Goal: Task Accomplishment & Management: Use online tool/utility

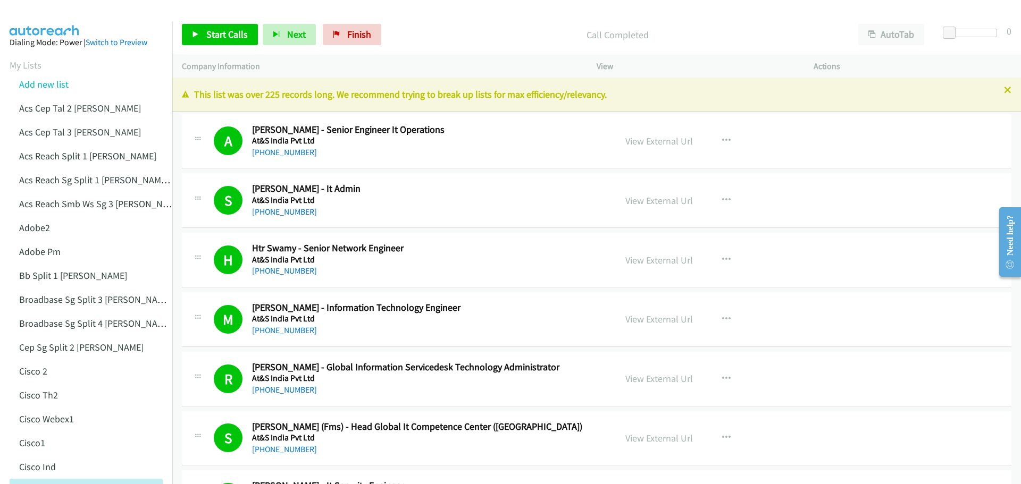
scroll to position [798, 0]
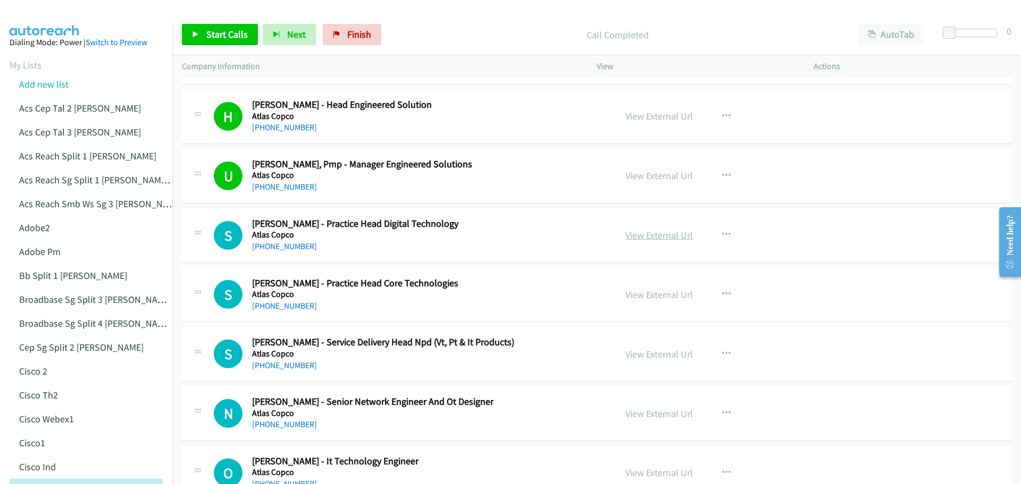
click at [665, 239] on link "View External Url" at bounding box center [659, 235] width 68 height 12
click at [214, 30] on span "Start Calls" at bounding box center [226, 34] width 41 height 12
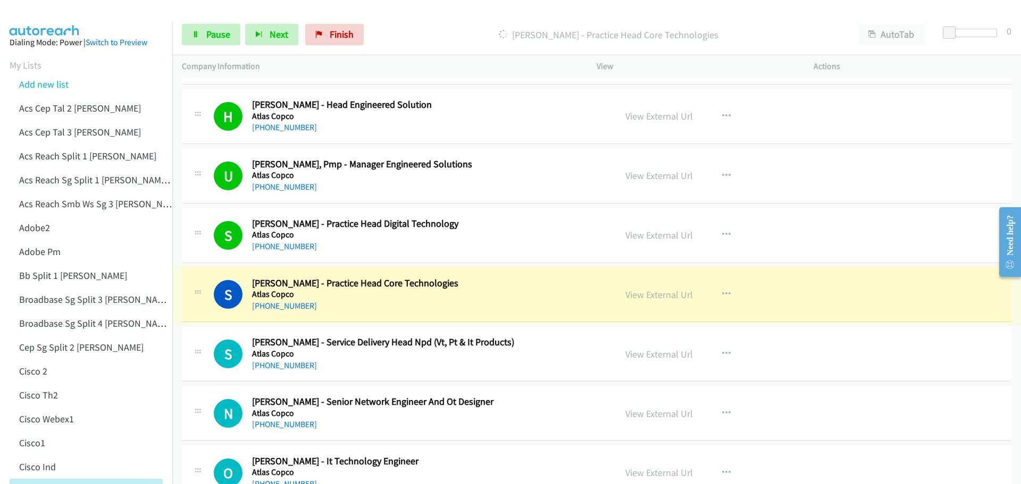
click at [645, 298] on link "View External Url" at bounding box center [659, 295] width 68 height 12
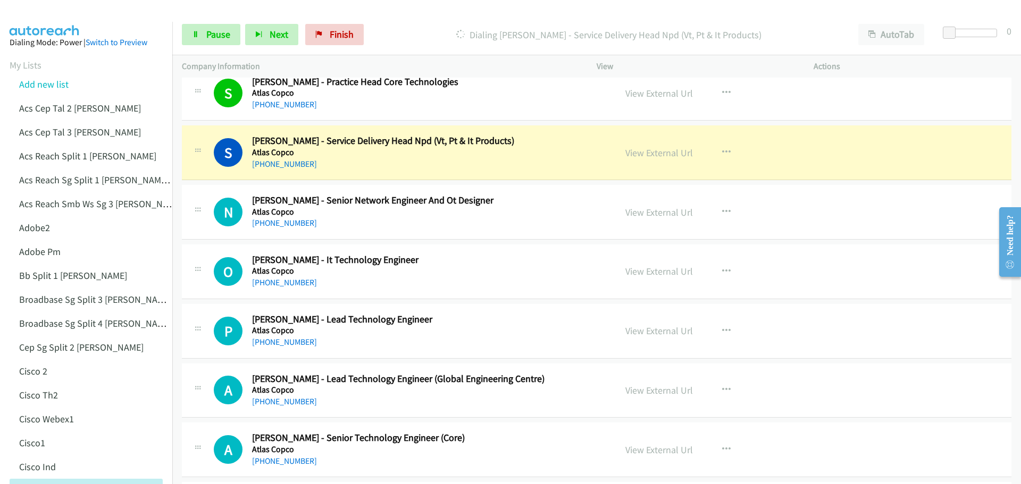
scroll to position [1010, 0]
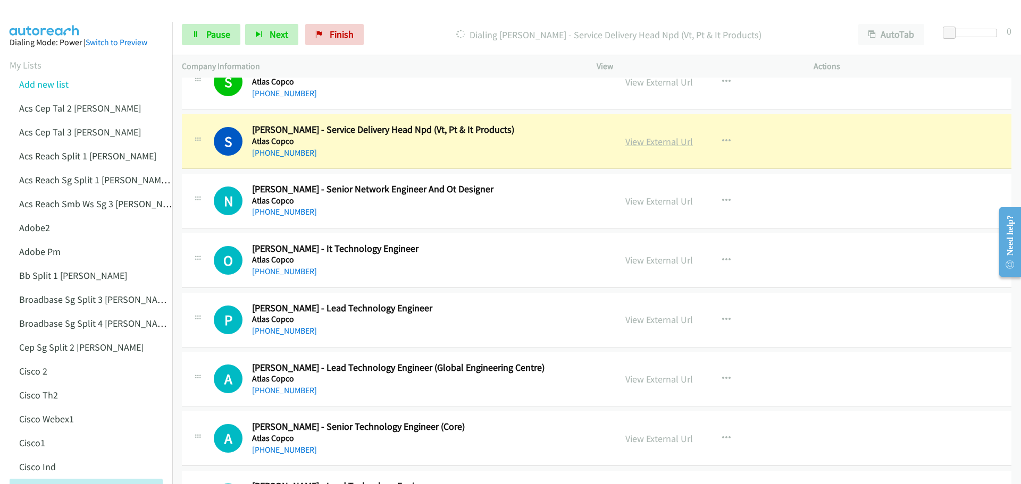
click at [657, 141] on link "View External Url" at bounding box center [659, 142] width 68 height 12
click at [218, 31] on span "Pause" at bounding box center [218, 34] width 24 height 12
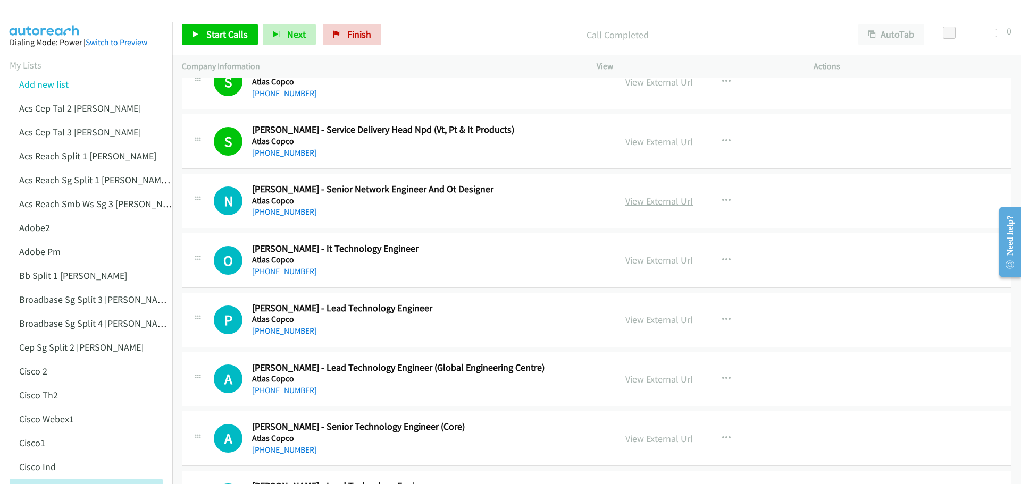
click at [653, 200] on link "View External Url" at bounding box center [659, 201] width 68 height 12
click at [227, 29] on span "Start Calls" at bounding box center [226, 34] width 41 height 12
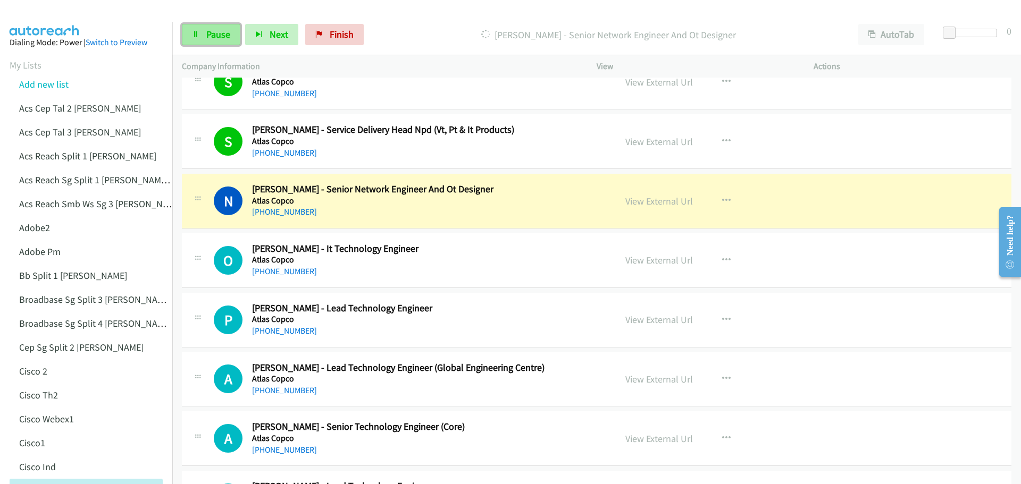
click at [219, 40] on span "Pause" at bounding box center [218, 34] width 24 height 12
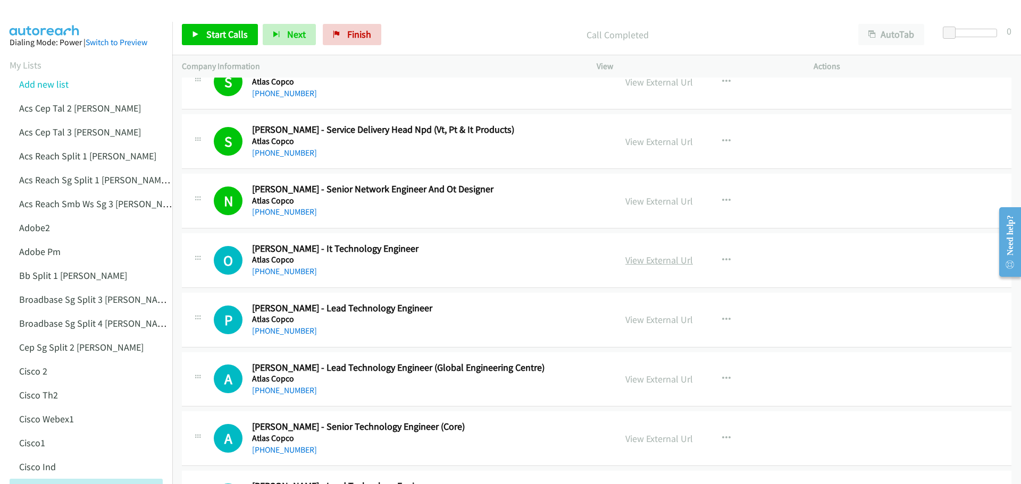
click at [644, 257] on link "View External Url" at bounding box center [659, 260] width 68 height 12
click at [227, 32] on span "Start Calls" at bounding box center [226, 34] width 41 height 12
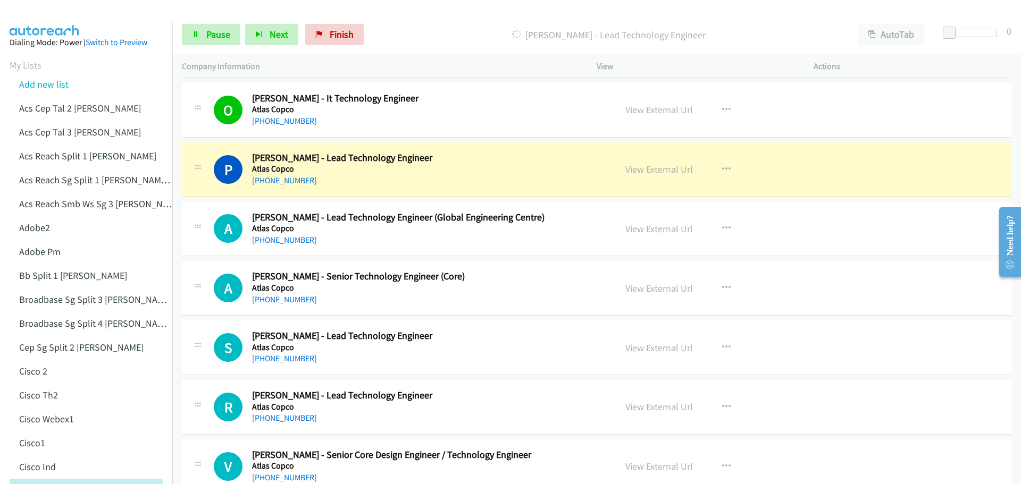
scroll to position [1170, 0]
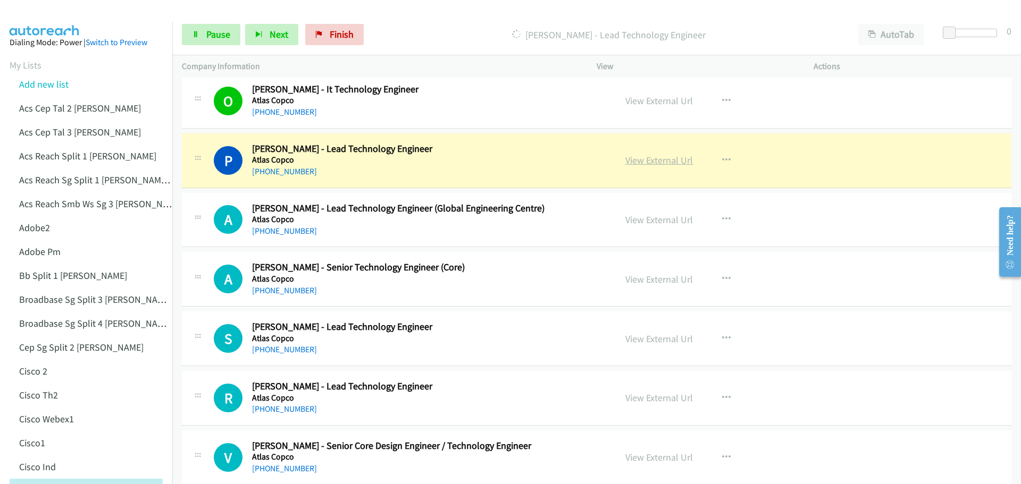
click at [662, 163] on link "View External Url" at bounding box center [659, 160] width 68 height 12
click at [214, 34] on span "Pause" at bounding box center [218, 34] width 24 height 12
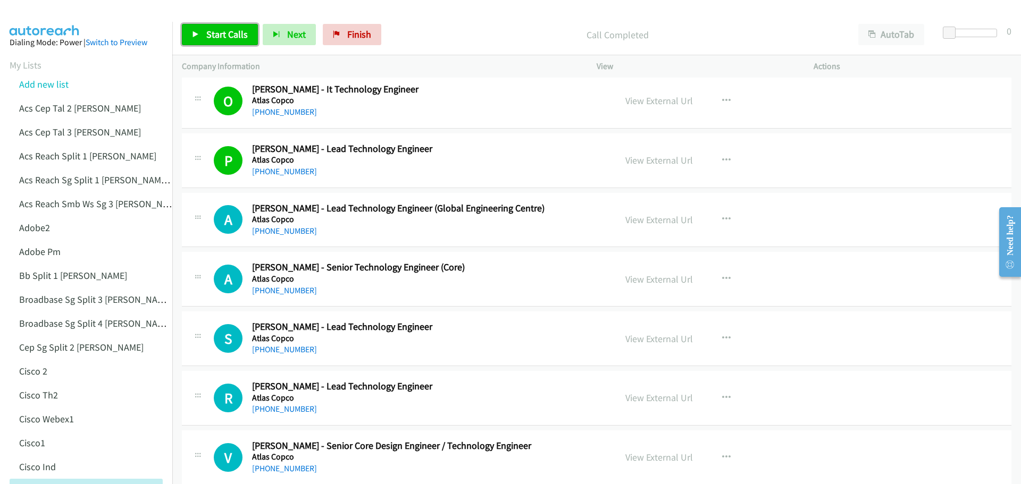
click at [237, 30] on span "Start Calls" at bounding box center [226, 34] width 41 height 12
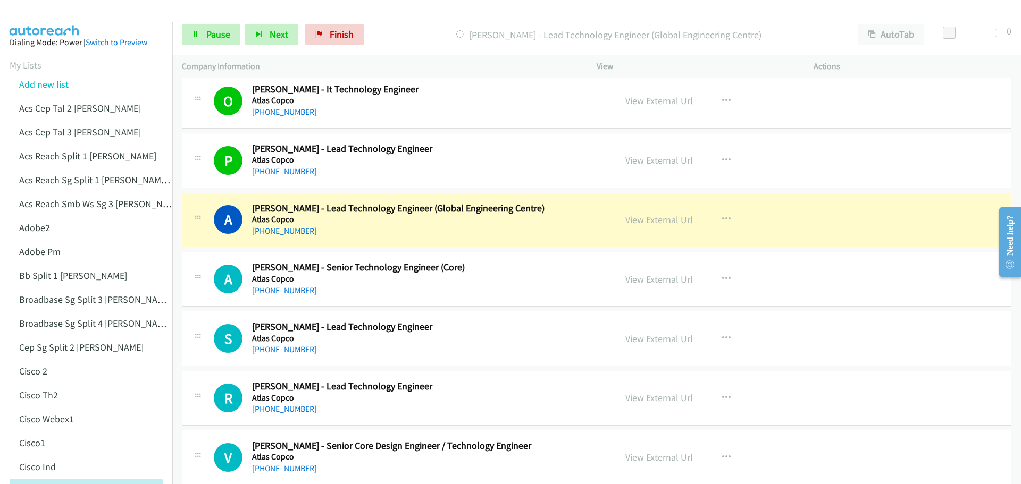
click at [642, 216] on link "View External Url" at bounding box center [659, 220] width 68 height 12
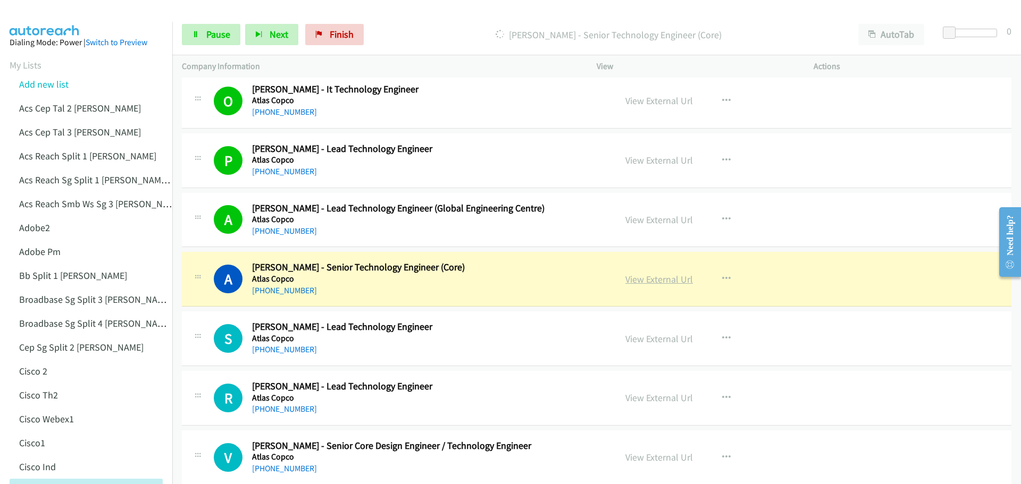
click at [649, 279] on link "View External Url" at bounding box center [659, 279] width 68 height 12
drag, startPoint x: 211, startPoint y: 38, endPoint x: 279, endPoint y: 39, distance: 68.1
click at [210, 38] on span "Pause" at bounding box center [218, 34] width 24 height 12
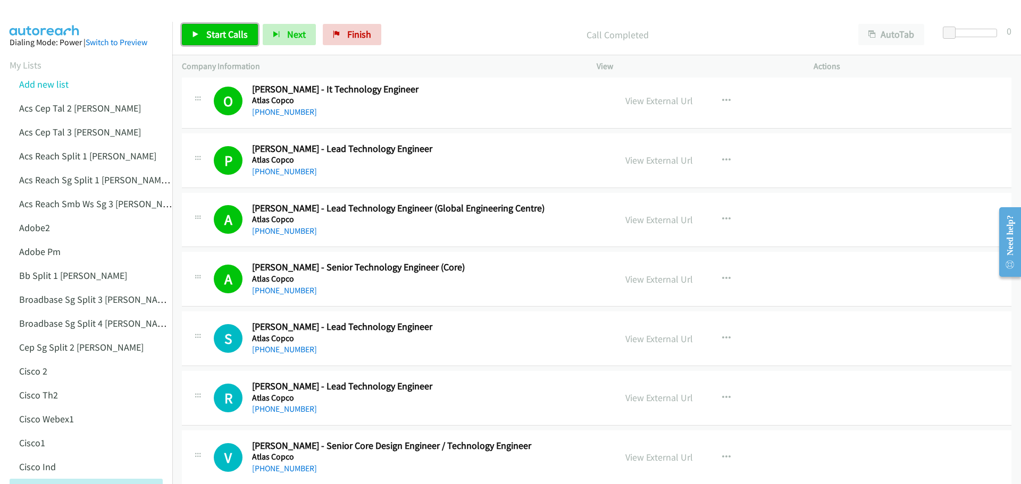
click at [227, 45] on link "Start Calls" at bounding box center [220, 34] width 76 height 21
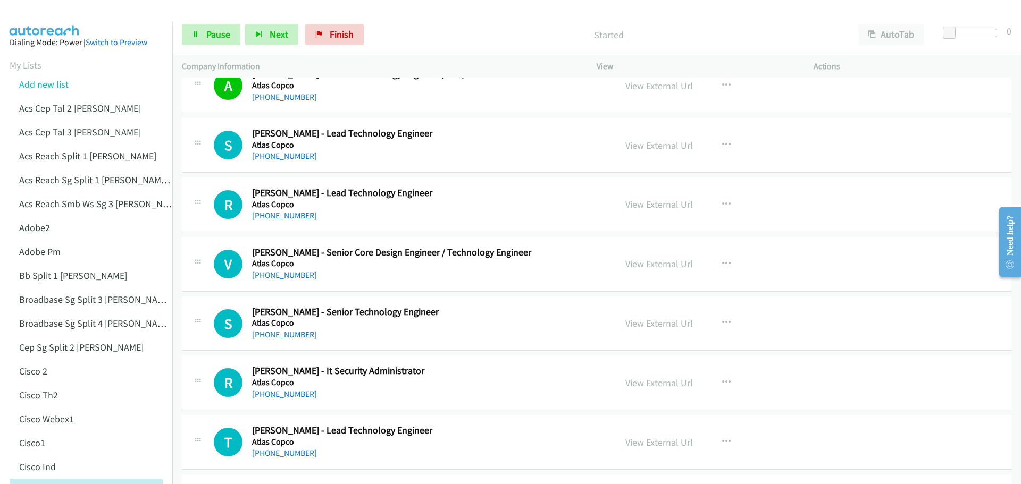
scroll to position [1383, 0]
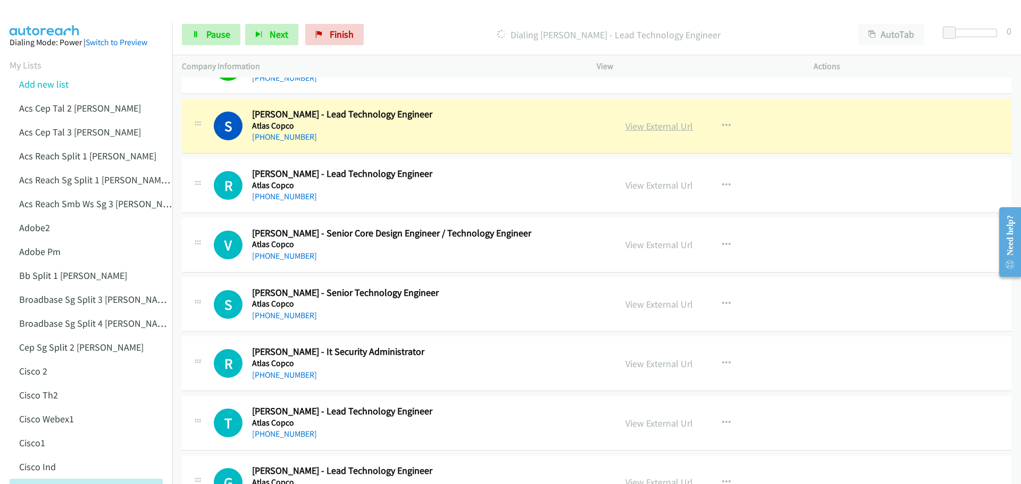
click at [654, 128] on link "View External Url" at bounding box center [659, 126] width 68 height 12
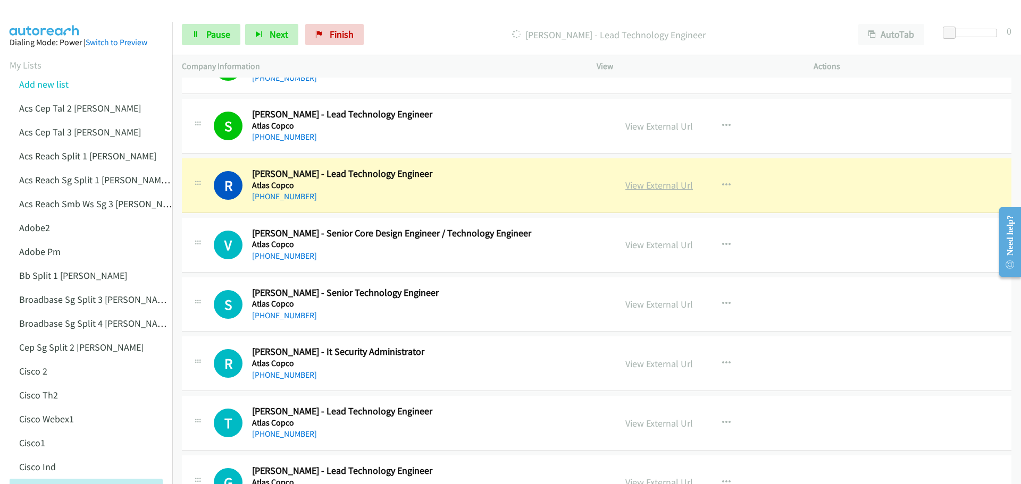
click at [654, 183] on link "View External Url" at bounding box center [659, 185] width 68 height 12
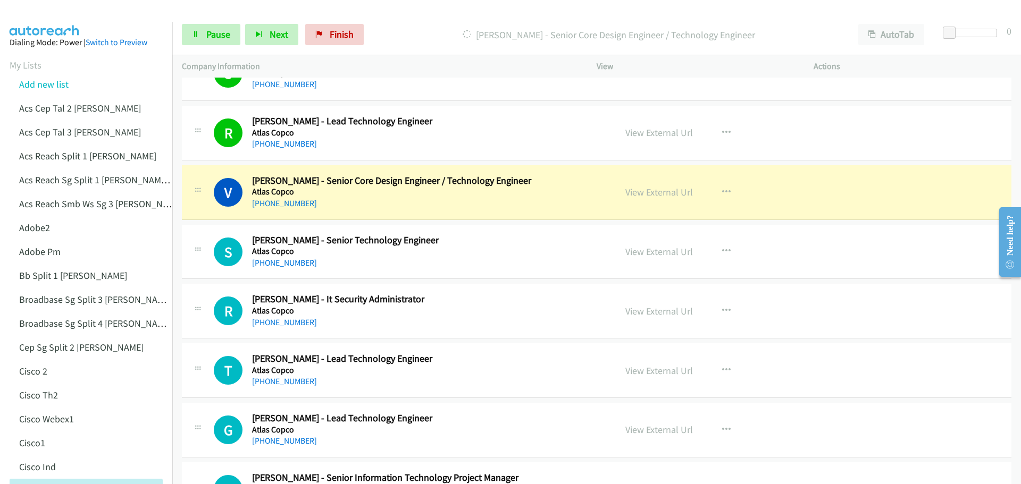
scroll to position [1436, 0]
click at [637, 194] on link "View External Url" at bounding box center [659, 192] width 68 height 12
click at [207, 34] on span "Pause" at bounding box center [218, 34] width 24 height 12
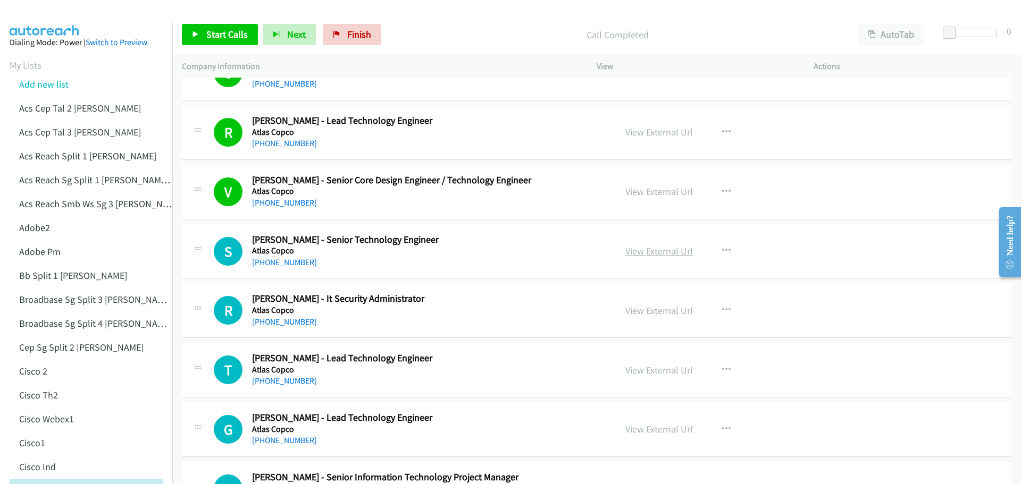
click at [655, 248] on link "View External Url" at bounding box center [659, 251] width 68 height 12
click at [213, 46] on div "Start Calls Pause Next Finish Call Completed AutoTab AutoTab 0" at bounding box center [596, 34] width 849 height 41
click at [215, 31] on span "Start Calls" at bounding box center [226, 34] width 41 height 12
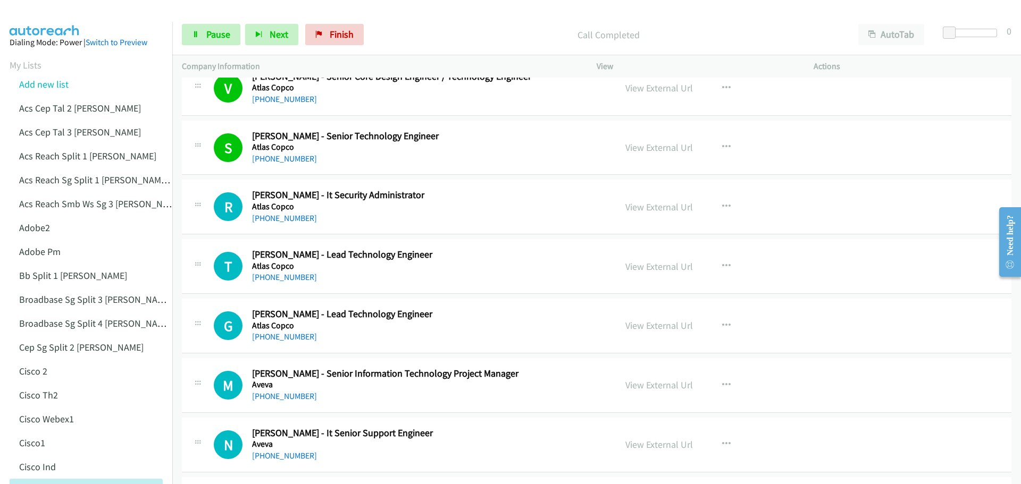
scroll to position [1542, 0]
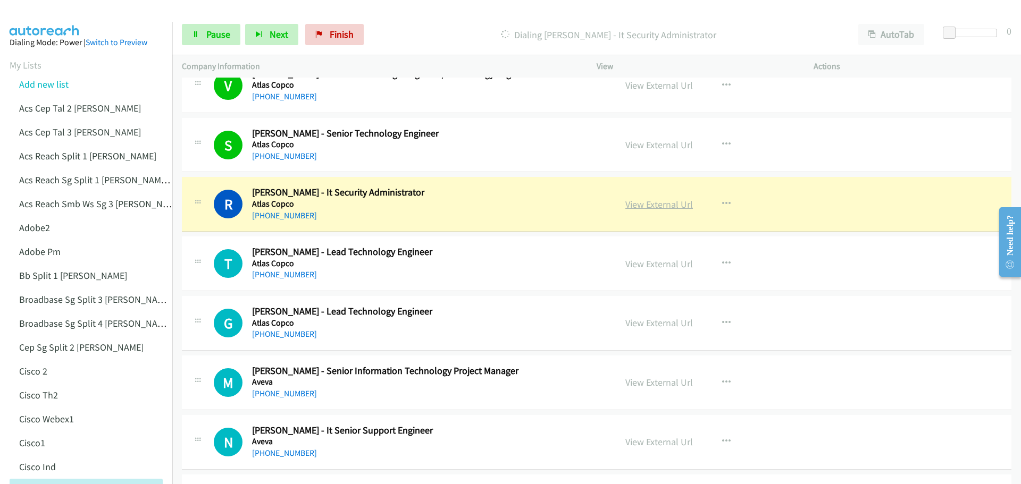
click at [646, 206] on link "View External Url" at bounding box center [659, 204] width 68 height 12
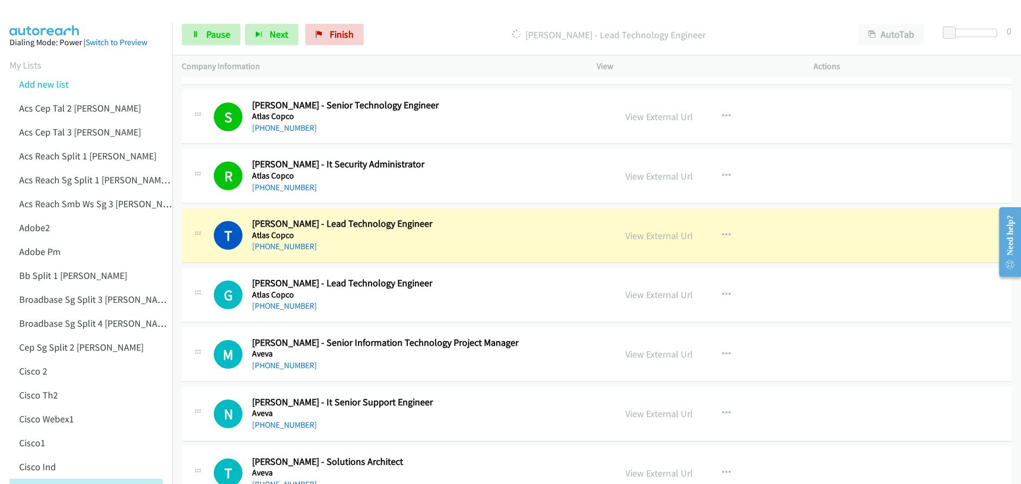
scroll to position [1649, 0]
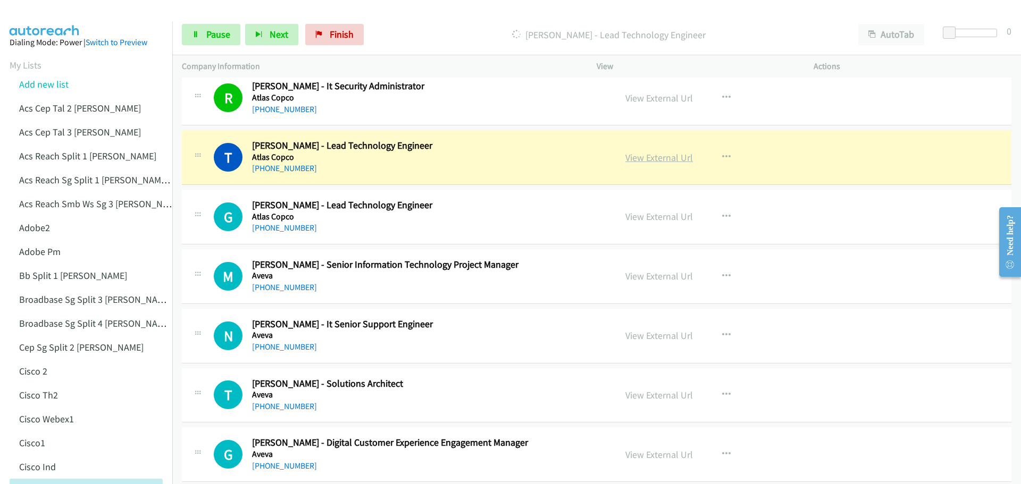
click at [644, 156] on link "View External Url" at bounding box center [659, 158] width 68 height 12
drag, startPoint x: 212, startPoint y: 36, endPoint x: 220, endPoint y: 34, distance: 7.9
click at [212, 36] on span "Pause" at bounding box center [218, 34] width 24 height 12
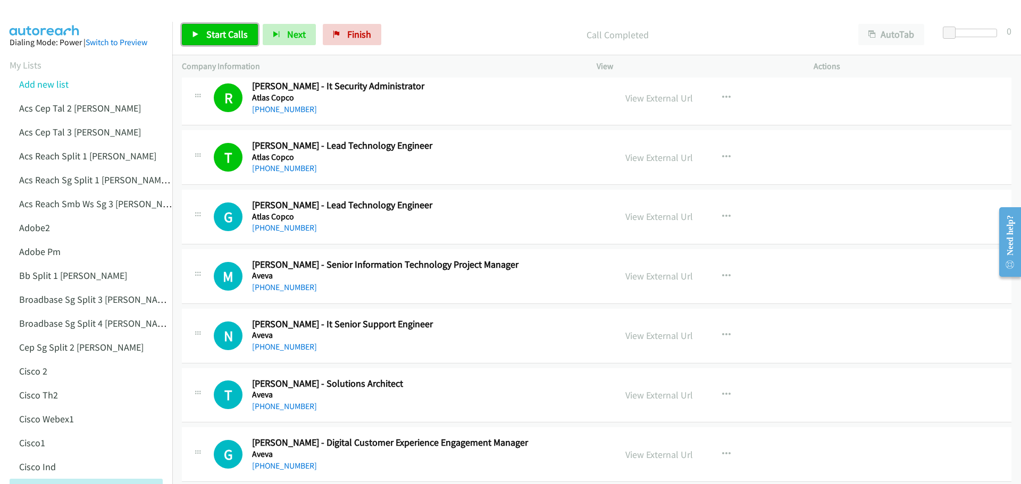
click at [224, 32] on span "Start Calls" at bounding box center [226, 34] width 41 height 12
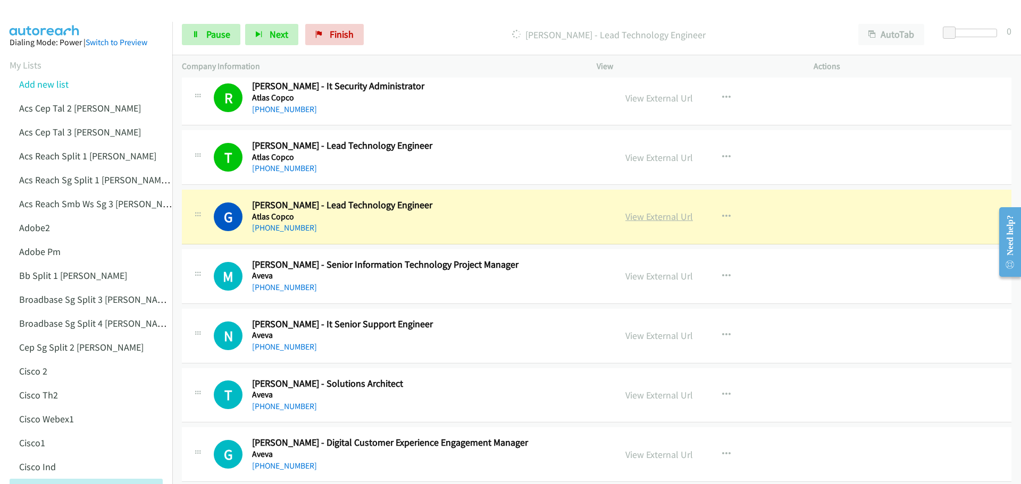
click at [649, 216] on link "View External Url" at bounding box center [659, 217] width 68 height 12
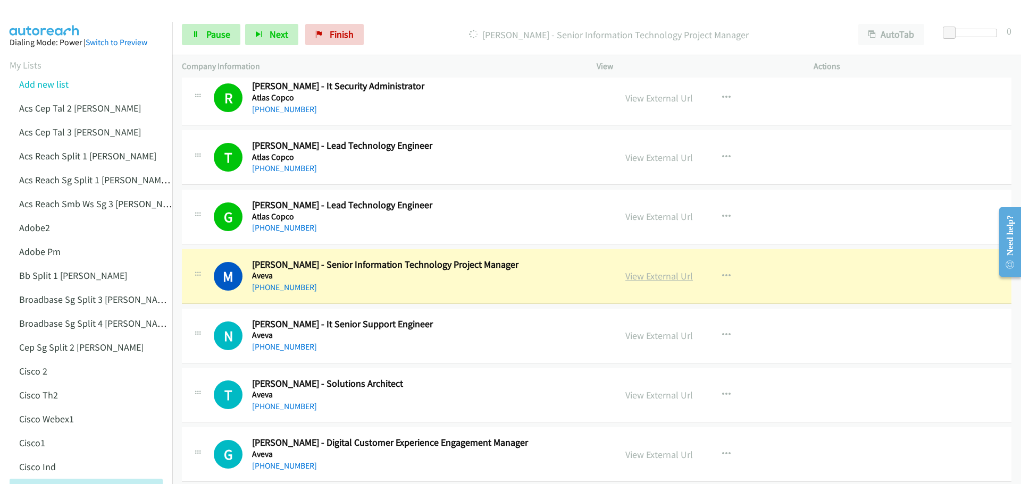
click at [651, 277] on link "View External Url" at bounding box center [659, 276] width 68 height 12
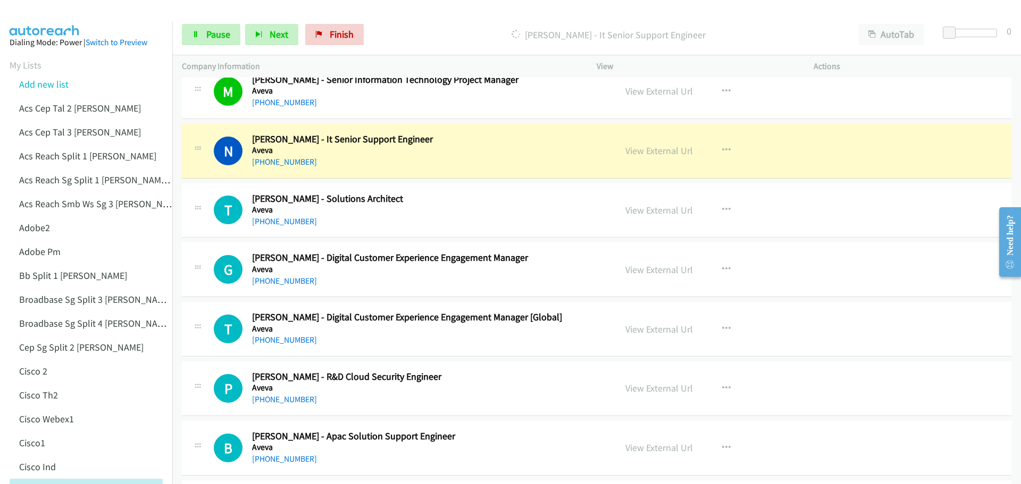
scroll to position [1808, 0]
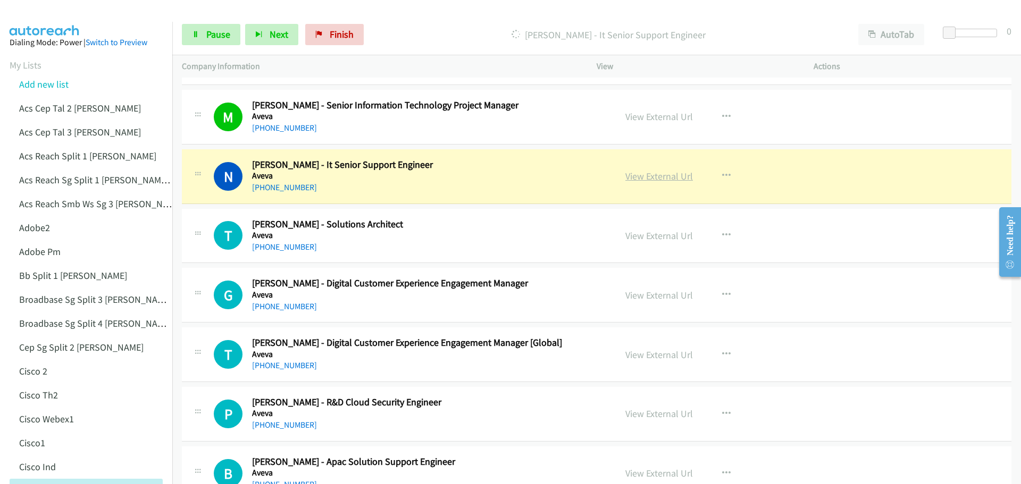
click at [647, 177] on link "View External Url" at bounding box center [659, 176] width 68 height 12
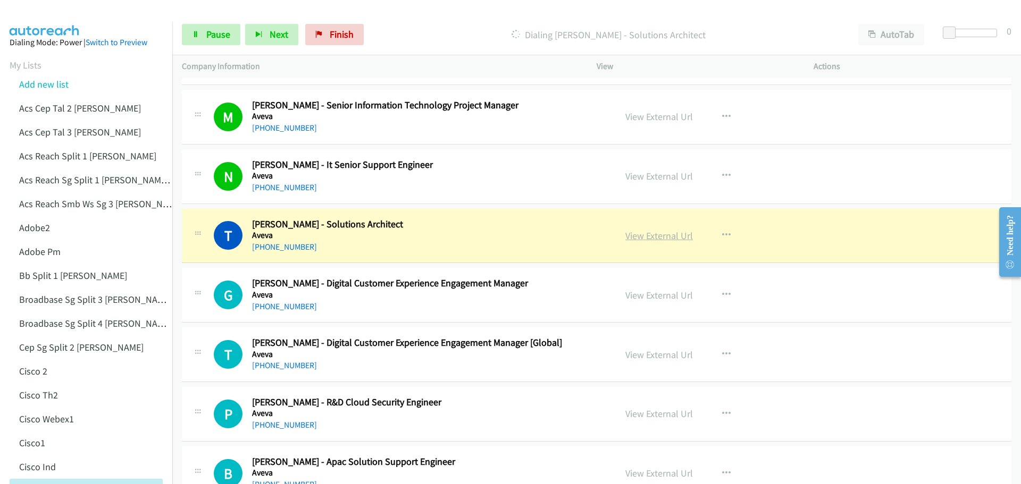
click at [669, 232] on link "View External Url" at bounding box center [659, 236] width 68 height 12
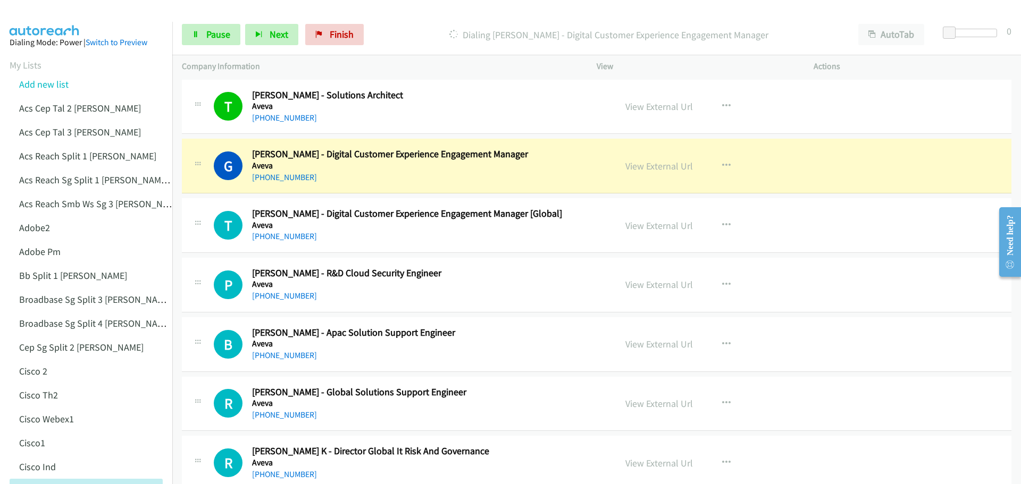
scroll to position [1968, 0]
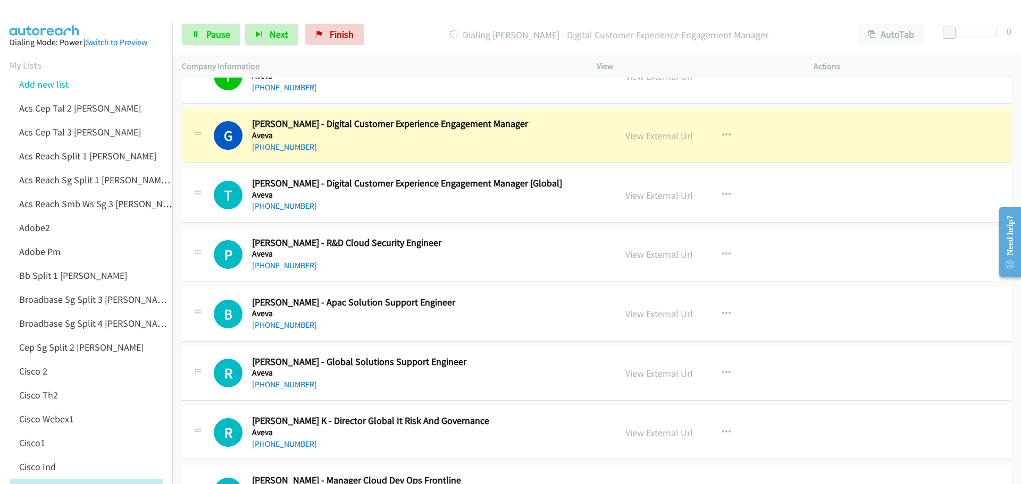
click at [662, 139] on link "View External Url" at bounding box center [659, 136] width 68 height 12
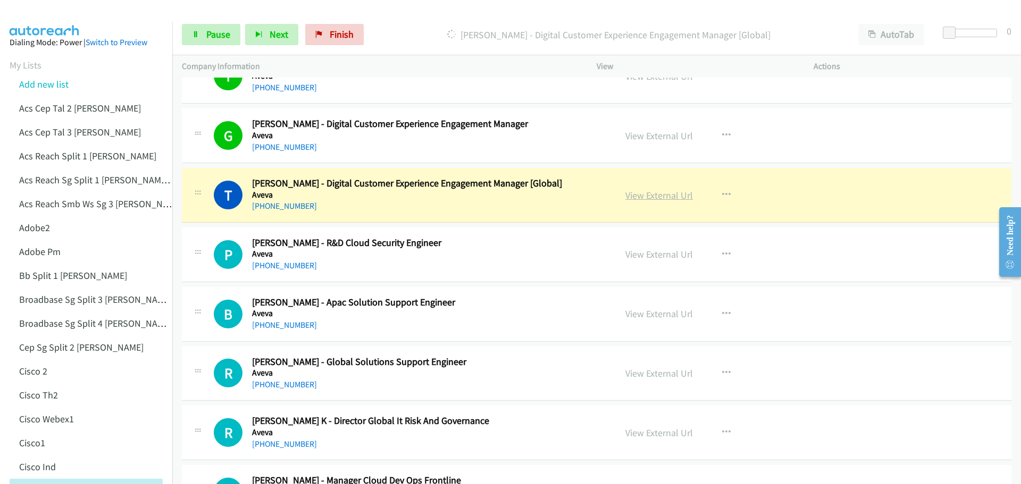
click at [659, 195] on link "View External Url" at bounding box center [659, 195] width 68 height 12
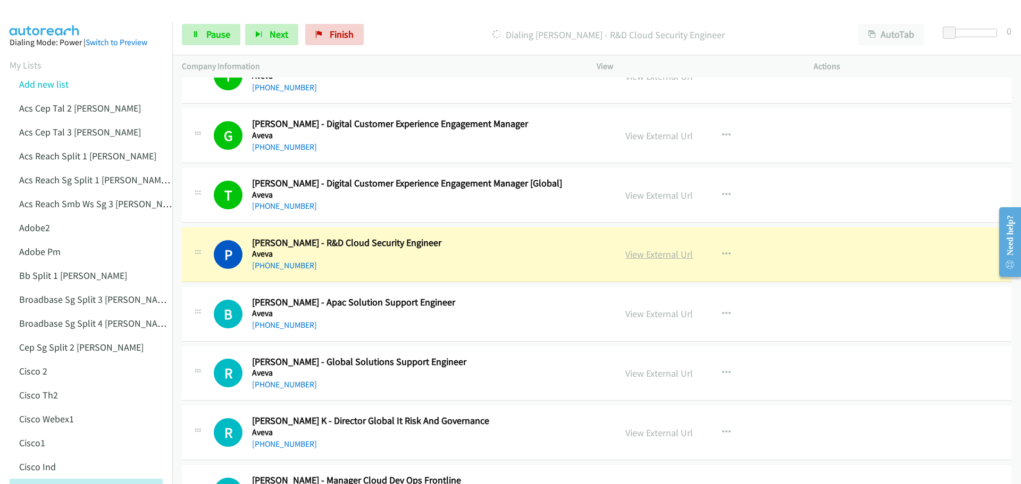
click at [647, 255] on link "View External Url" at bounding box center [659, 254] width 68 height 12
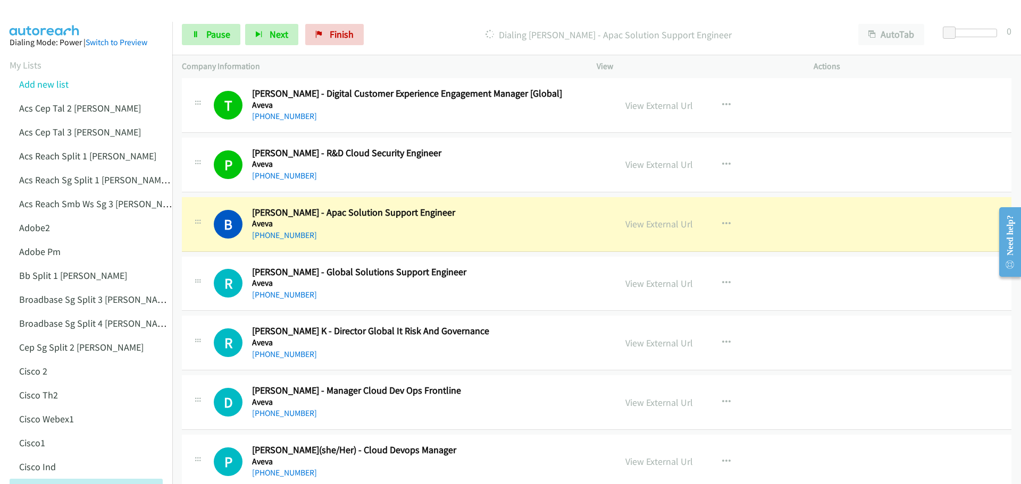
scroll to position [2074, 0]
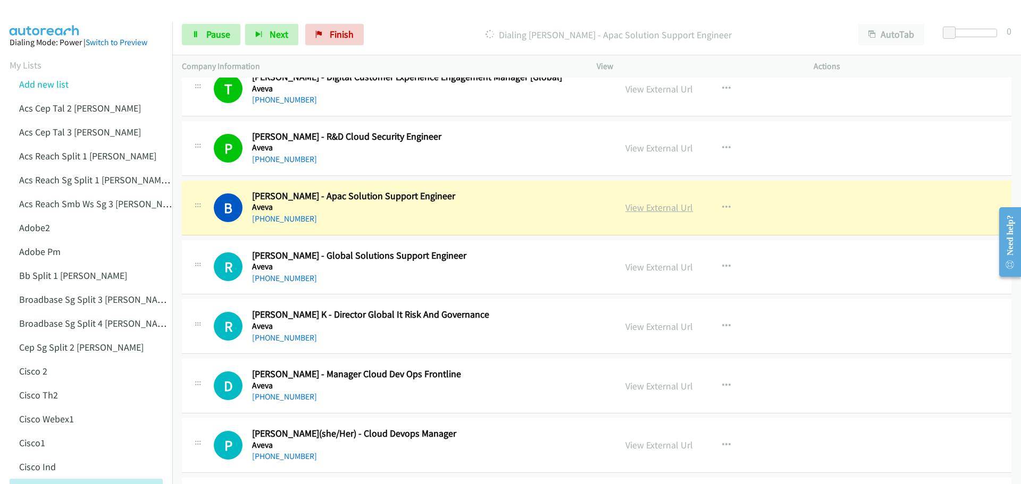
click at [667, 210] on link "View External Url" at bounding box center [659, 208] width 68 height 12
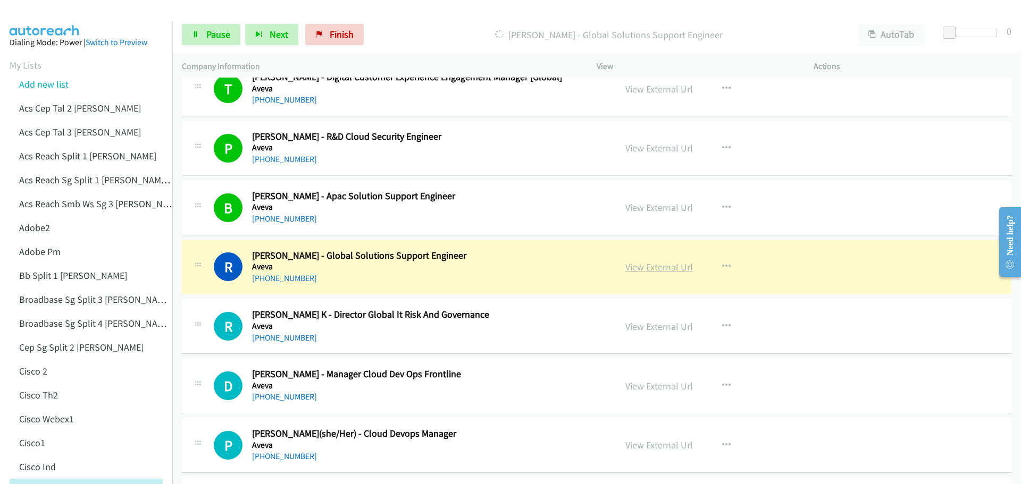
click at [670, 268] on link "View External Url" at bounding box center [659, 267] width 68 height 12
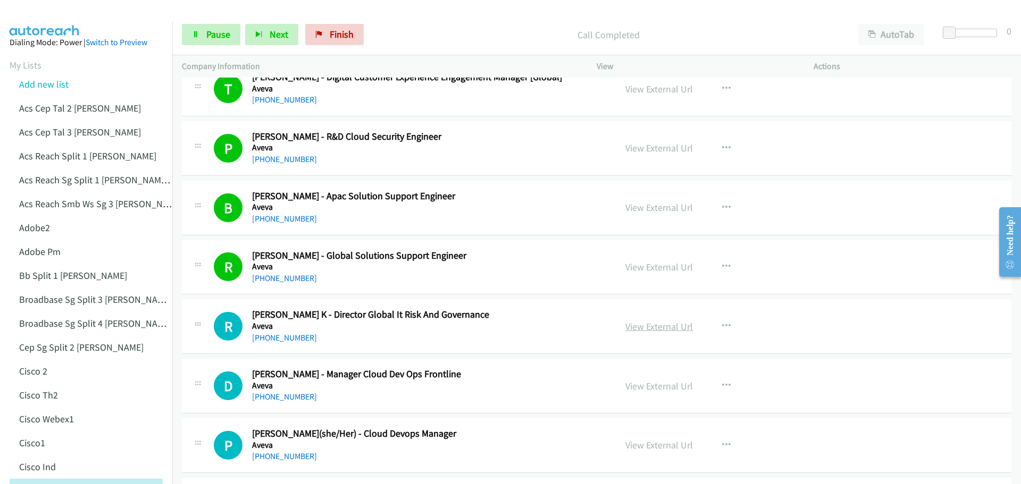
click at [648, 328] on link "View External Url" at bounding box center [659, 327] width 68 height 12
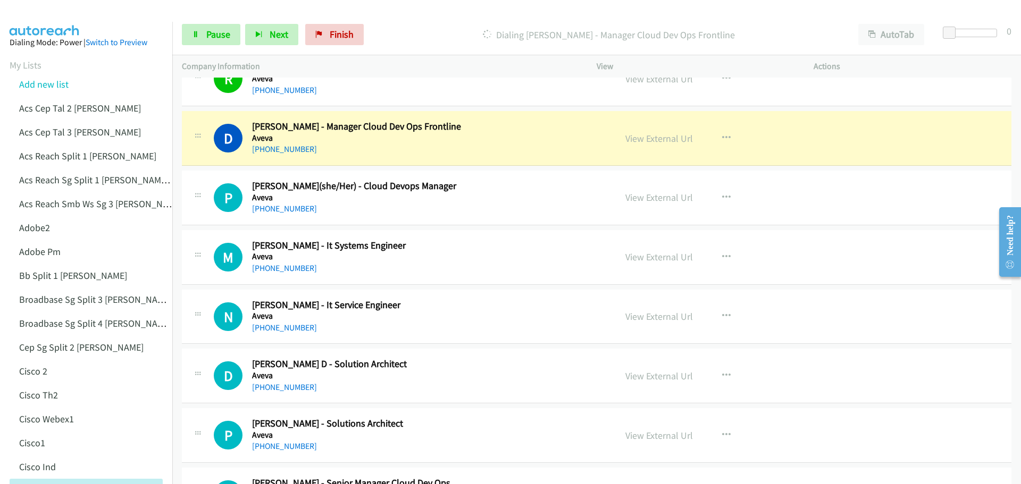
scroll to position [2340, 0]
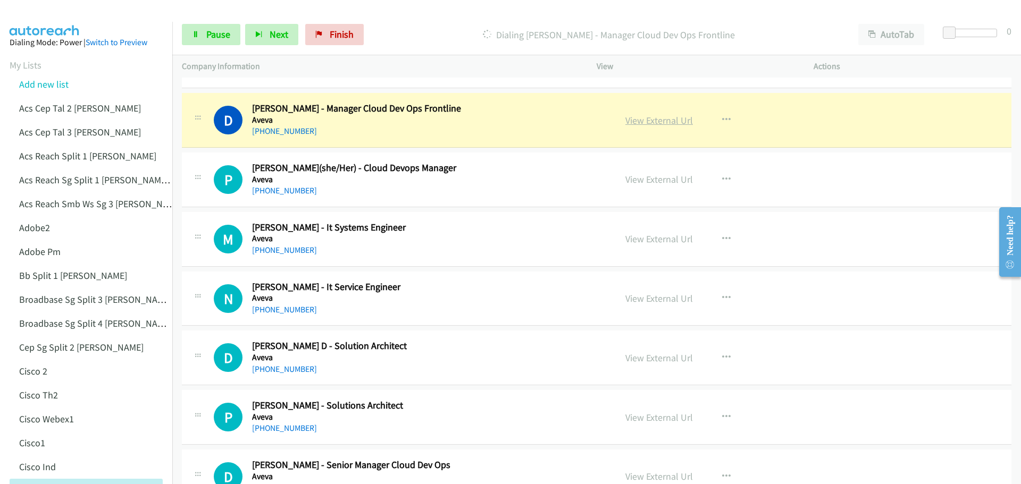
click at [659, 124] on link "View External Url" at bounding box center [659, 120] width 68 height 12
drag, startPoint x: 214, startPoint y: 38, endPoint x: 368, endPoint y: 66, distance: 156.9
click at [215, 37] on span "Pause" at bounding box center [218, 34] width 24 height 12
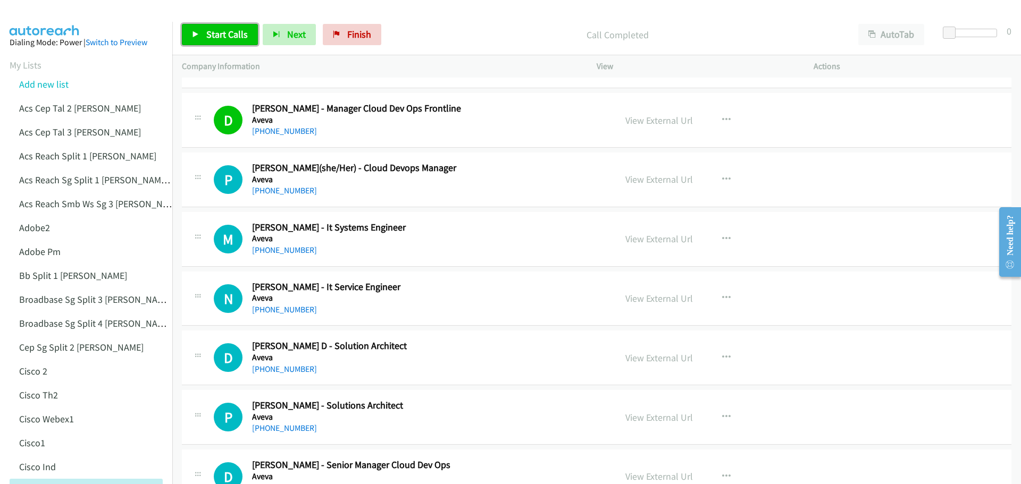
click at [216, 31] on span "Start Calls" at bounding box center [226, 34] width 41 height 12
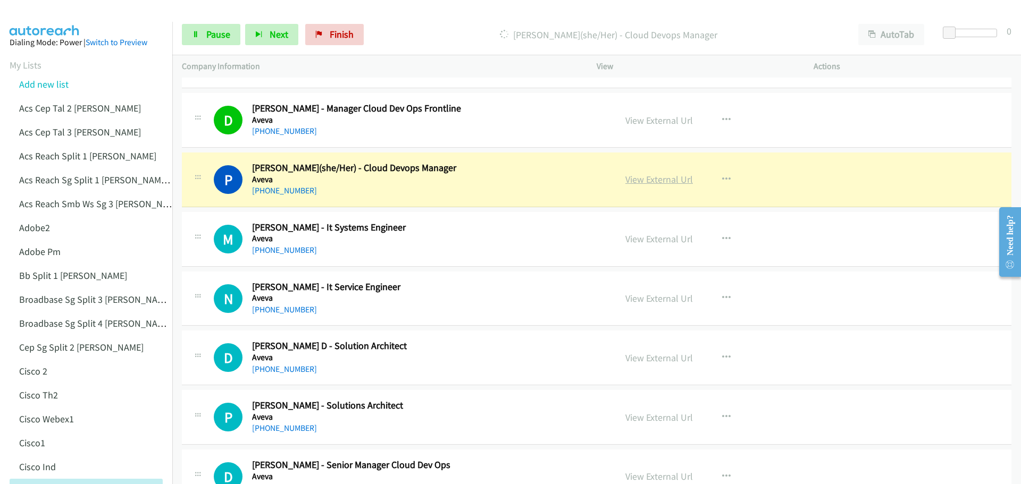
click at [659, 182] on link "View External Url" at bounding box center [659, 179] width 68 height 12
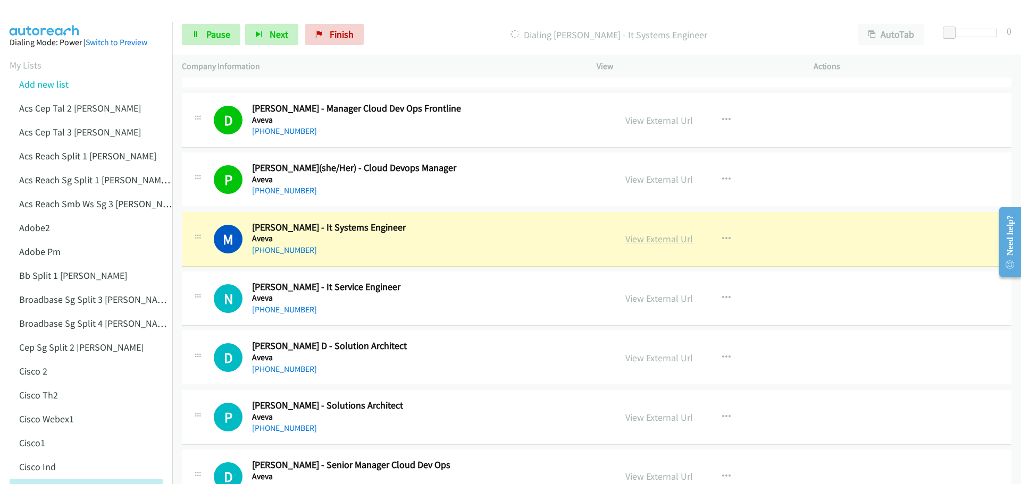
click at [653, 241] on link "View External Url" at bounding box center [659, 239] width 68 height 12
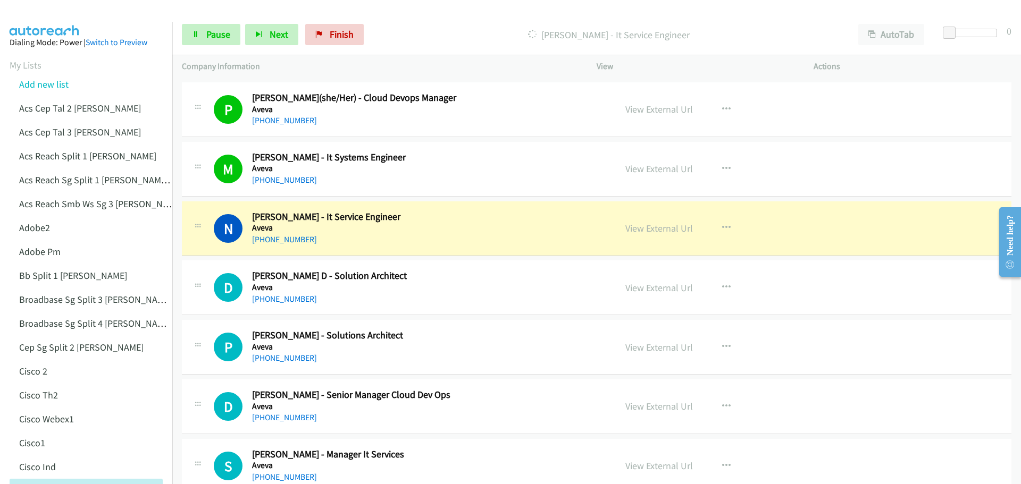
scroll to position [2446, 0]
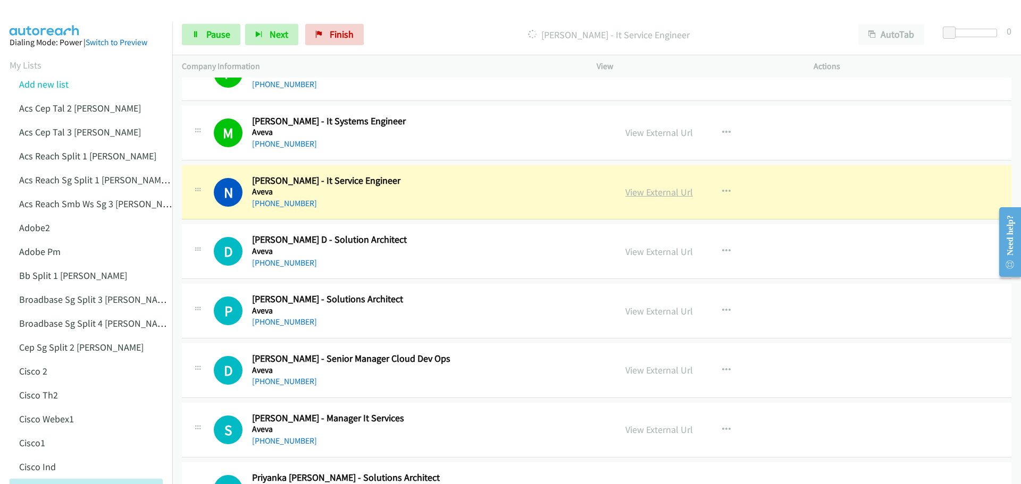
click at [638, 197] on link "View External Url" at bounding box center [659, 192] width 68 height 12
drag, startPoint x: 228, startPoint y: 36, endPoint x: 233, endPoint y: 34, distance: 6.1
click at [227, 36] on span "Pause" at bounding box center [218, 34] width 24 height 12
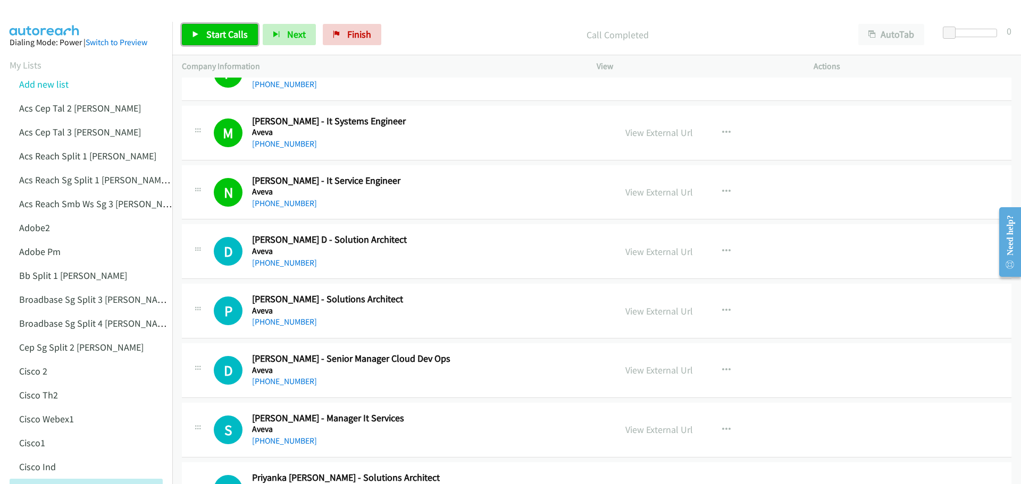
drag, startPoint x: 228, startPoint y: 33, endPoint x: 241, endPoint y: 35, distance: 13.5
click at [228, 33] on span "Start Calls" at bounding box center [226, 34] width 41 height 12
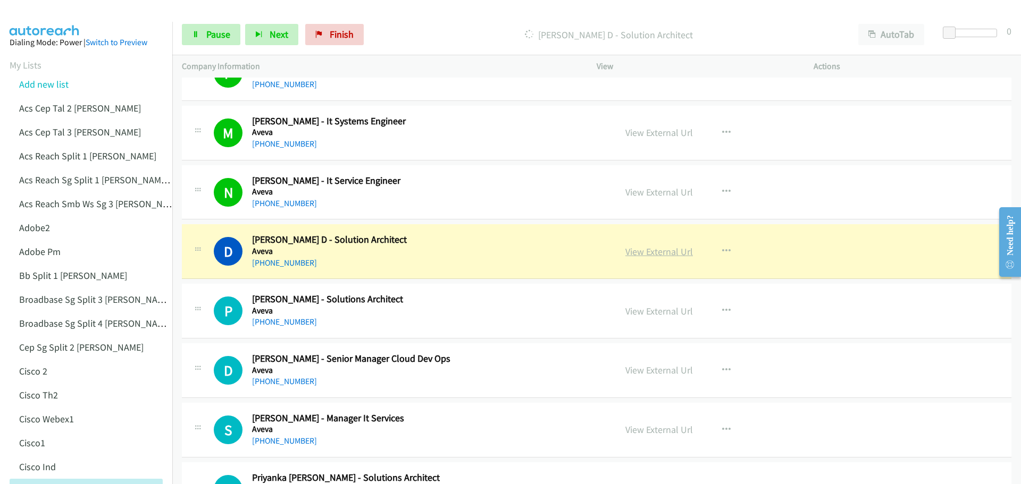
click at [657, 248] on link "View External Url" at bounding box center [659, 252] width 68 height 12
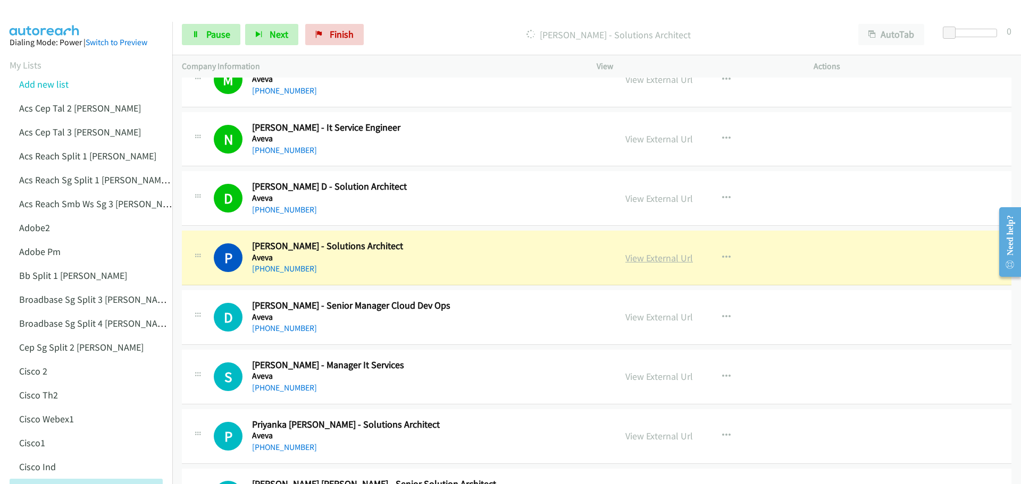
scroll to position [2553, 0]
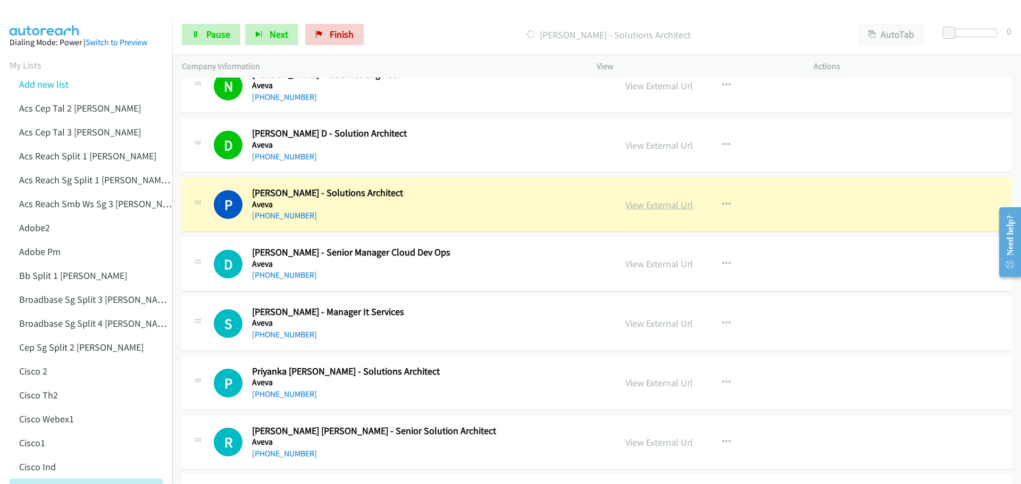
click at [668, 208] on link "View External Url" at bounding box center [659, 205] width 68 height 12
drag, startPoint x: 222, startPoint y: 29, endPoint x: 261, endPoint y: 22, distance: 38.8
click at [223, 29] on span "Pause" at bounding box center [218, 34] width 24 height 12
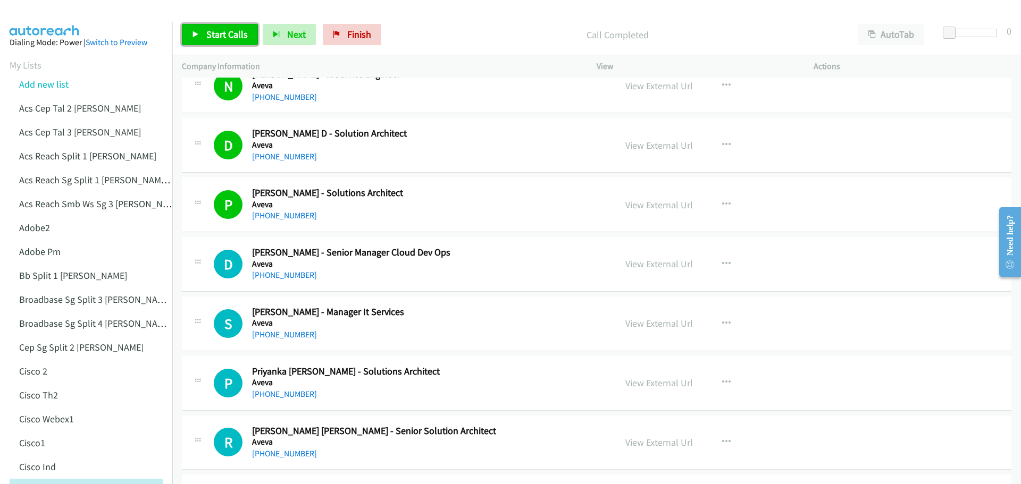
click at [223, 40] on link "Start Calls" at bounding box center [220, 34] width 76 height 21
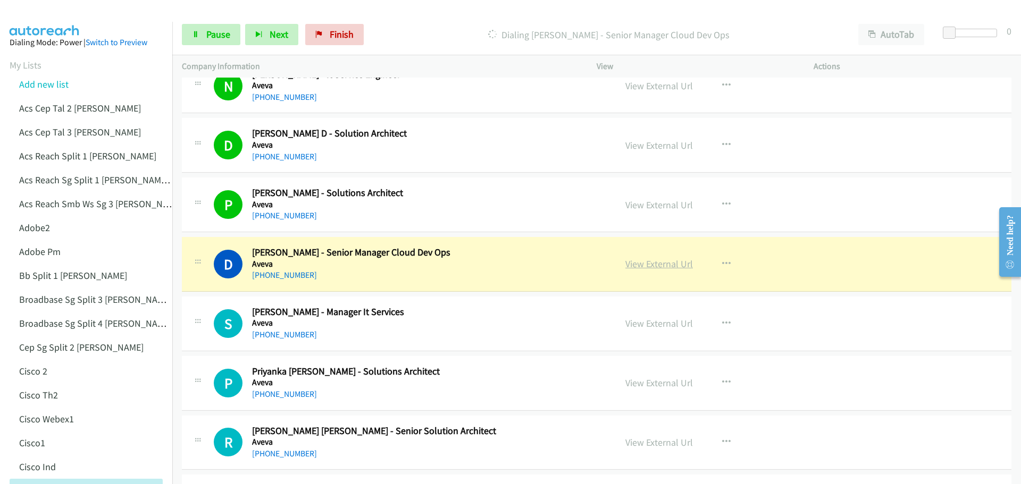
click at [665, 265] on link "View External Url" at bounding box center [659, 264] width 68 height 12
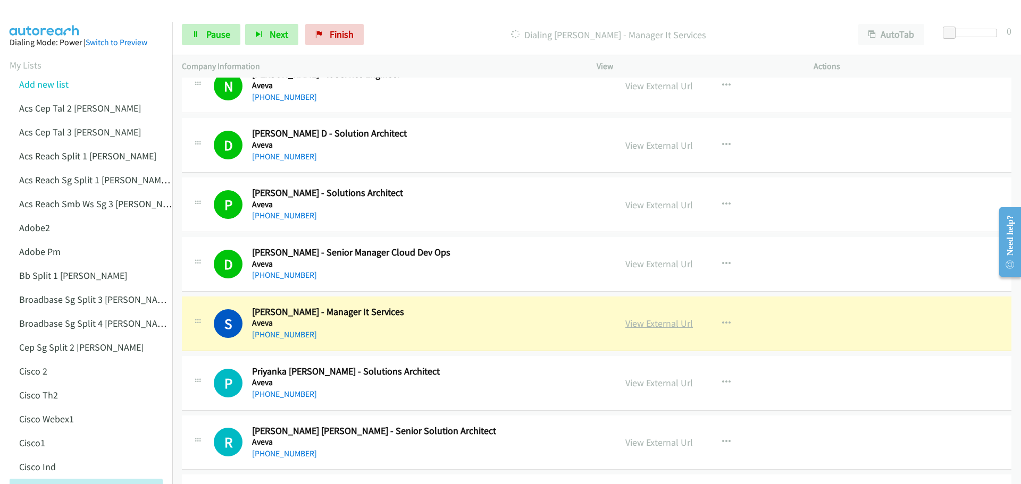
click at [665, 321] on link "View External Url" at bounding box center [659, 324] width 68 height 12
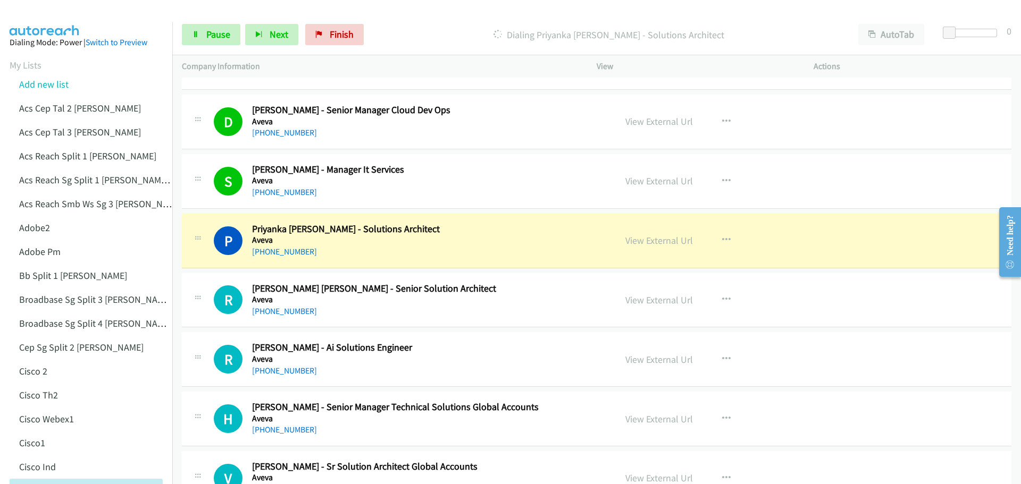
scroll to position [2712, 0]
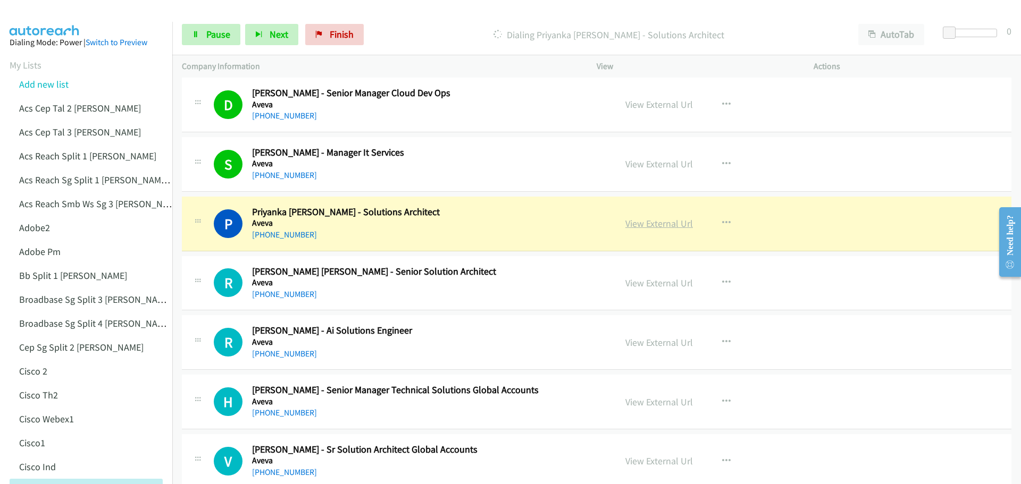
click at [653, 225] on link "View External Url" at bounding box center [659, 224] width 68 height 12
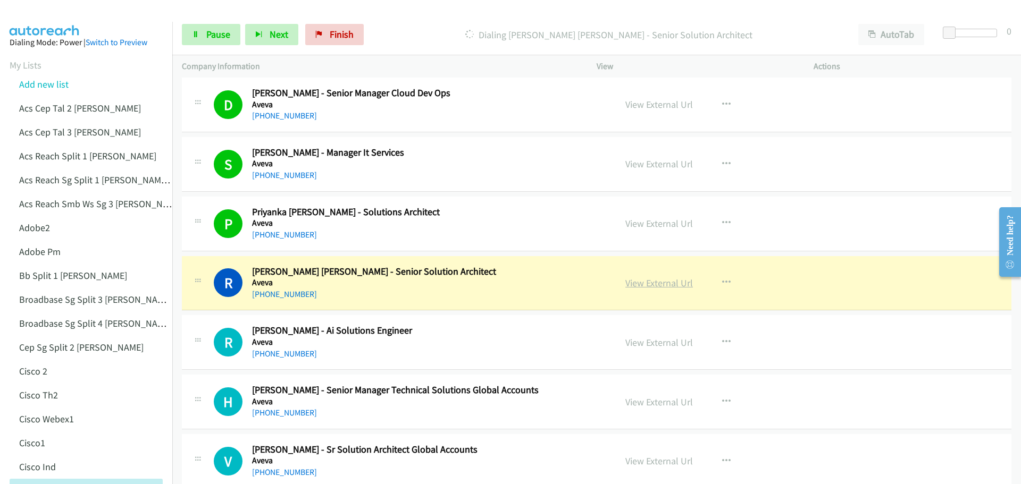
click at [646, 287] on link "View External Url" at bounding box center [659, 283] width 68 height 12
click at [208, 35] on span "Pause" at bounding box center [218, 34] width 24 height 12
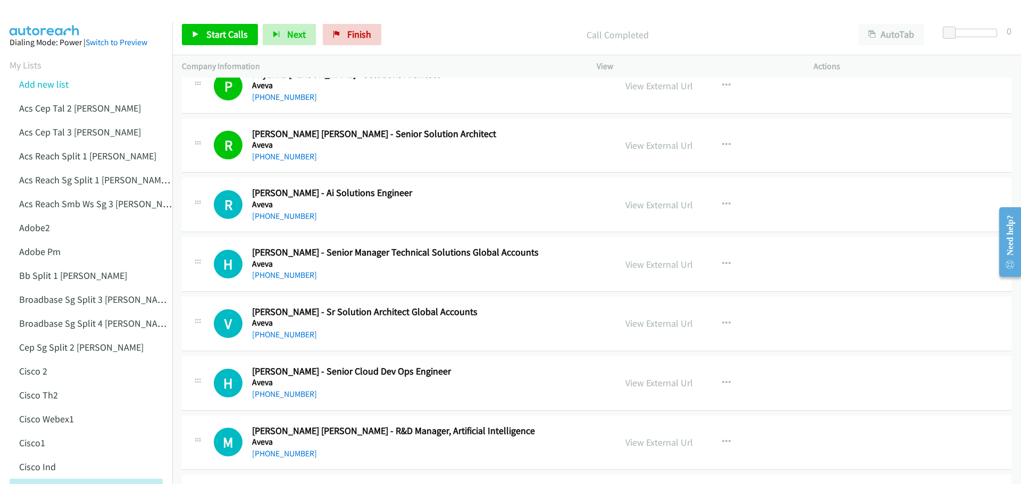
scroll to position [2872, 0]
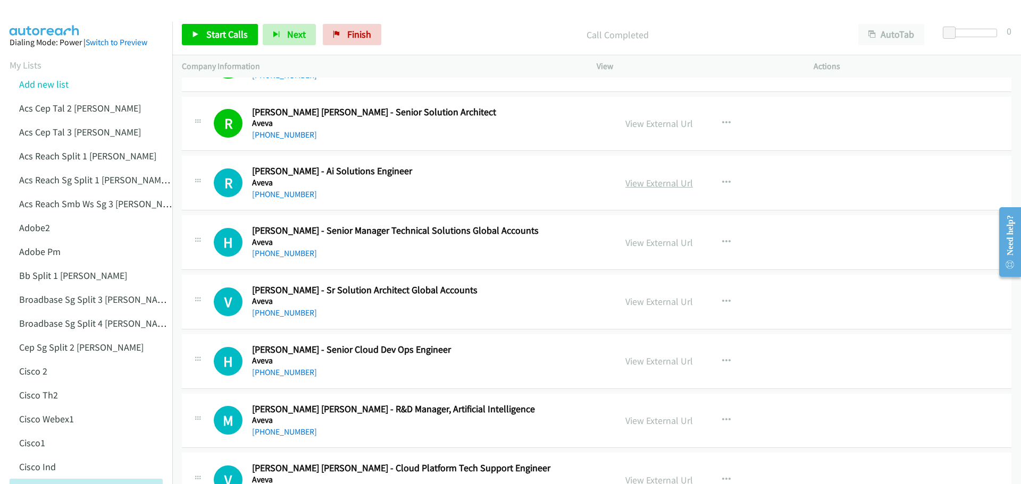
click at [663, 183] on link "View External Url" at bounding box center [659, 183] width 68 height 12
click at [649, 182] on link "View External Url" at bounding box center [659, 183] width 68 height 12
click at [218, 33] on span "Start Calls" at bounding box center [226, 34] width 41 height 12
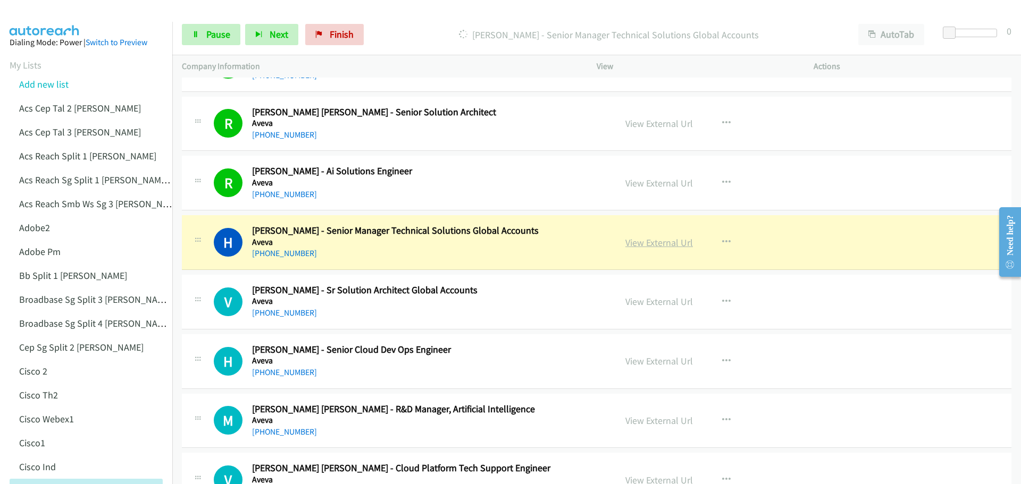
click at [657, 244] on link "View External Url" at bounding box center [659, 243] width 68 height 12
drag, startPoint x: 205, startPoint y: 37, endPoint x: 220, endPoint y: 41, distance: 15.9
click at [205, 36] on link "Pause" at bounding box center [211, 34] width 59 height 21
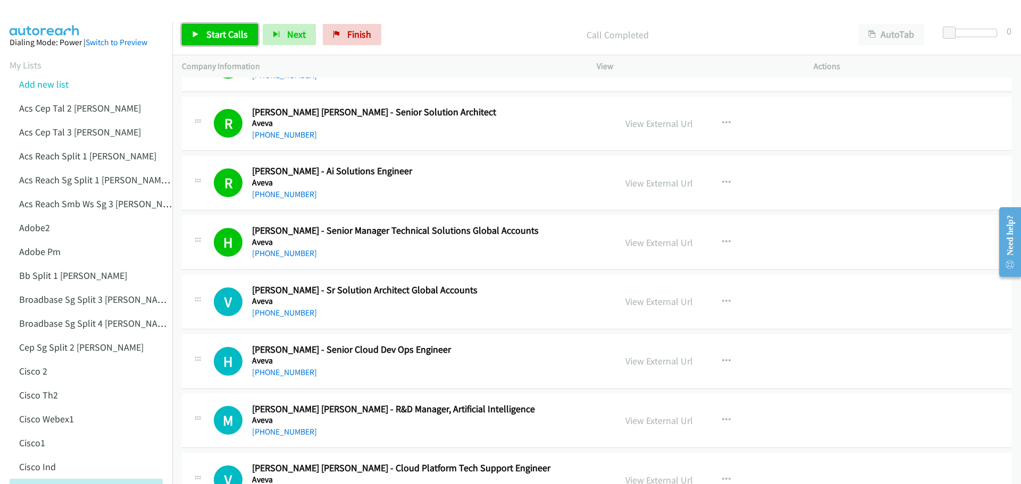
click at [219, 35] on span "Start Calls" at bounding box center [226, 34] width 41 height 12
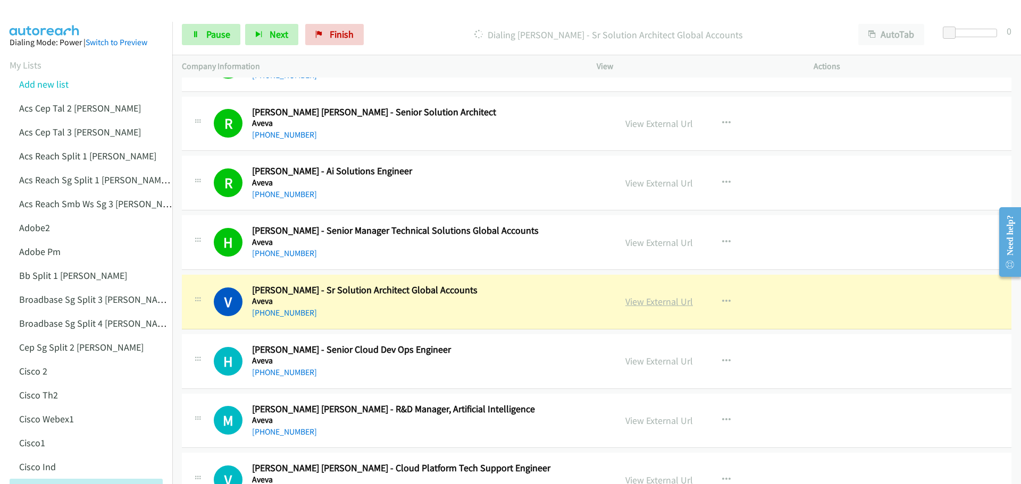
click at [672, 300] on link "View External Url" at bounding box center [659, 302] width 68 height 12
click at [223, 31] on span "Pause" at bounding box center [218, 34] width 24 height 12
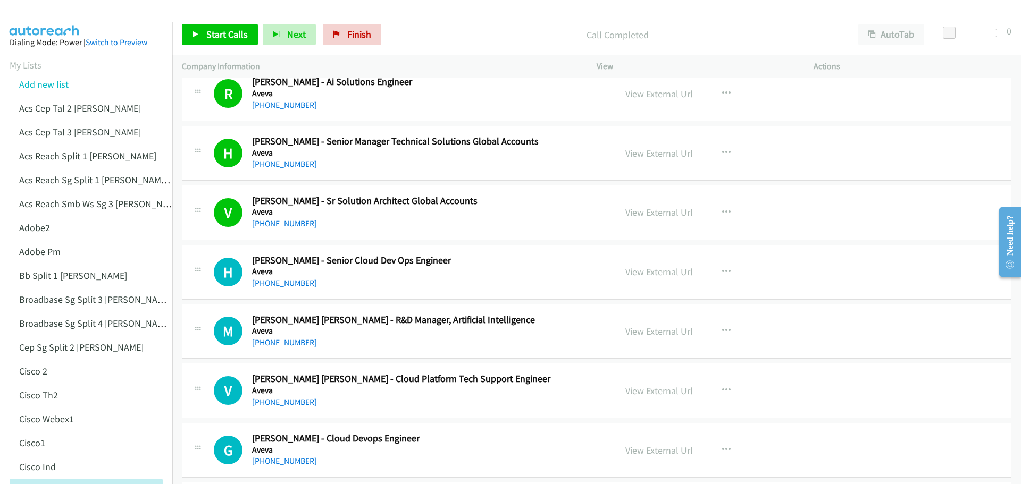
scroll to position [3031, 0]
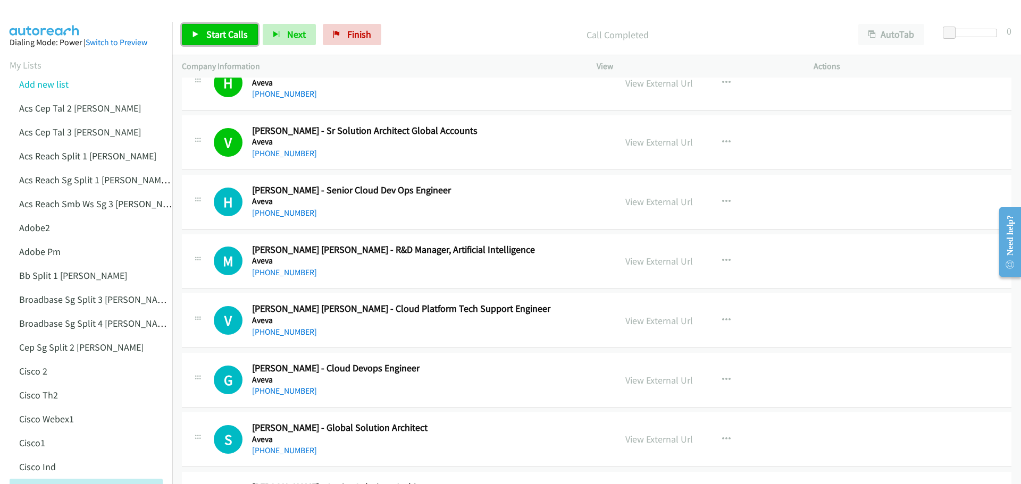
click at [219, 32] on span "Start Calls" at bounding box center [226, 34] width 41 height 12
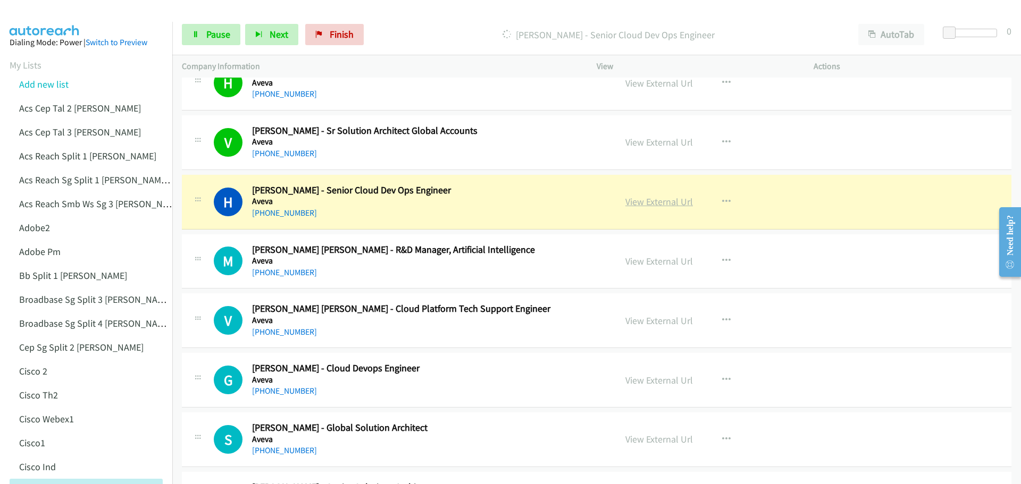
click at [670, 202] on link "View External Url" at bounding box center [659, 202] width 68 height 12
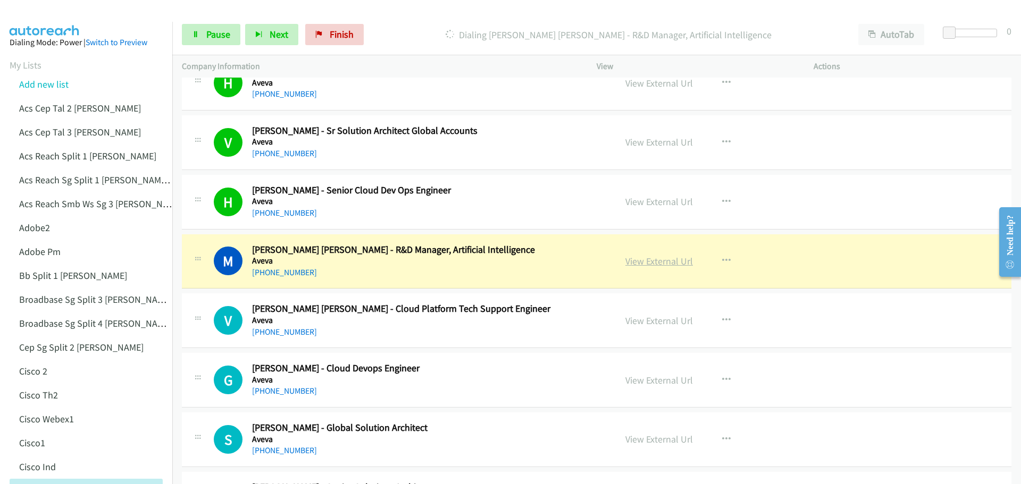
click at [650, 261] on link "View External Url" at bounding box center [659, 261] width 68 height 12
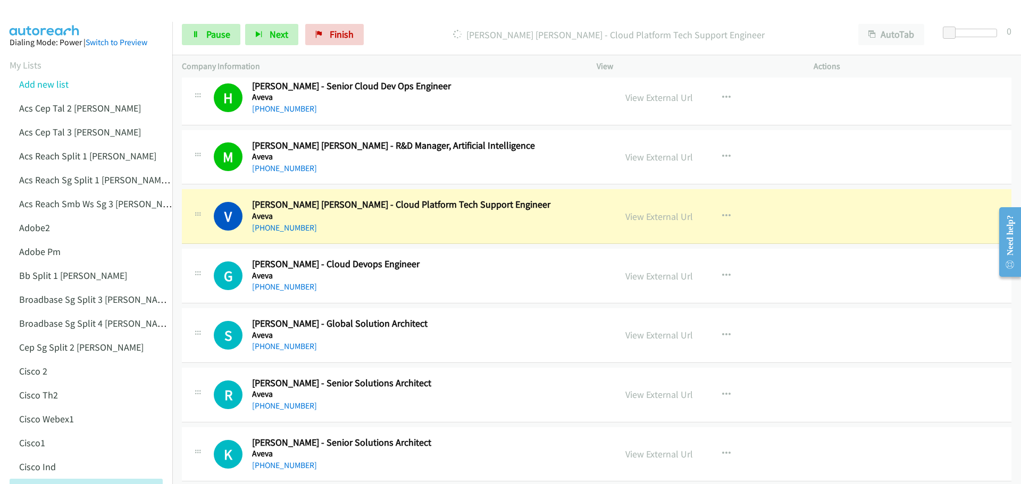
scroll to position [3138, 0]
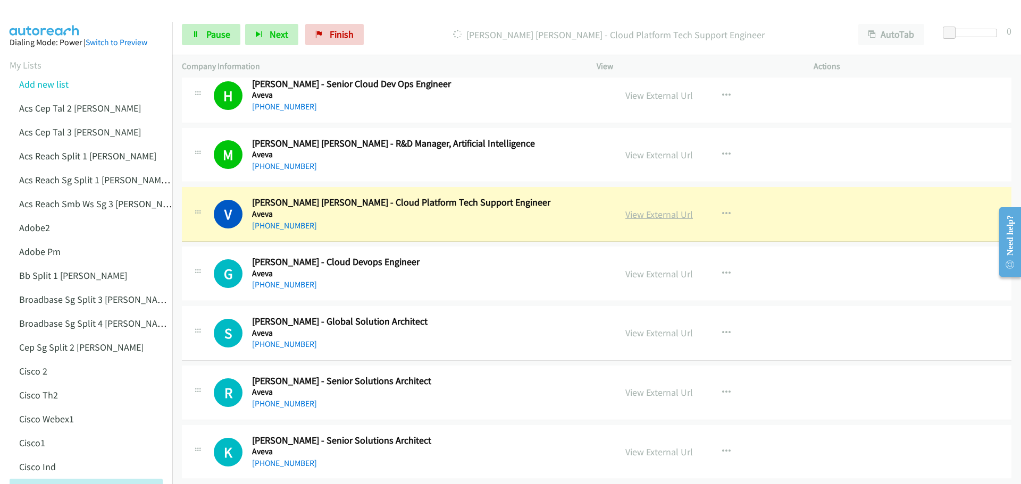
click at [663, 215] on link "View External Url" at bounding box center [659, 214] width 68 height 12
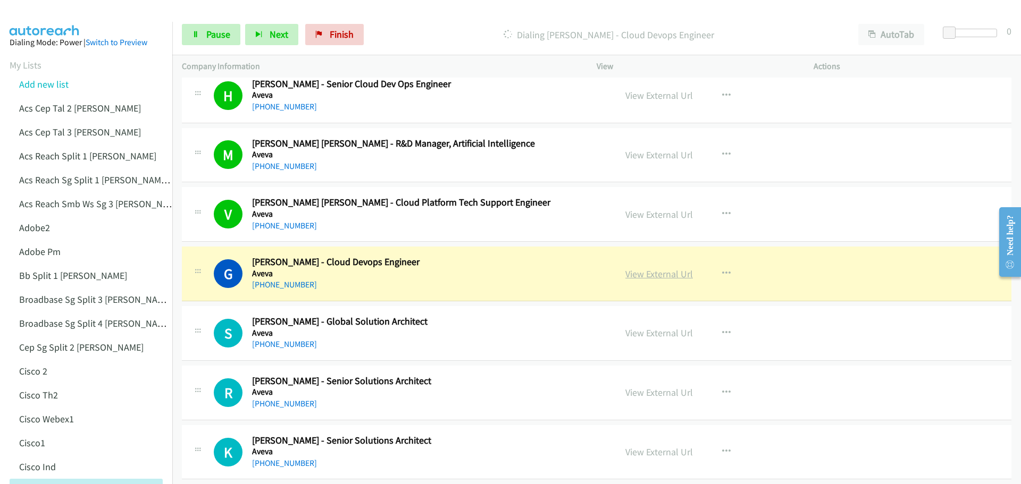
click at [666, 273] on link "View External Url" at bounding box center [659, 274] width 68 height 12
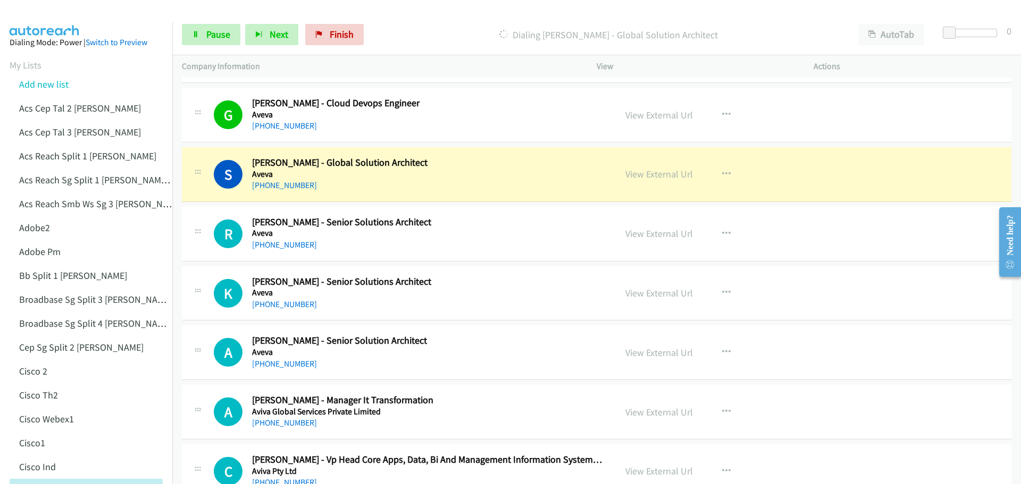
scroll to position [3297, 0]
click at [663, 172] on link "View External Url" at bounding box center [659, 174] width 68 height 12
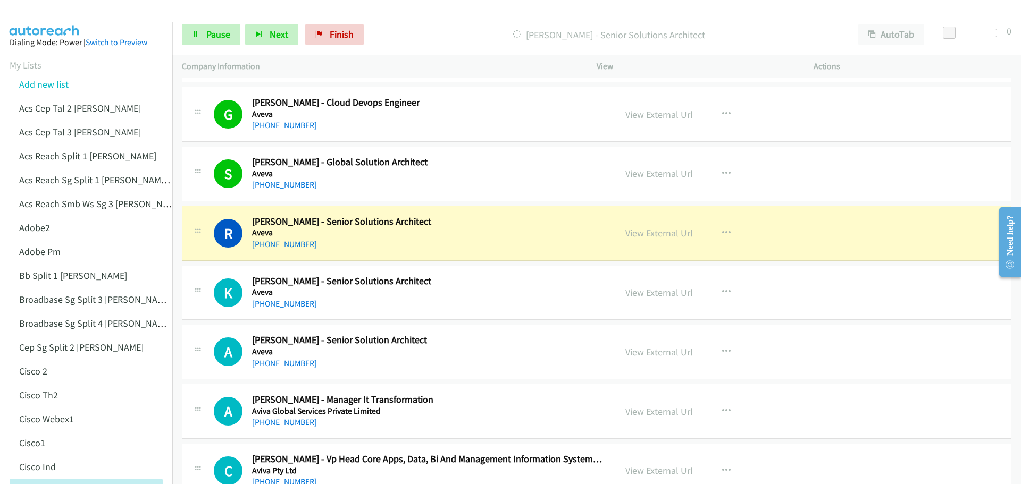
click at [649, 231] on link "View External Url" at bounding box center [659, 233] width 68 height 12
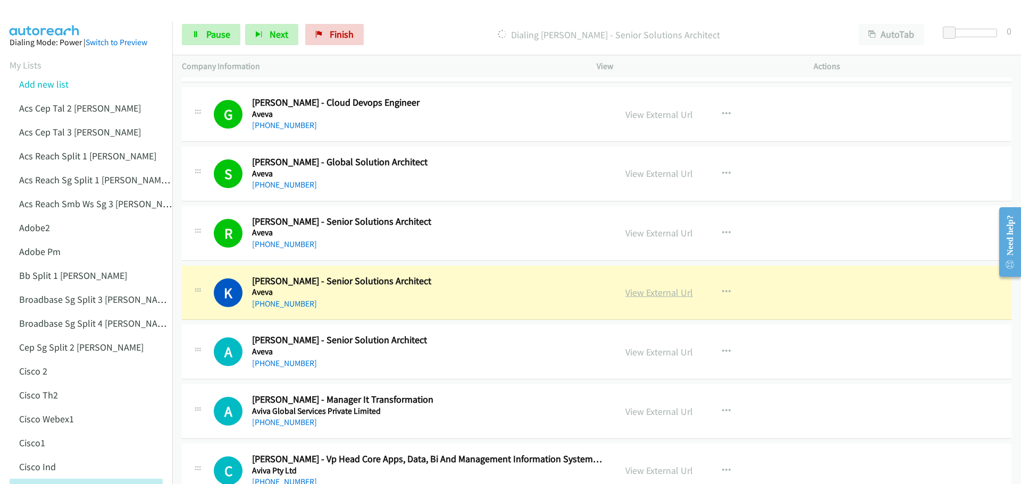
click at [656, 295] on link "View External Url" at bounding box center [659, 293] width 68 height 12
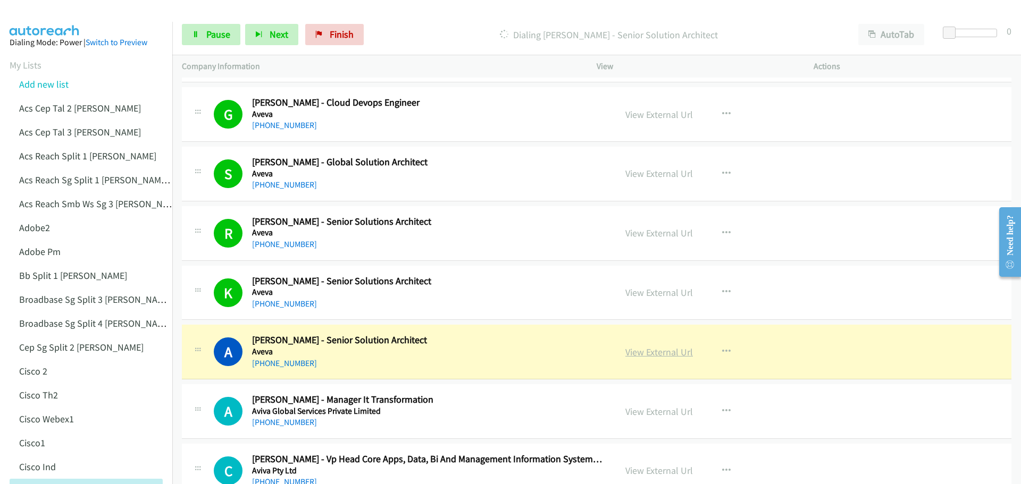
click at [674, 355] on link "View External Url" at bounding box center [659, 352] width 68 height 12
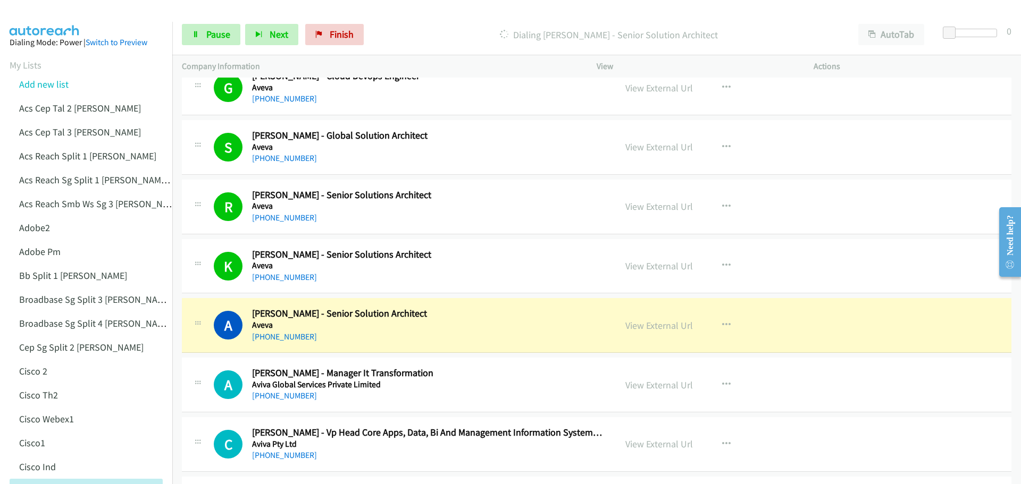
scroll to position [3351, 0]
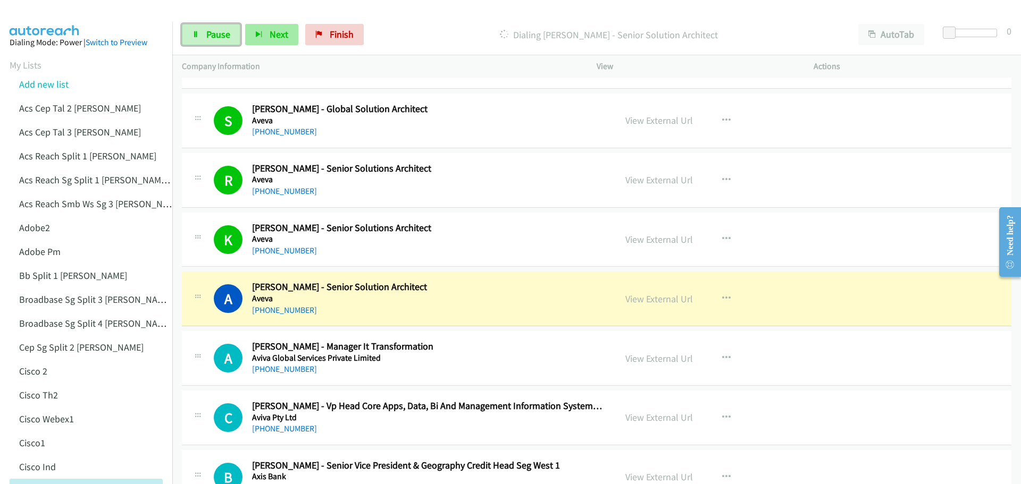
drag, startPoint x: 221, startPoint y: 40, endPoint x: 273, endPoint y: 27, distance: 53.4
click at [221, 40] on link "Pause" at bounding box center [211, 34] width 59 height 21
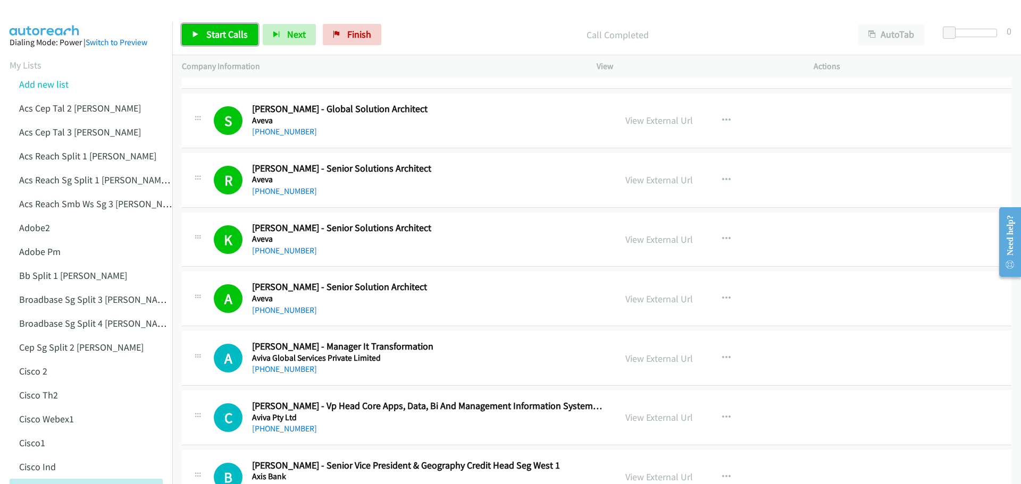
click at [225, 45] on link "Start Calls" at bounding box center [220, 34] width 76 height 21
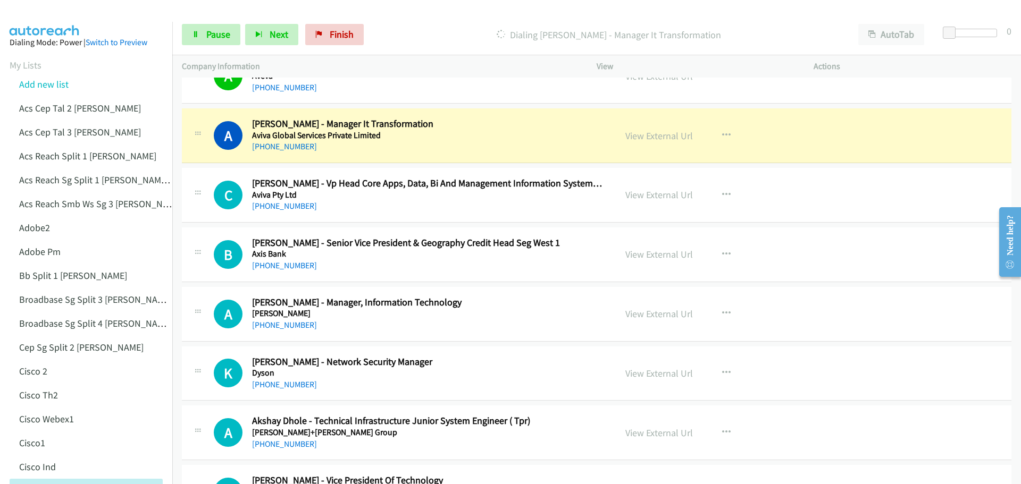
scroll to position [3616, 0]
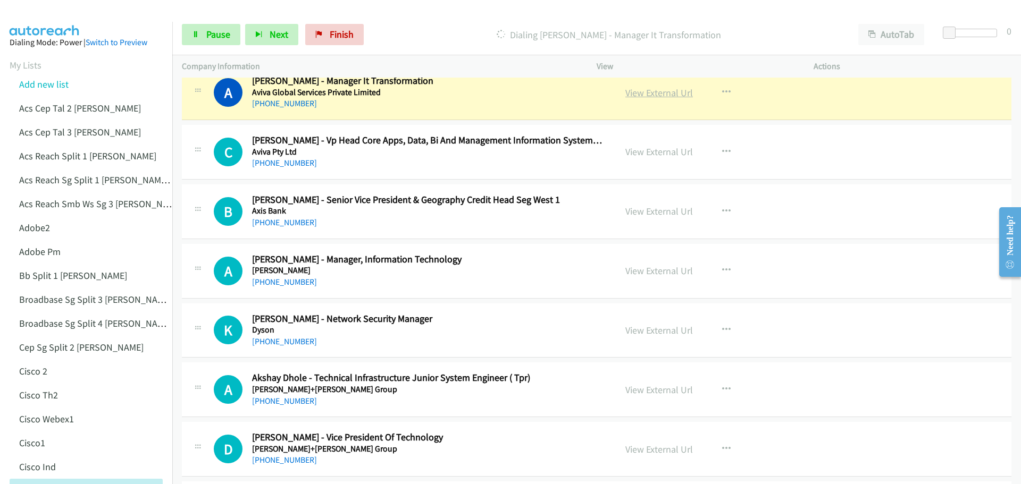
click at [663, 95] on link "View External Url" at bounding box center [659, 93] width 68 height 12
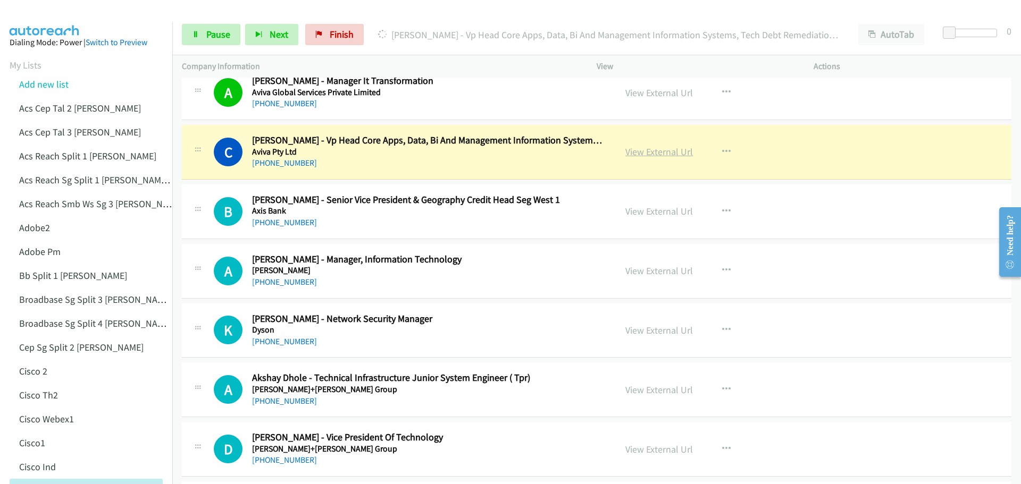
click at [653, 154] on link "View External Url" at bounding box center [659, 152] width 68 height 12
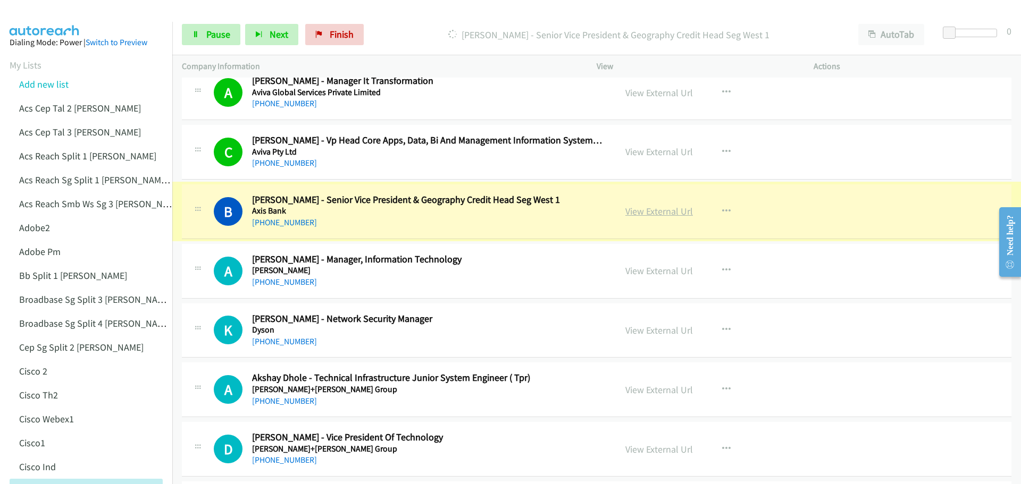
click at [651, 208] on link "View External Url" at bounding box center [659, 211] width 68 height 12
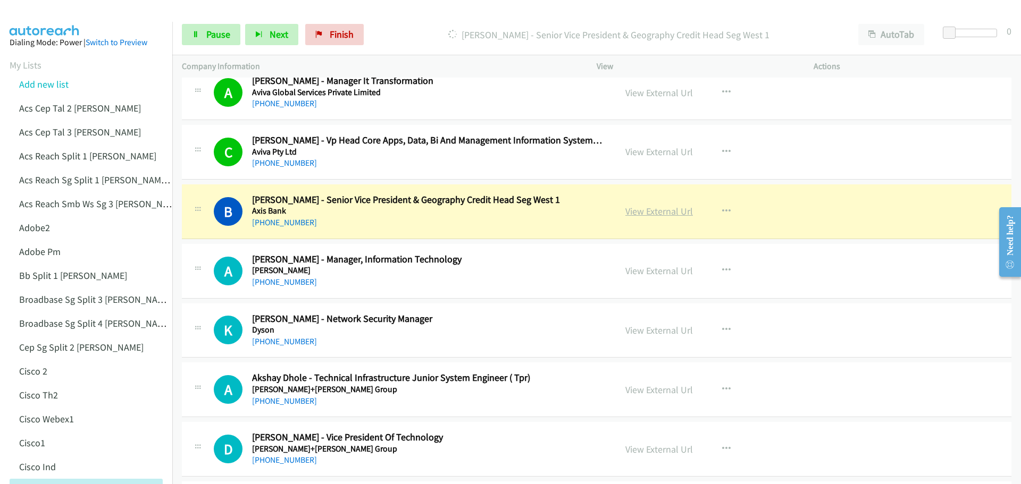
click at [665, 211] on link "View External Url" at bounding box center [659, 211] width 68 height 12
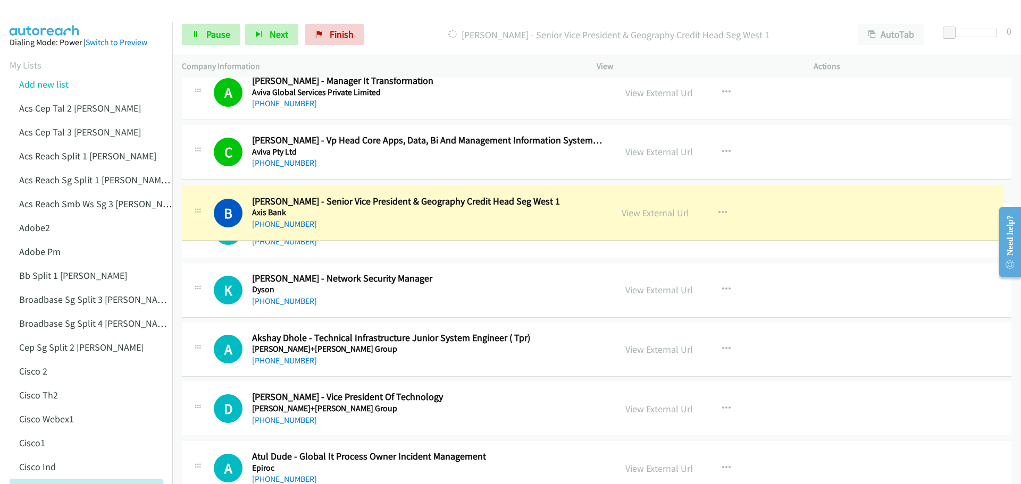
drag, startPoint x: 254, startPoint y: 201, endPoint x: 282, endPoint y: 203, distance: 28.2
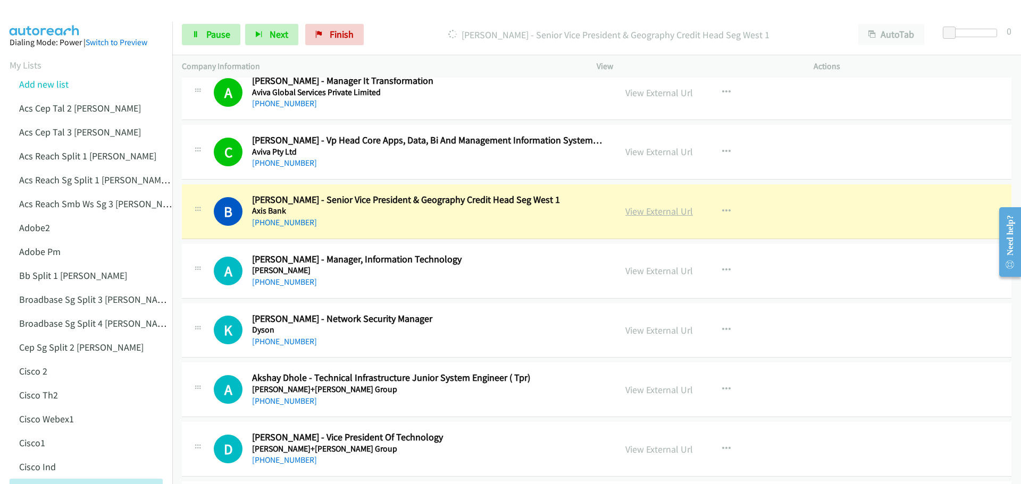
click at [645, 210] on link "View External Url" at bounding box center [659, 211] width 68 height 12
click at [204, 31] on link "Pause" at bounding box center [211, 34] width 59 height 21
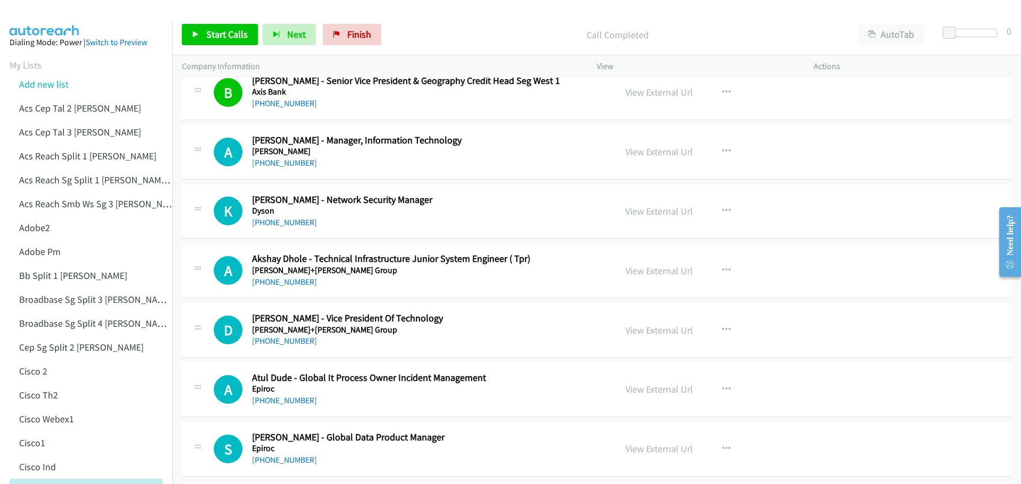
scroll to position [3723, 0]
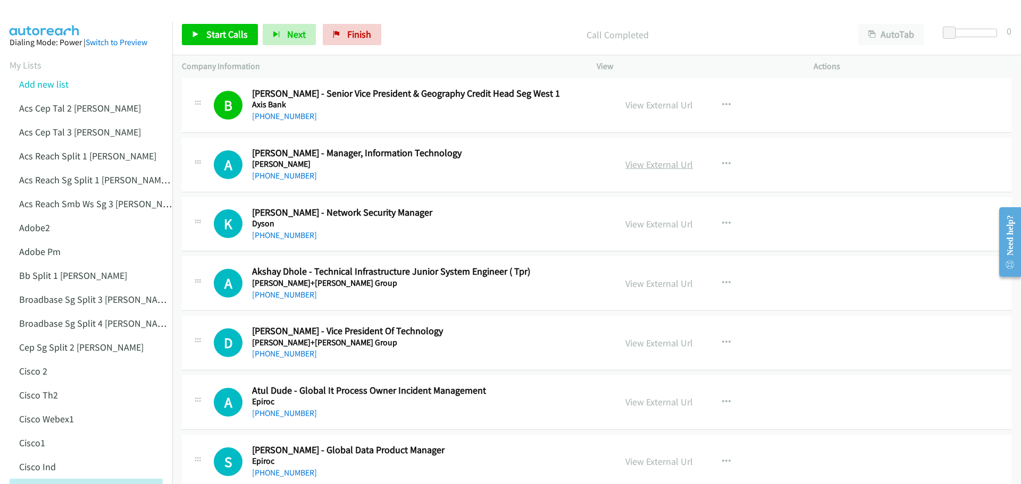
click at [665, 168] on link "View External Url" at bounding box center [659, 164] width 68 height 12
click at [206, 36] on span "Start Calls" at bounding box center [226, 34] width 41 height 12
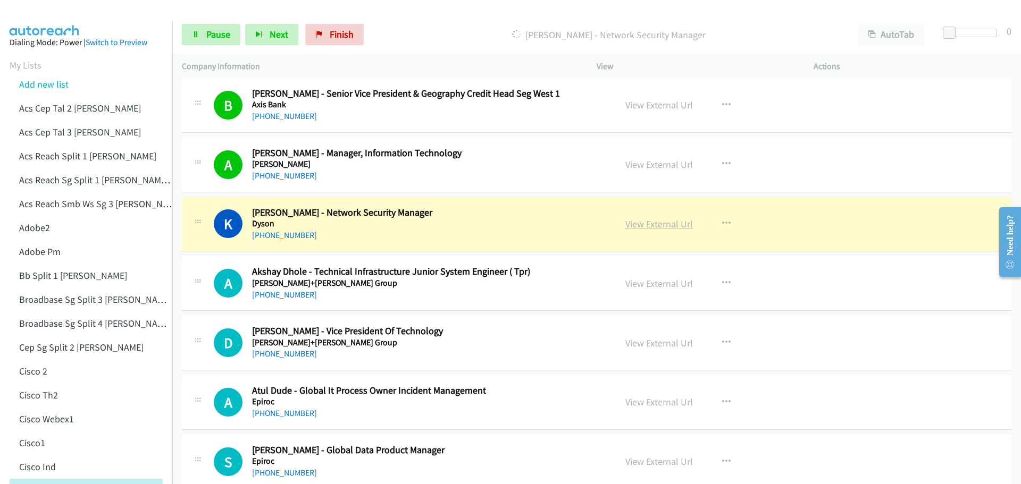
click at [660, 228] on link "View External Url" at bounding box center [659, 224] width 68 height 12
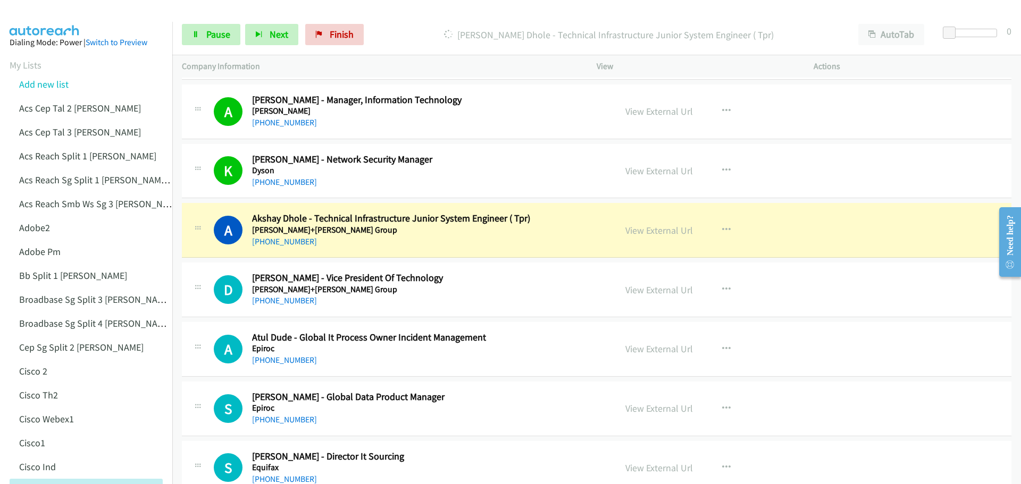
scroll to position [3829, 0]
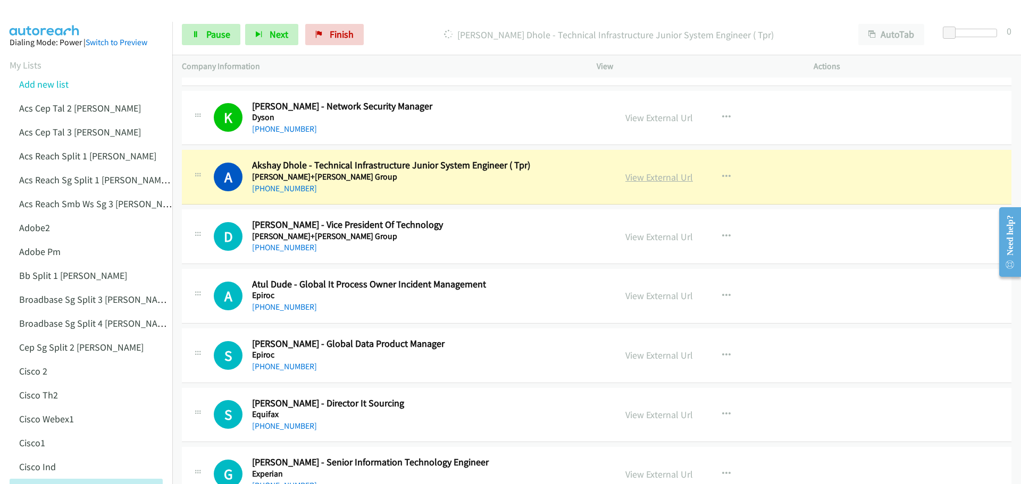
click at [644, 180] on link "View External Url" at bounding box center [659, 177] width 68 height 12
click at [216, 34] on span "Pause" at bounding box center [218, 34] width 24 height 12
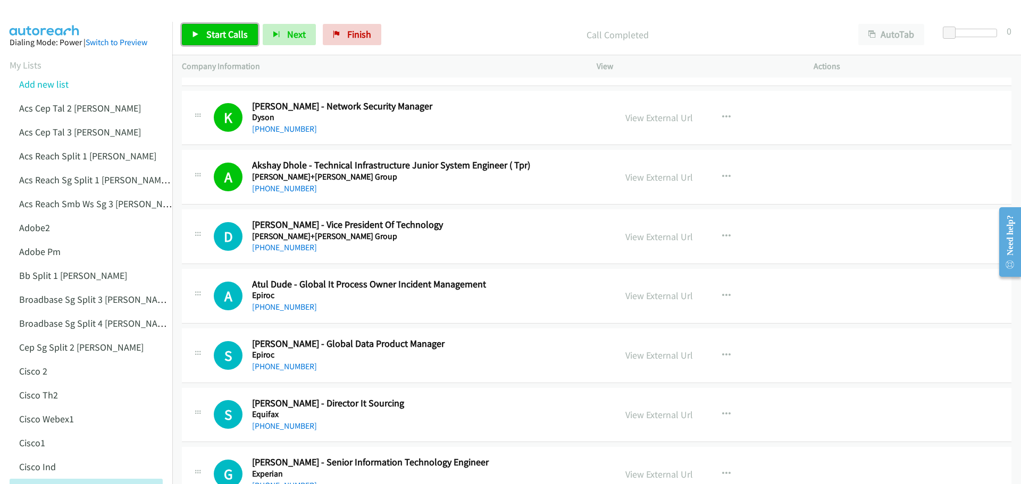
click at [219, 37] on span "Start Calls" at bounding box center [226, 34] width 41 height 12
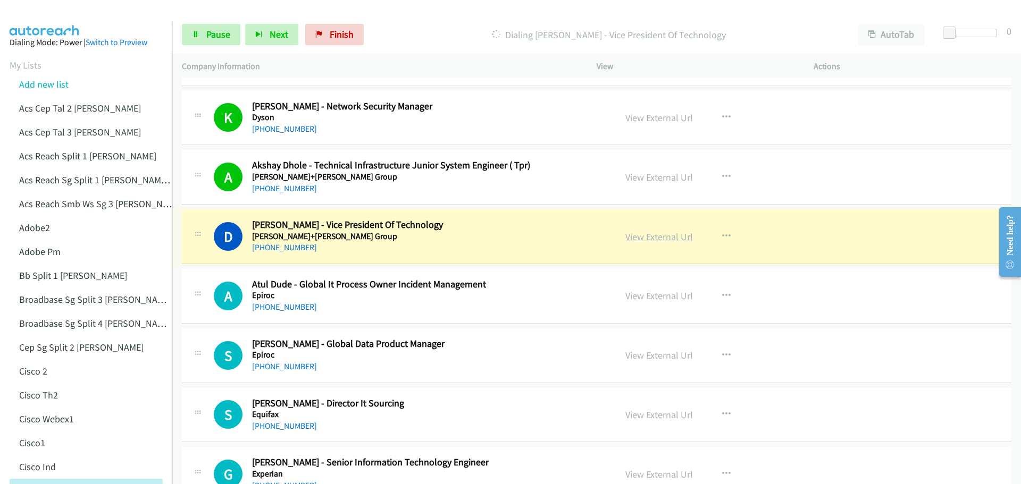
click at [657, 241] on link "View External Url" at bounding box center [659, 237] width 68 height 12
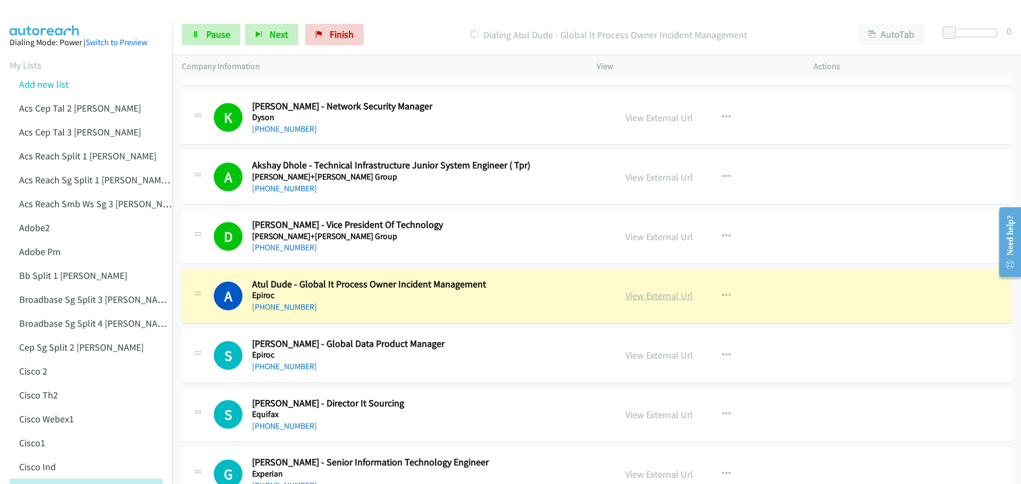
click at [653, 291] on link "View External Url" at bounding box center [659, 296] width 68 height 12
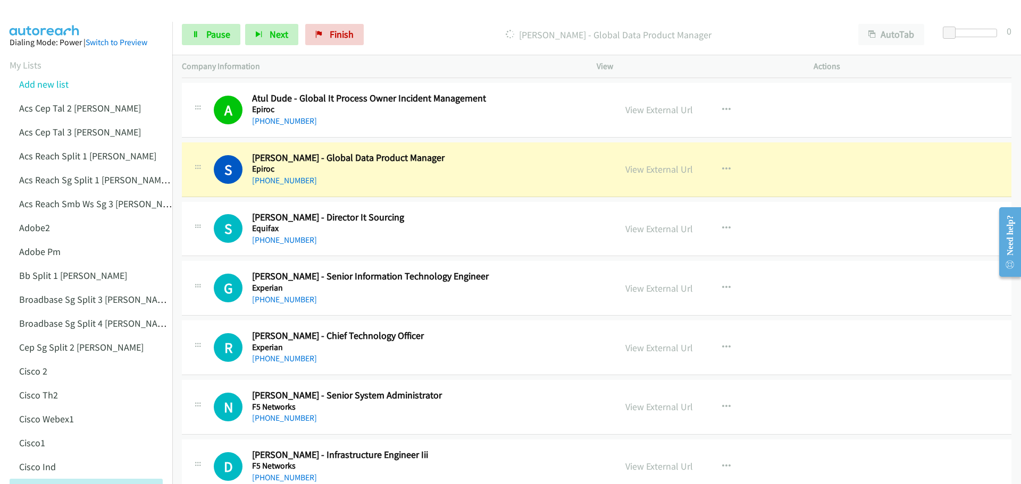
scroll to position [4042, 0]
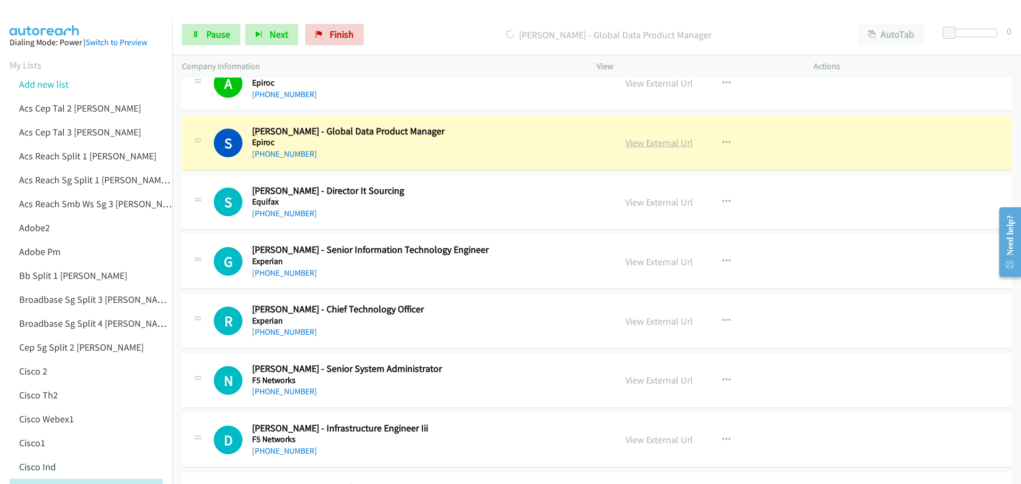
click at [659, 148] on link "View External Url" at bounding box center [659, 143] width 68 height 12
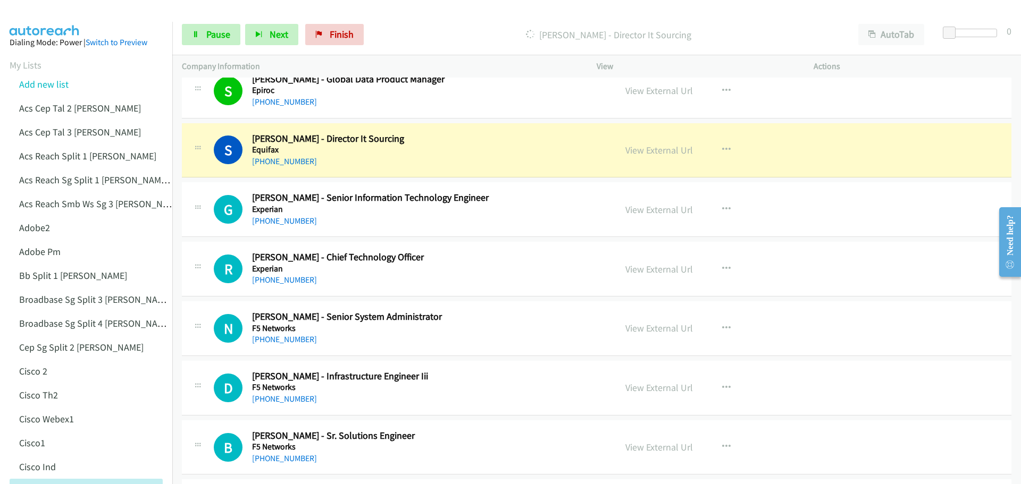
scroll to position [4095, 0]
click at [658, 210] on link "View External Url" at bounding box center [659, 209] width 68 height 12
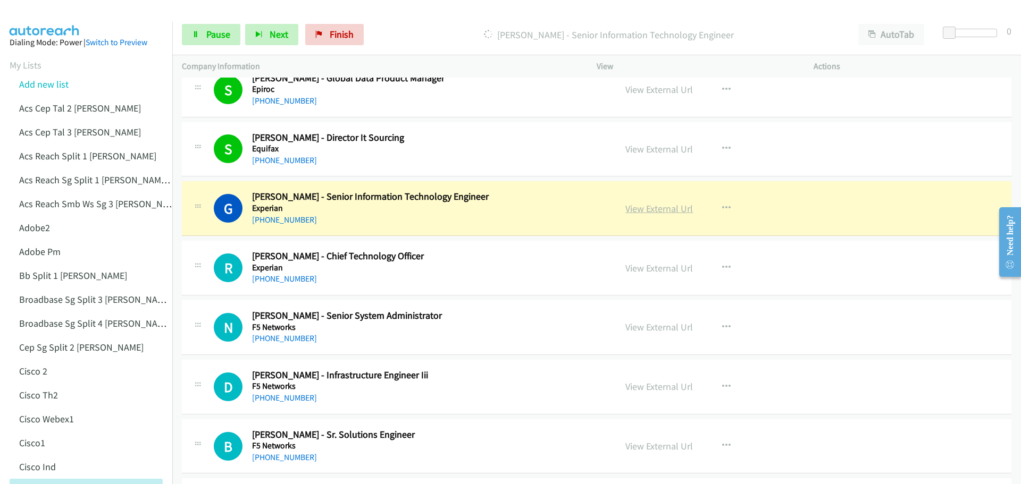
click at [672, 208] on link "View External Url" at bounding box center [659, 209] width 68 height 12
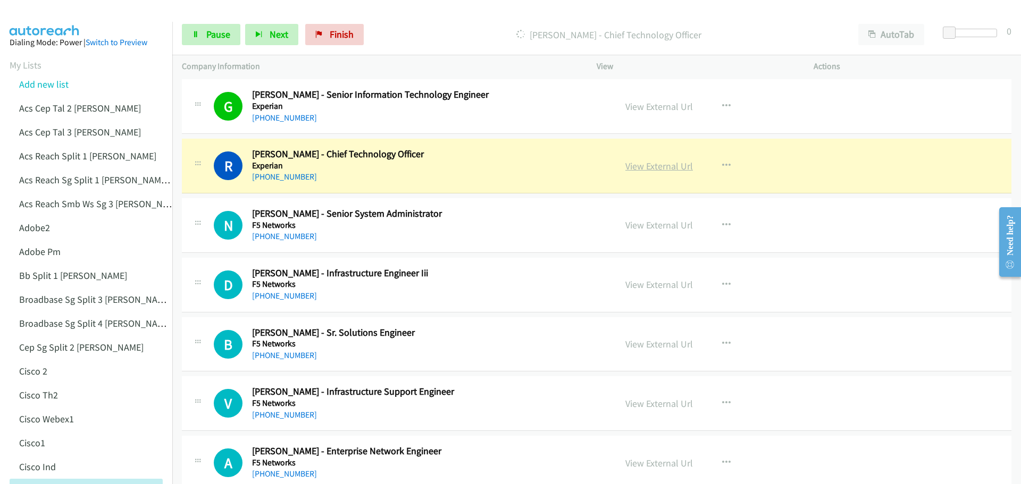
scroll to position [4201, 0]
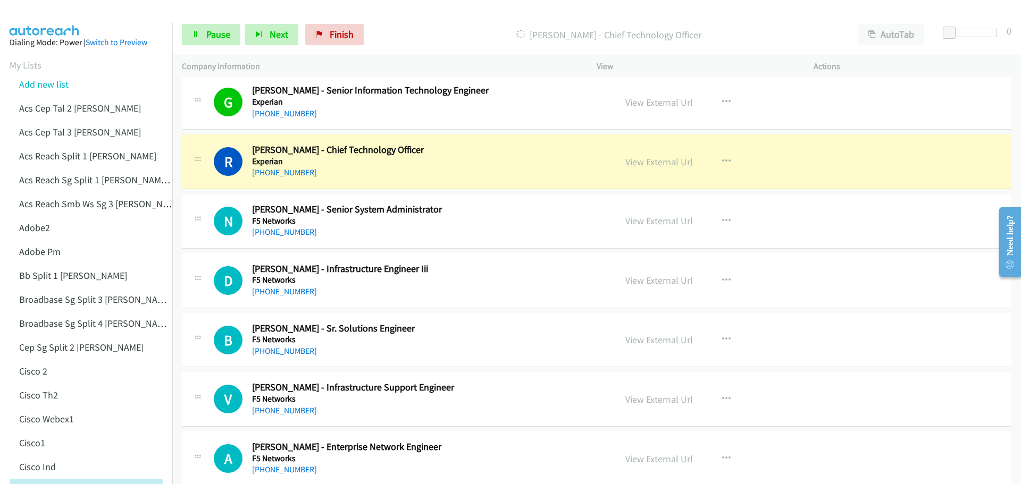
click at [661, 165] on link "View External Url" at bounding box center [659, 162] width 68 height 12
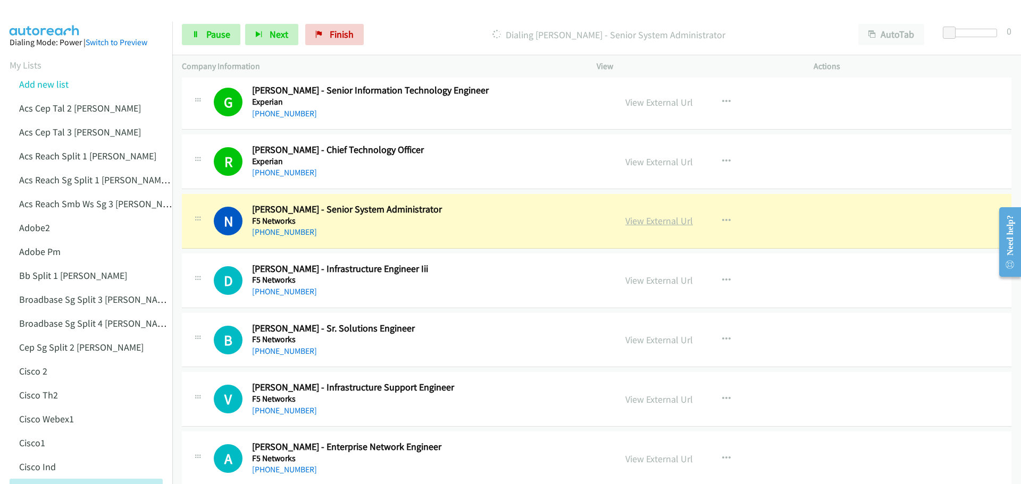
click at [663, 220] on link "View External Url" at bounding box center [659, 221] width 68 height 12
click at [225, 35] on span "Pause" at bounding box center [218, 34] width 24 height 12
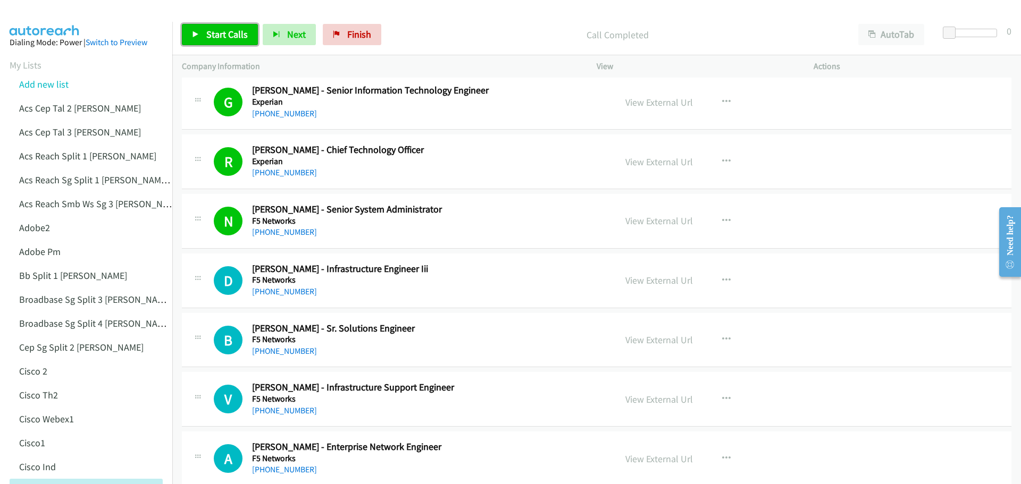
click at [226, 38] on span "Start Calls" at bounding box center [226, 34] width 41 height 12
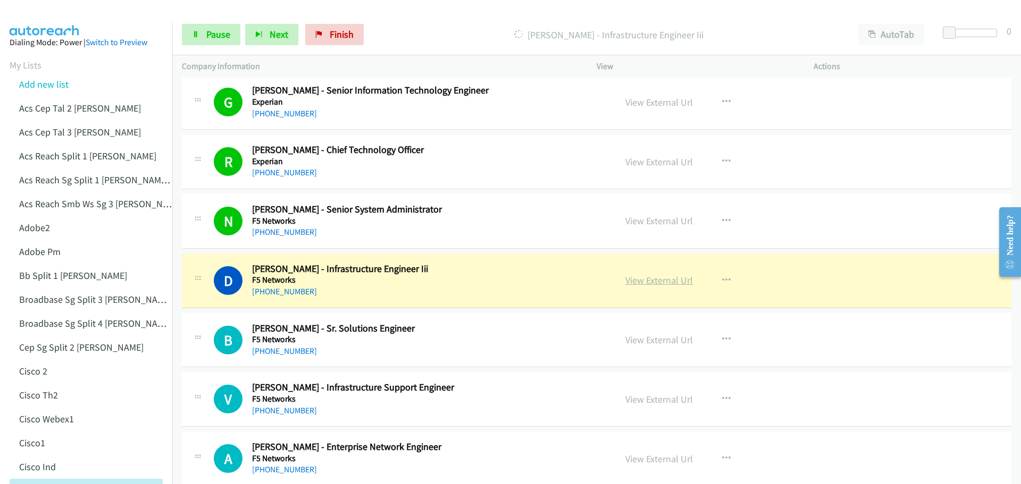
click at [655, 279] on link "View External Url" at bounding box center [659, 280] width 68 height 12
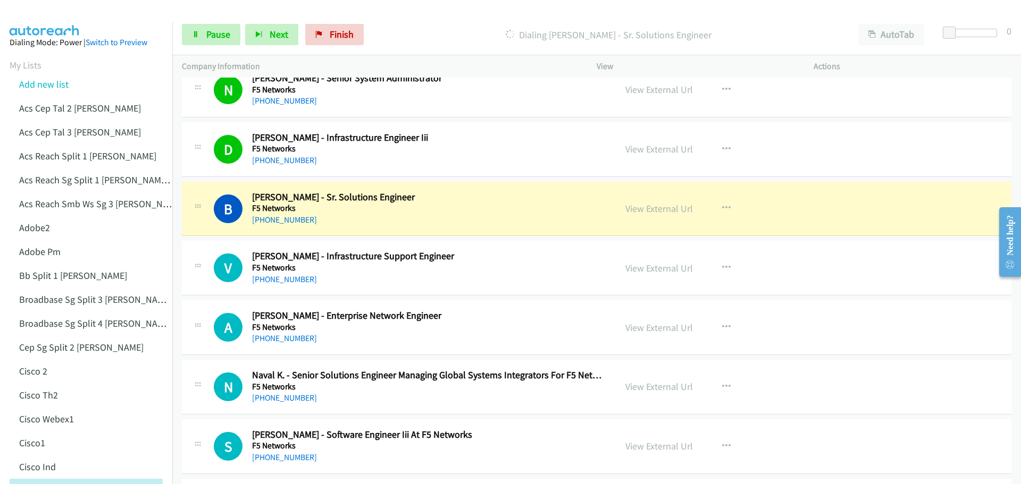
scroll to position [4361, 0]
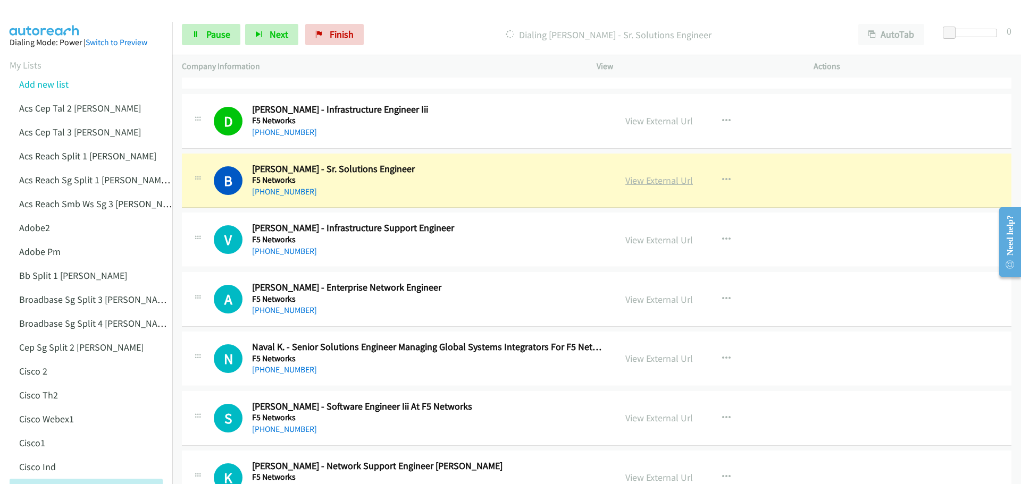
click at [656, 186] on link "View External Url" at bounding box center [659, 180] width 68 height 12
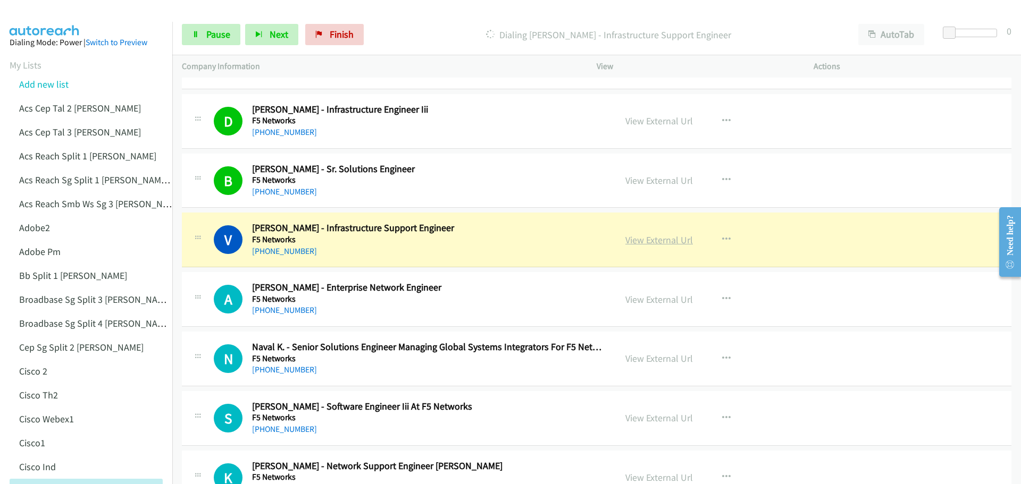
click at [641, 240] on link "View External Url" at bounding box center [659, 240] width 68 height 12
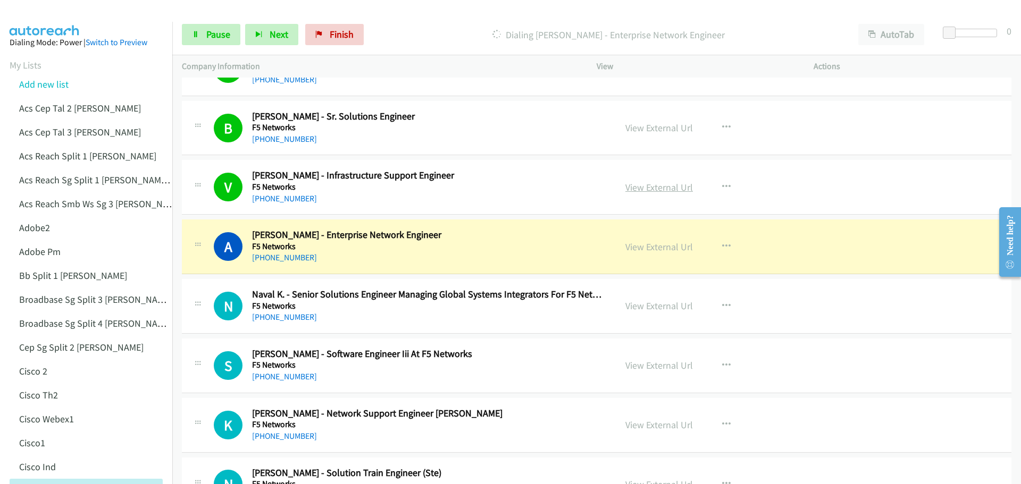
scroll to position [4414, 0]
click at [648, 249] on link "View External Url" at bounding box center [659, 246] width 68 height 12
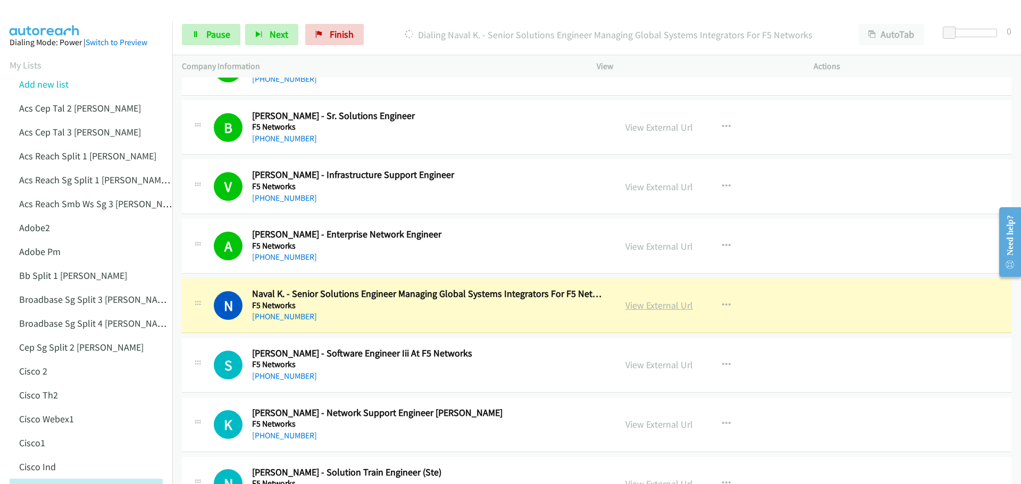
click at [665, 306] on link "View External Url" at bounding box center [659, 305] width 68 height 12
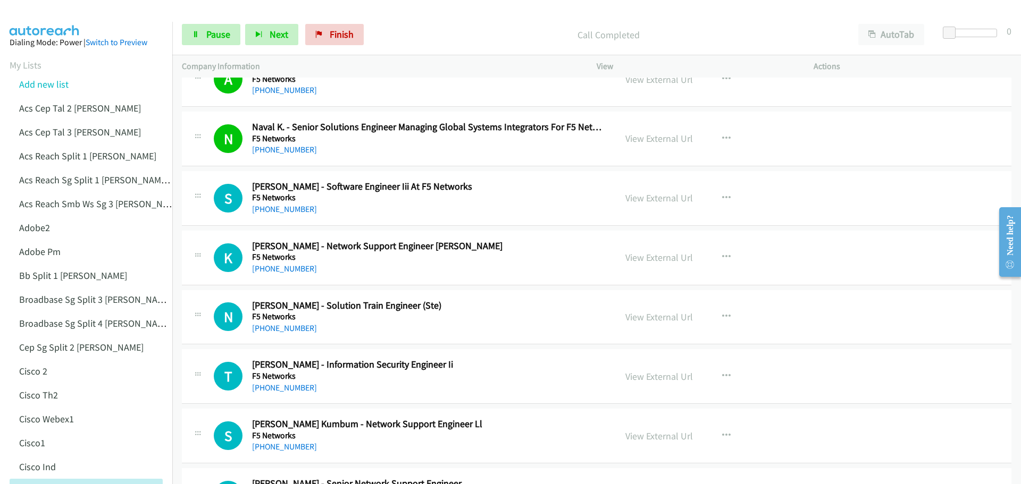
scroll to position [4627, 0]
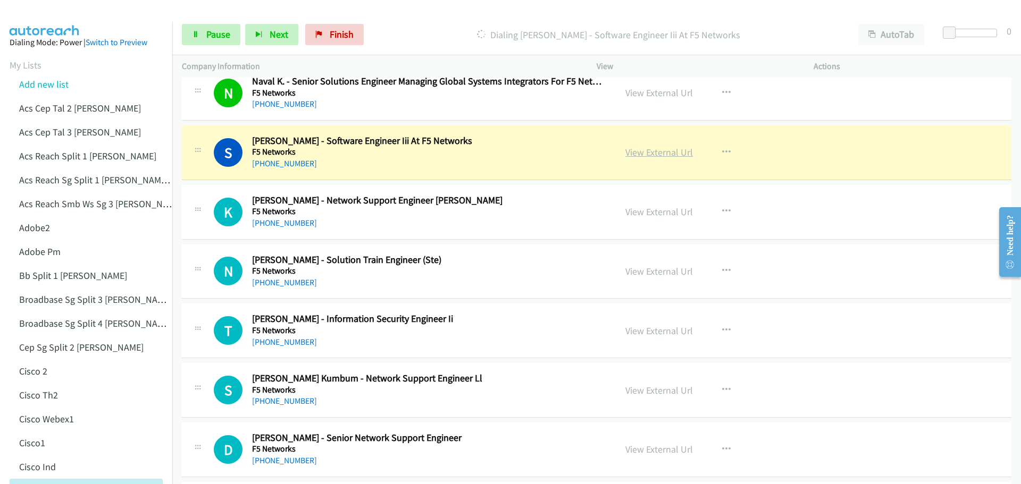
click at [655, 152] on link "View External Url" at bounding box center [659, 152] width 68 height 12
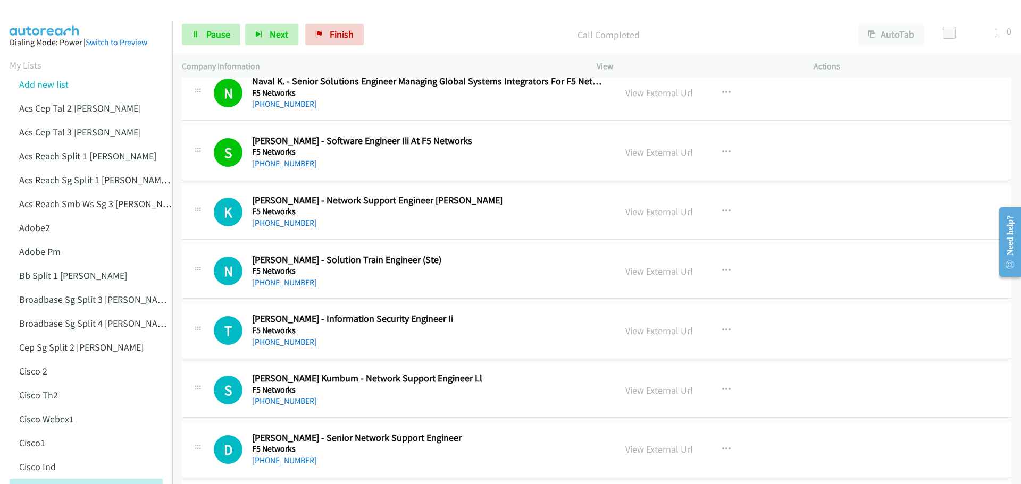
click at [645, 211] on link "View External Url" at bounding box center [659, 212] width 68 height 12
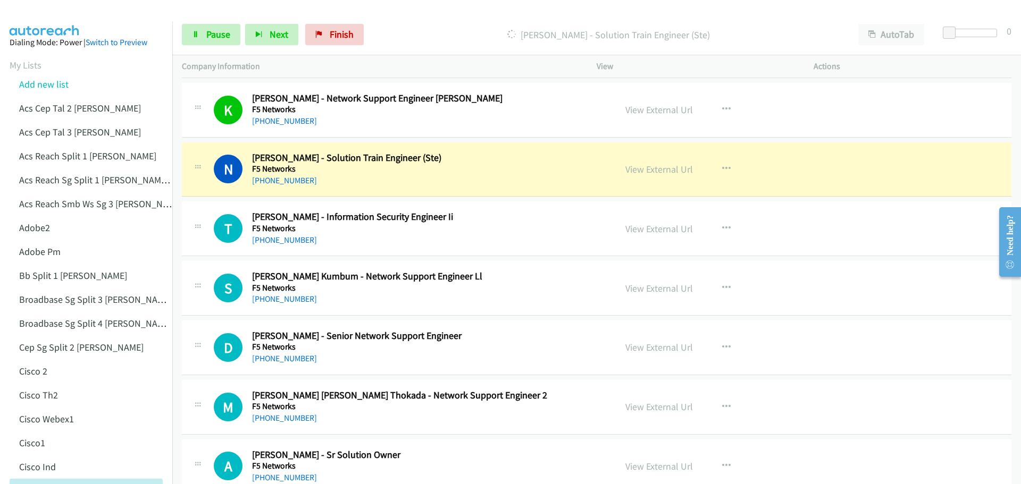
scroll to position [4733, 0]
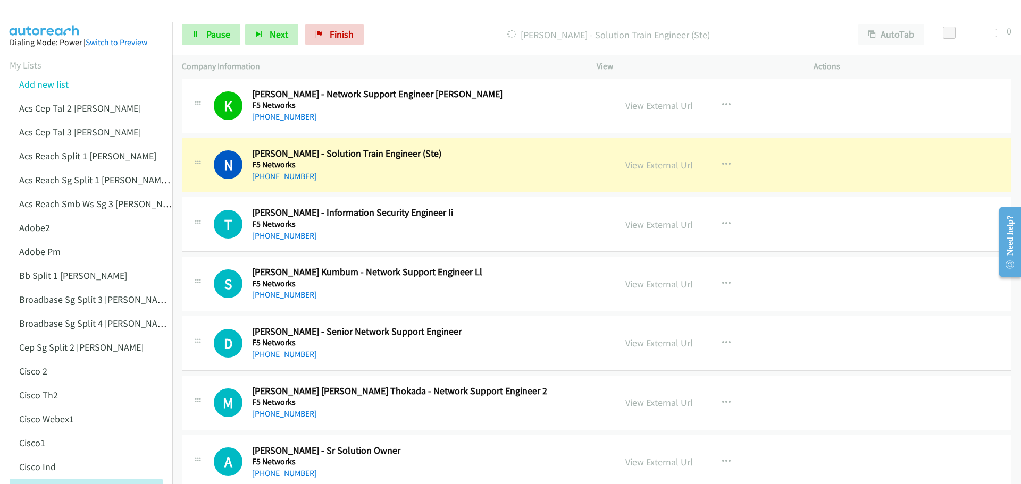
click at [670, 166] on link "View External Url" at bounding box center [659, 165] width 68 height 12
click at [222, 31] on span "Pause" at bounding box center [218, 34] width 24 height 12
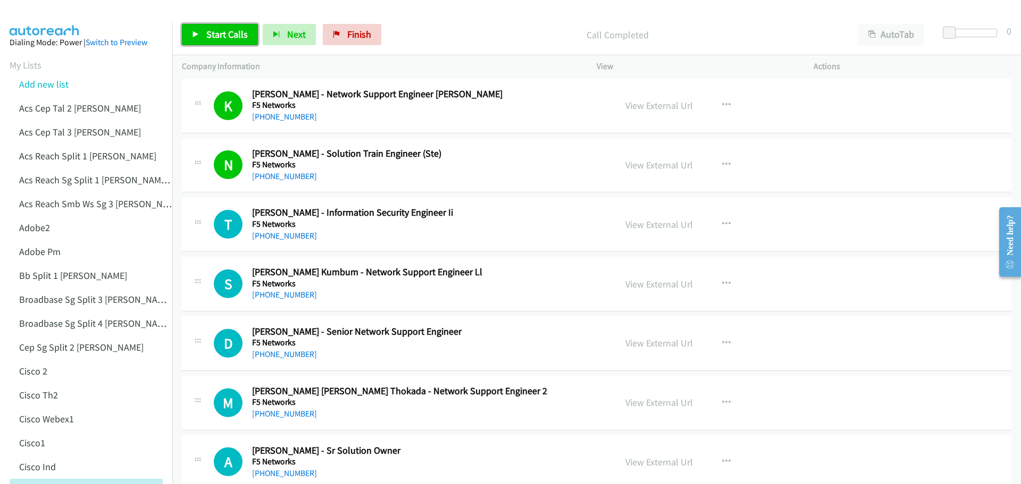
click at [232, 35] on span "Start Calls" at bounding box center [226, 34] width 41 height 12
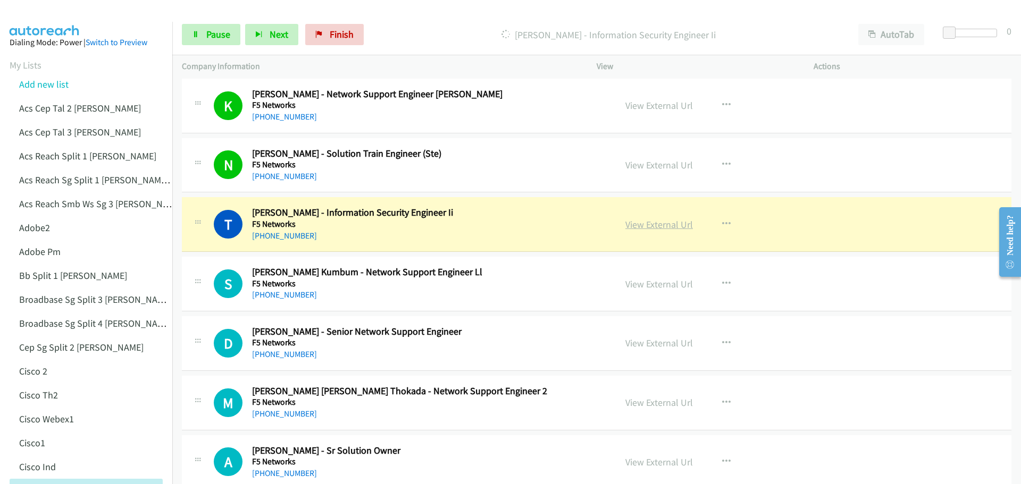
click at [647, 226] on link "View External Url" at bounding box center [659, 225] width 68 height 12
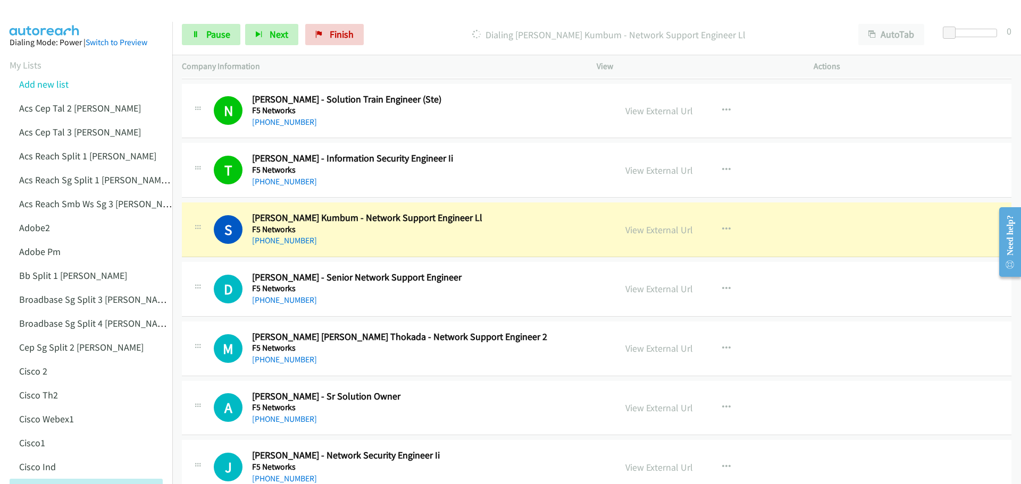
scroll to position [4786, 0]
click at [651, 229] on link "View External Url" at bounding box center [659, 231] width 68 height 12
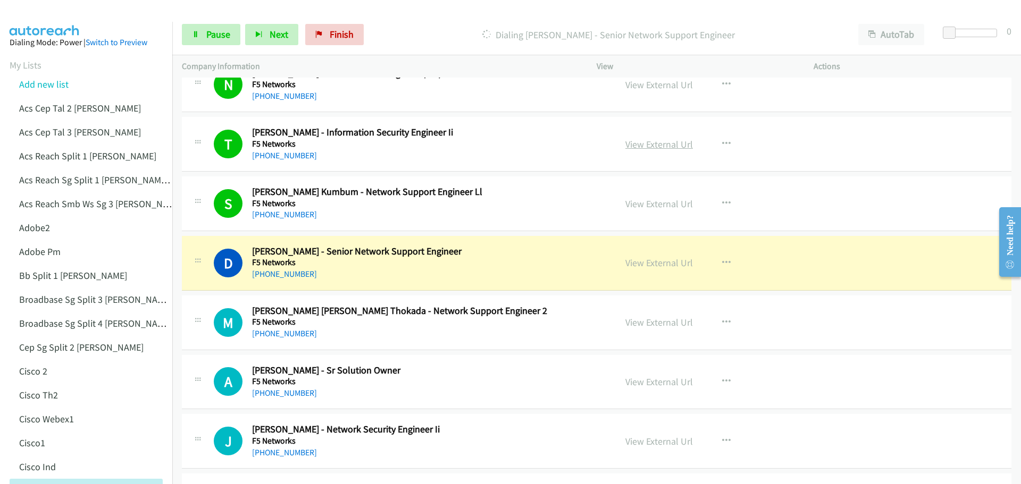
scroll to position [4893, 0]
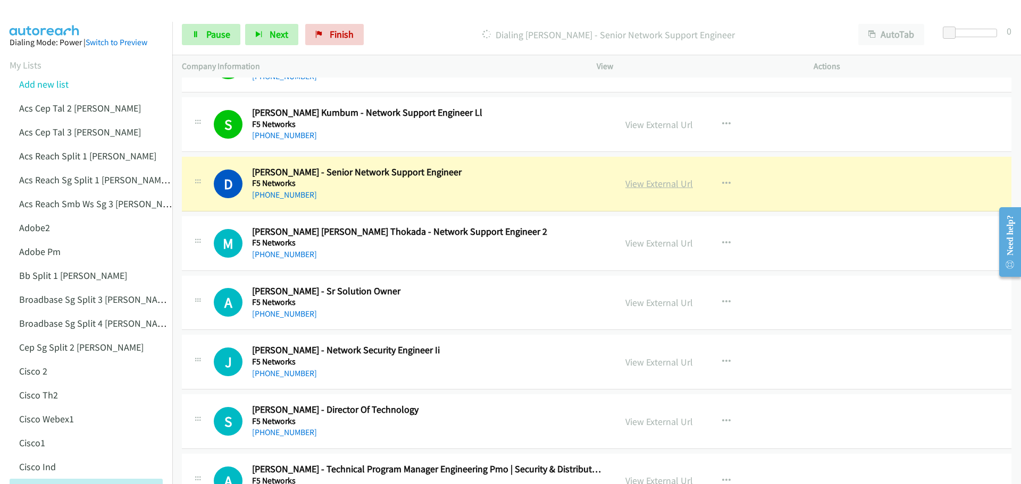
click at [641, 180] on link "View External Url" at bounding box center [659, 184] width 68 height 12
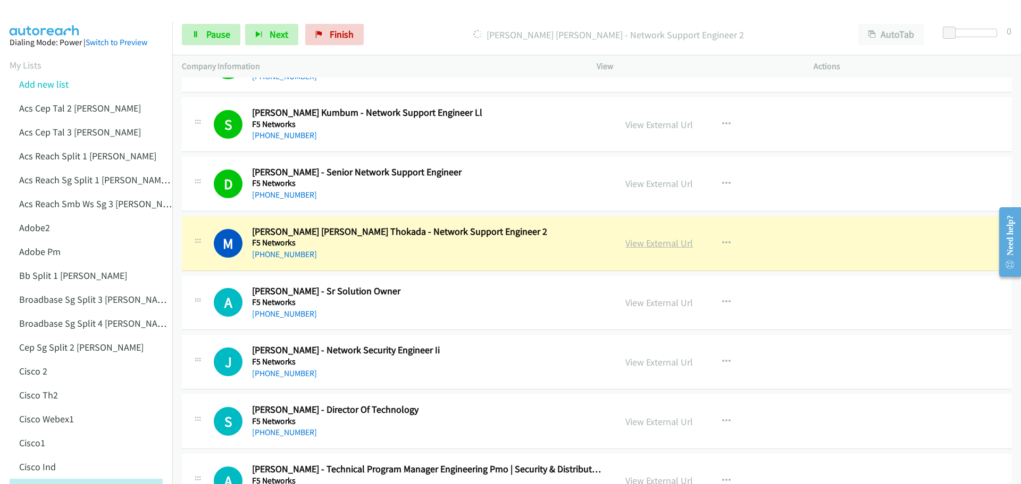
click at [638, 245] on link "View External Url" at bounding box center [659, 243] width 68 height 12
click at [226, 36] on span "Pause" at bounding box center [218, 34] width 24 height 12
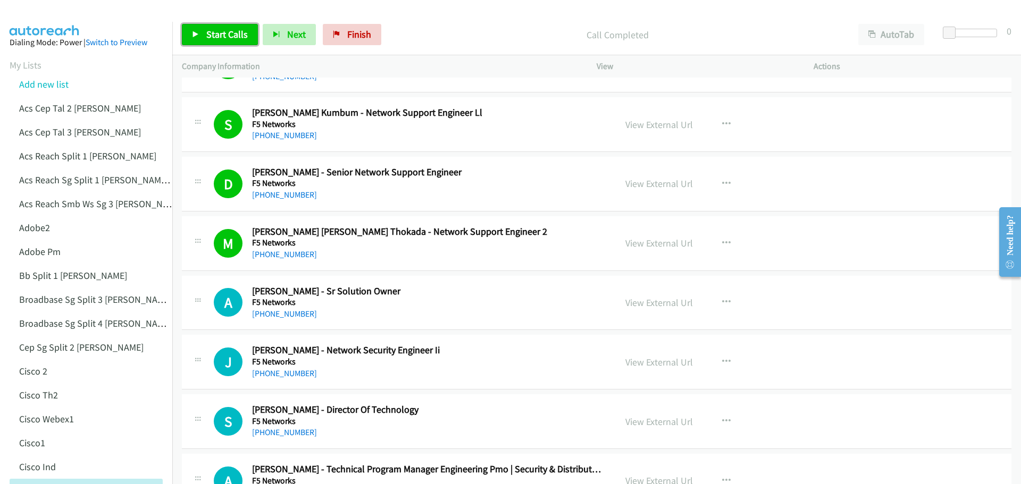
click at [220, 36] on span "Start Calls" at bounding box center [226, 34] width 41 height 12
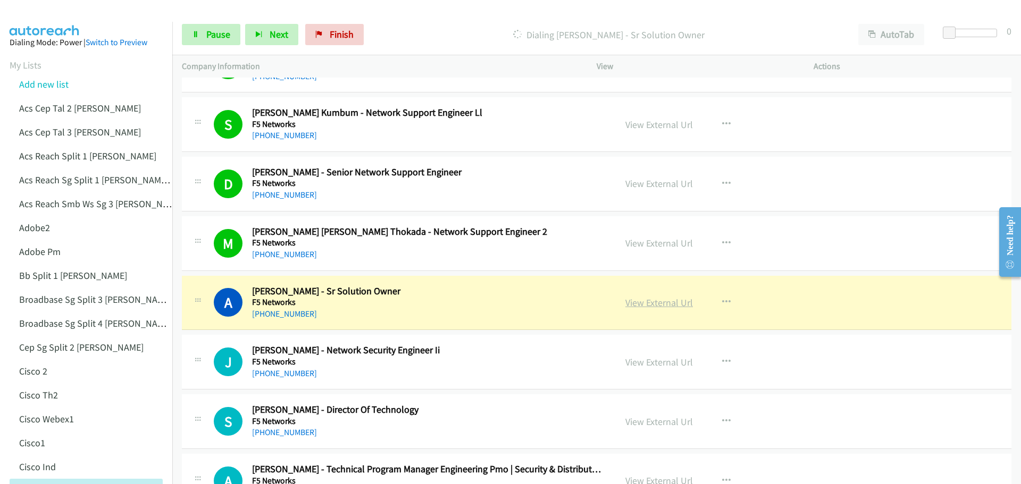
click at [653, 302] on link "View External Url" at bounding box center [659, 303] width 68 height 12
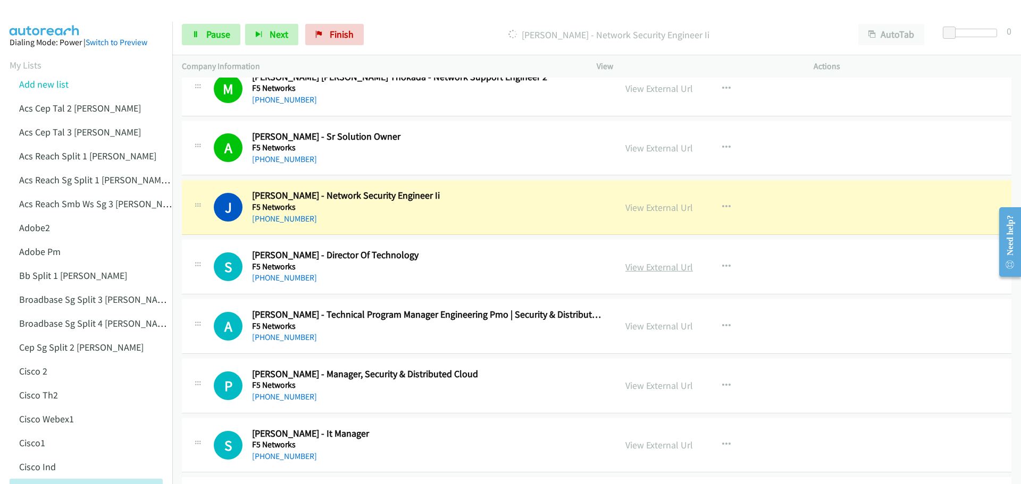
scroll to position [5052, 0]
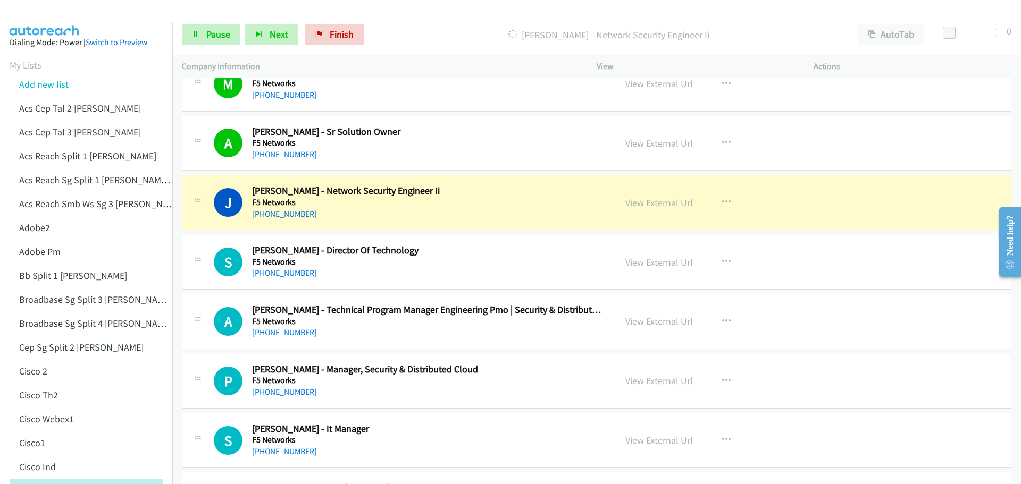
click at [659, 206] on link "View External Url" at bounding box center [659, 203] width 68 height 12
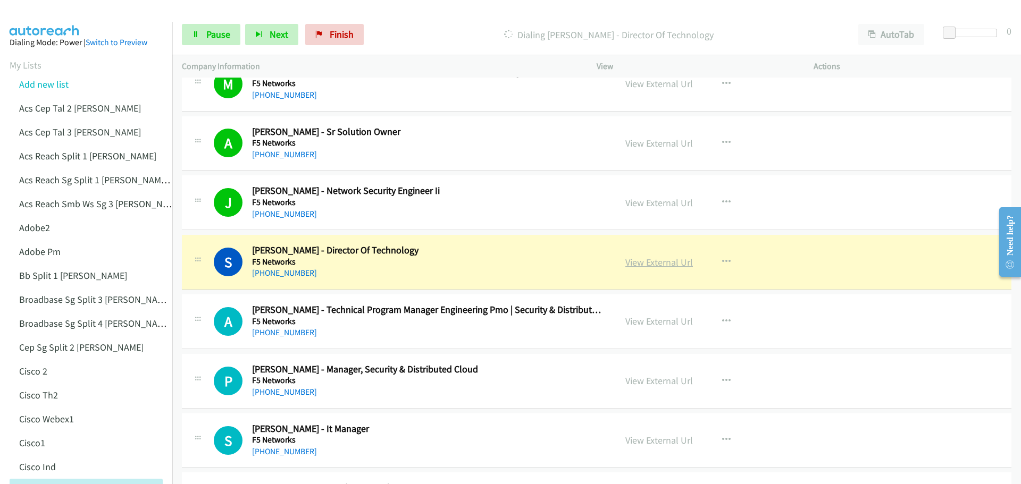
click at [648, 264] on link "View External Url" at bounding box center [659, 262] width 68 height 12
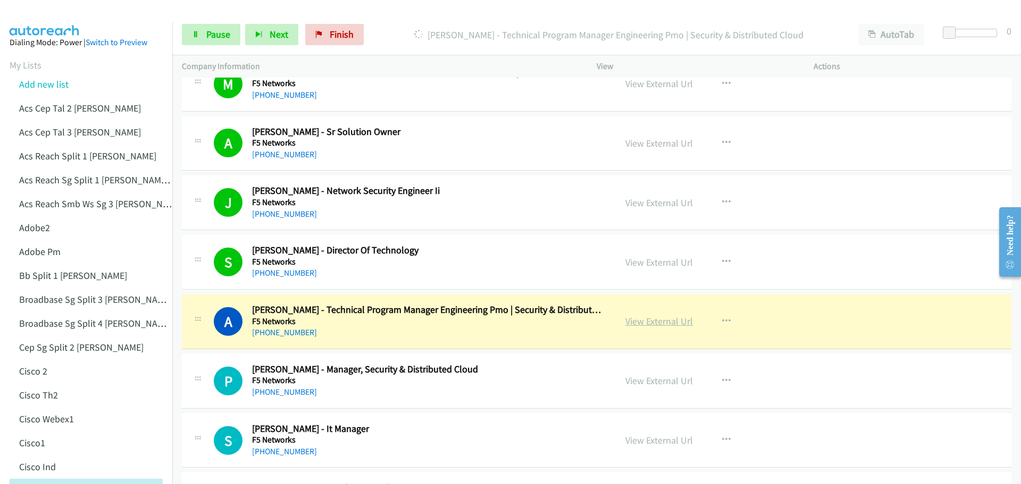
click at [639, 324] on link "View External Url" at bounding box center [659, 321] width 68 height 12
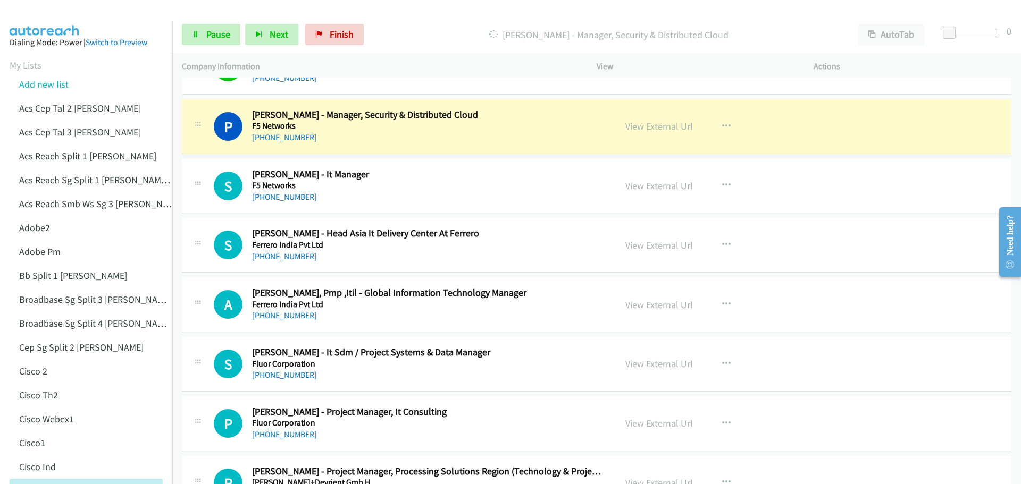
scroll to position [5318, 0]
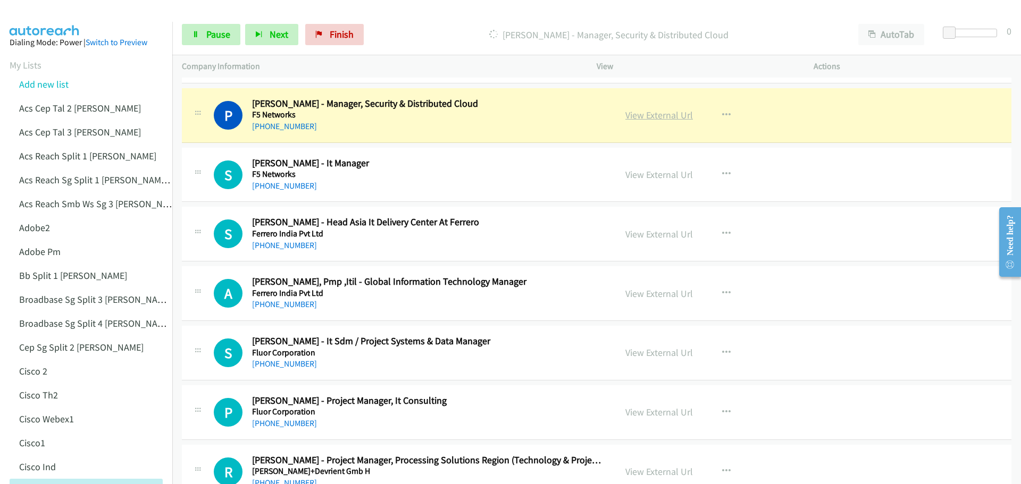
click at [672, 114] on link "View External Url" at bounding box center [659, 115] width 68 height 12
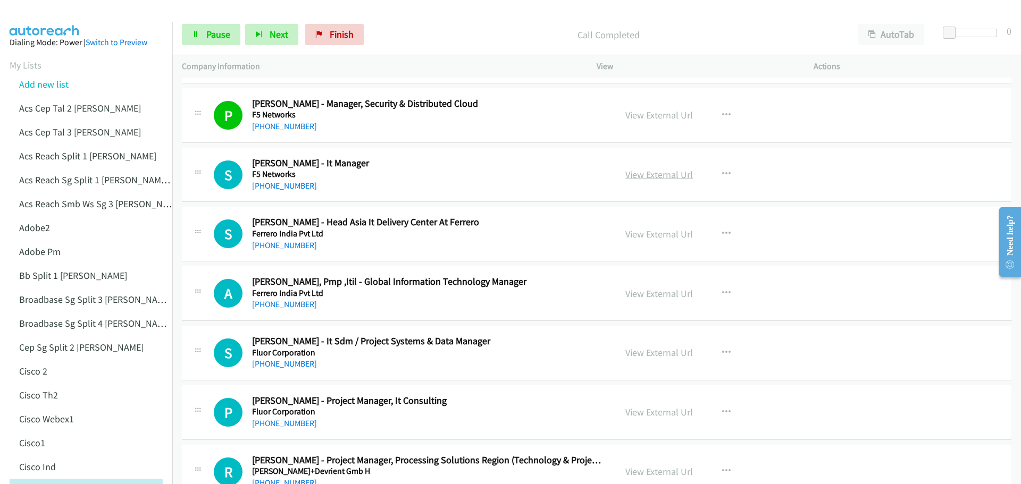
click at [650, 175] on link "View External Url" at bounding box center [659, 175] width 68 height 12
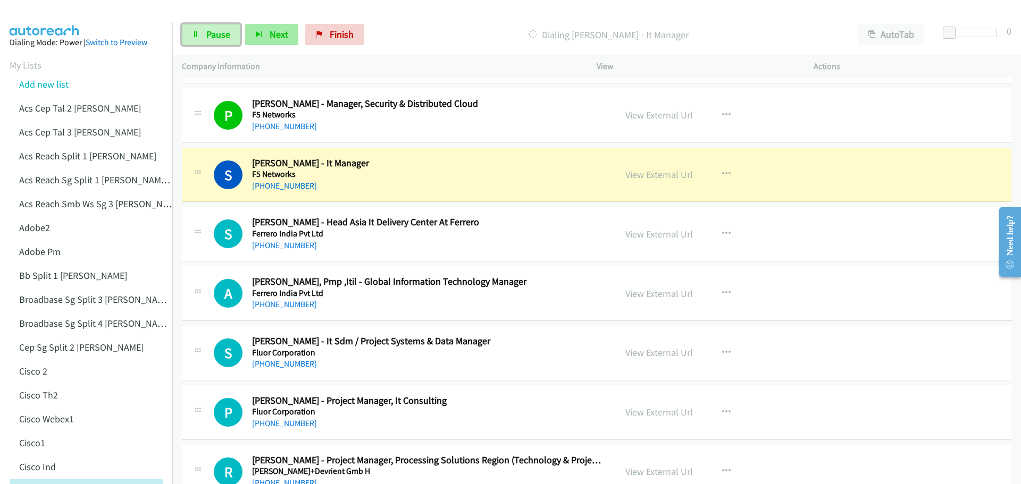
drag, startPoint x: 219, startPoint y: 28, endPoint x: 249, endPoint y: 28, distance: 30.3
click at [219, 28] on span "Pause" at bounding box center [218, 34] width 24 height 12
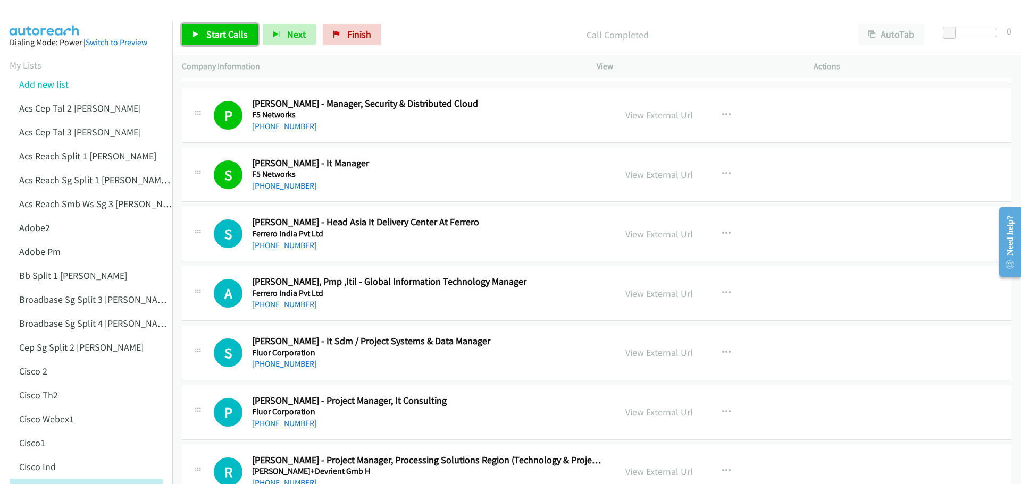
click at [210, 37] on span "Start Calls" at bounding box center [226, 34] width 41 height 12
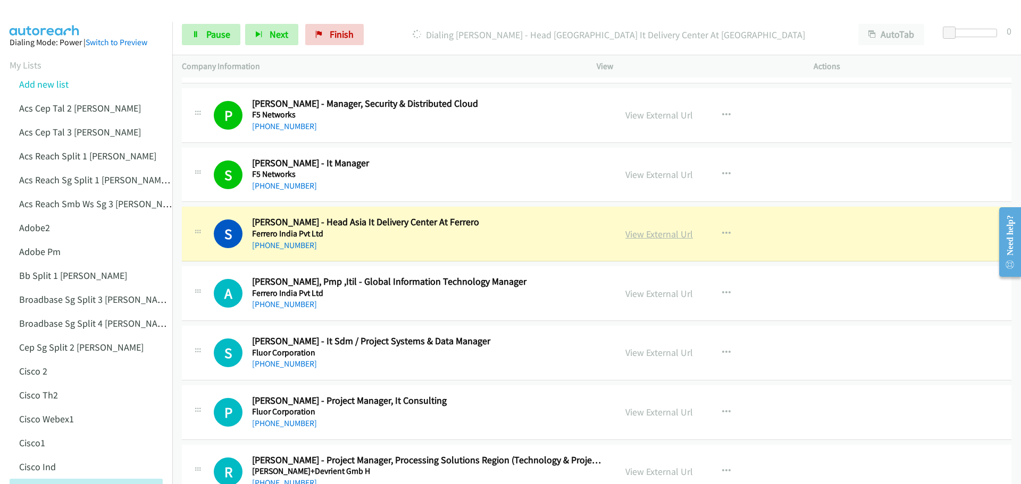
click at [640, 240] on link "View External Url" at bounding box center [659, 234] width 68 height 12
click at [206, 38] on span "Pause" at bounding box center [218, 34] width 24 height 12
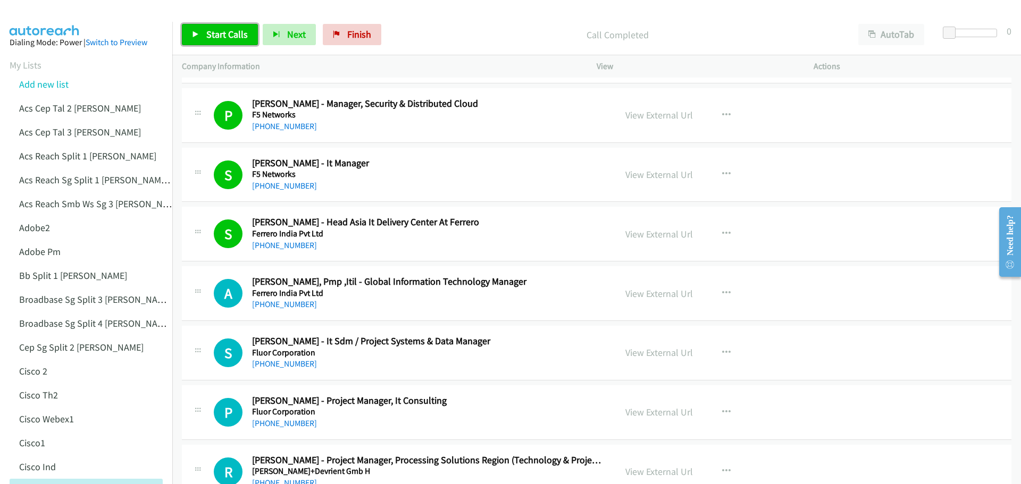
click at [194, 27] on link "Start Calls" at bounding box center [220, 34] width 76 height 21
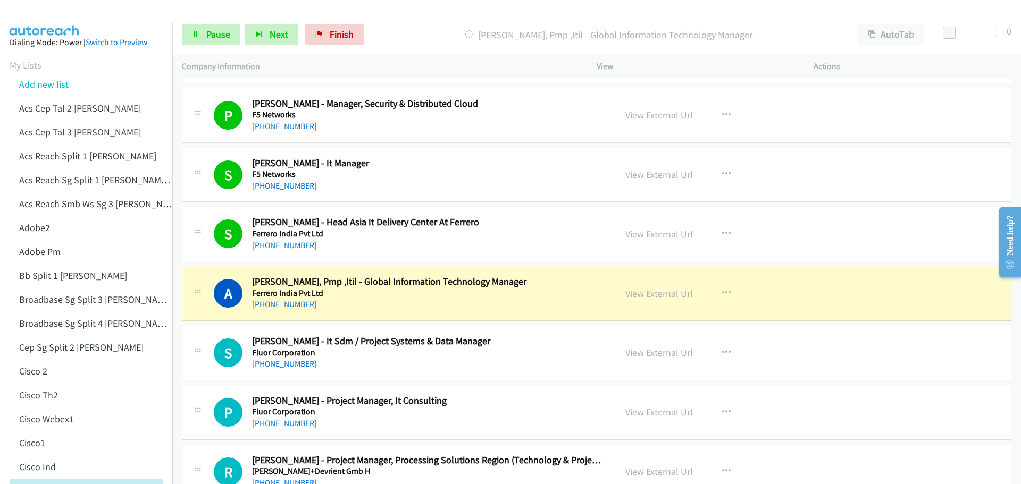
click at [654, 295] on link "View External Url" at bounding box center [659, 294] width 68 height 12
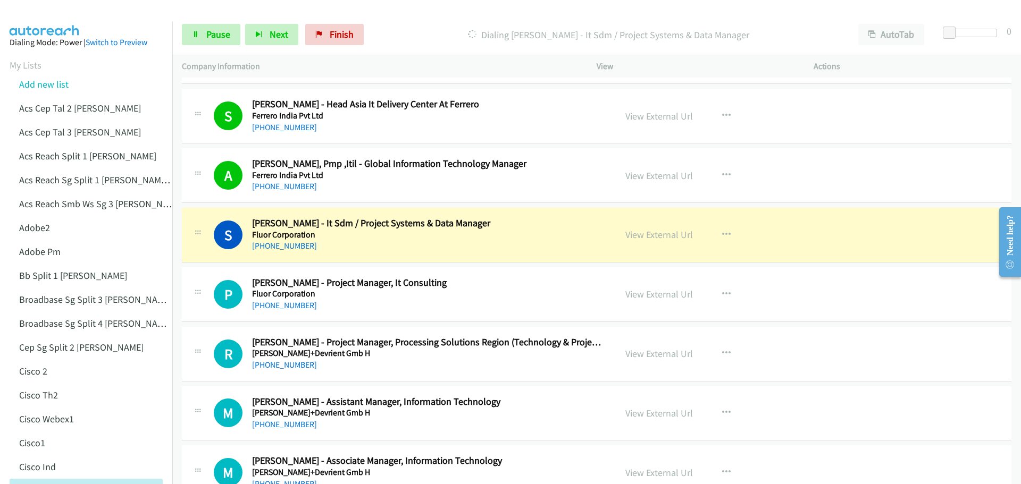
scroll to position [5478, 0]
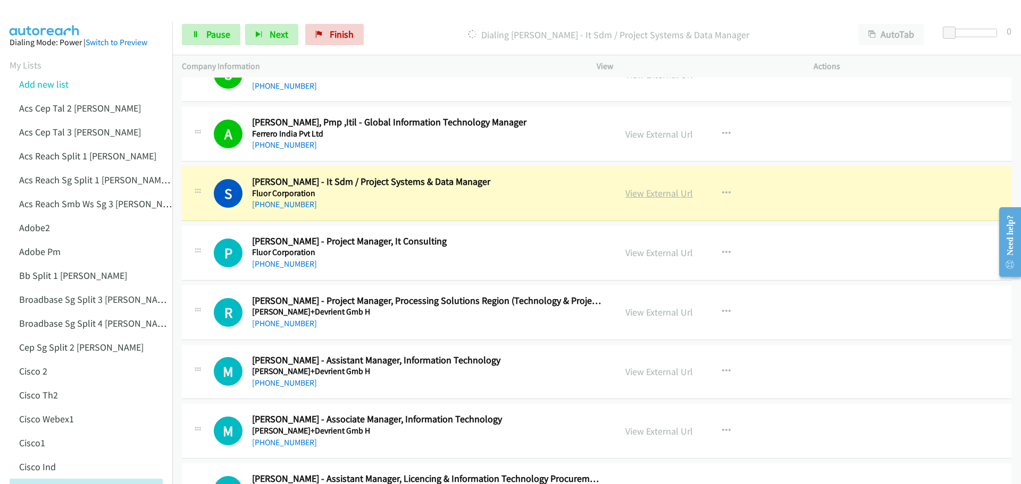
click at [647, 193] on link "View External Url" at bounding box center [659, 193] width 68 height 12
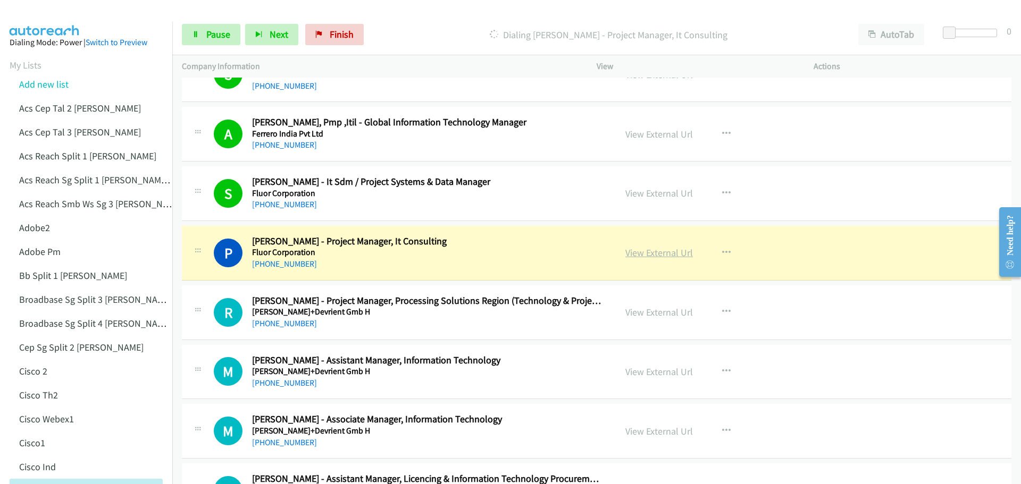
click at [651, 255] on link "View External Url" at bounding box center [659, 253] width 68 height 12
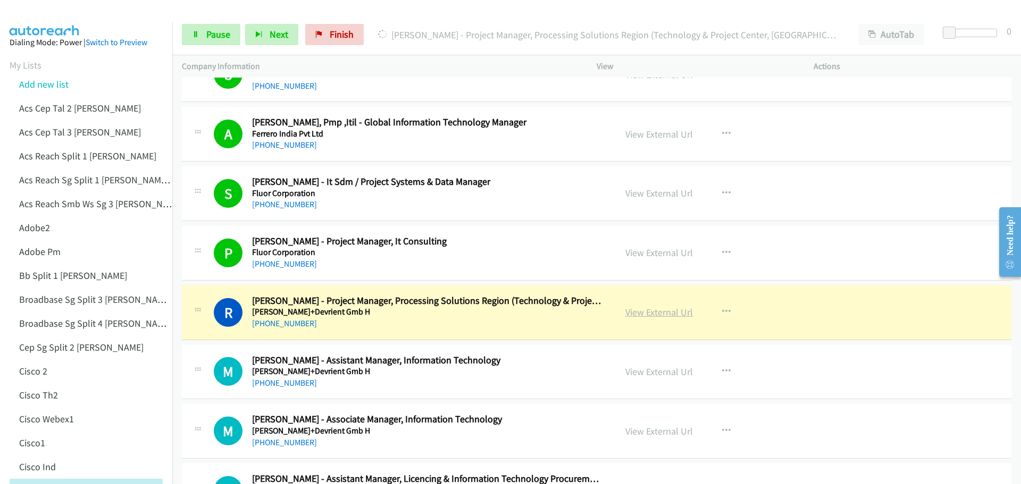
click at [636, 310] on link "View External Url" at bounding box center [659, 312] width 68 height 12
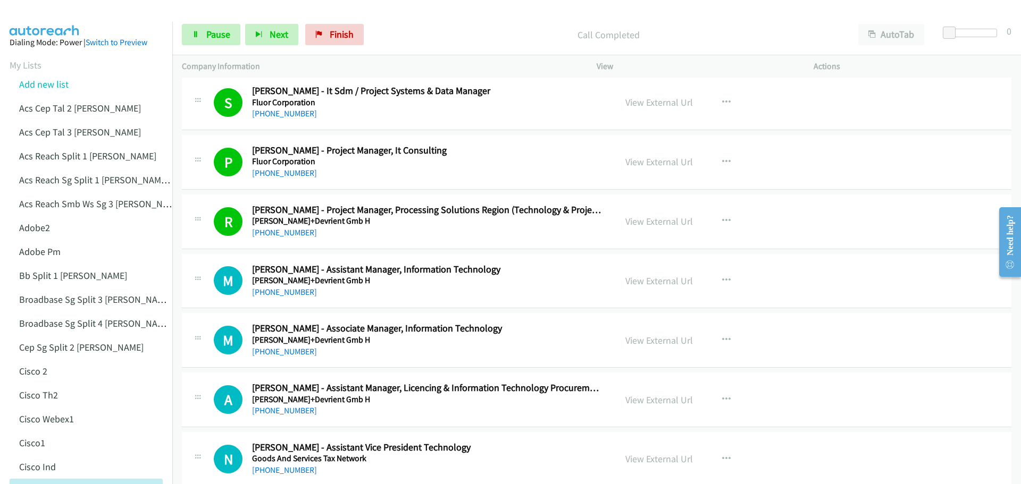
scroll to position [5637, 0]
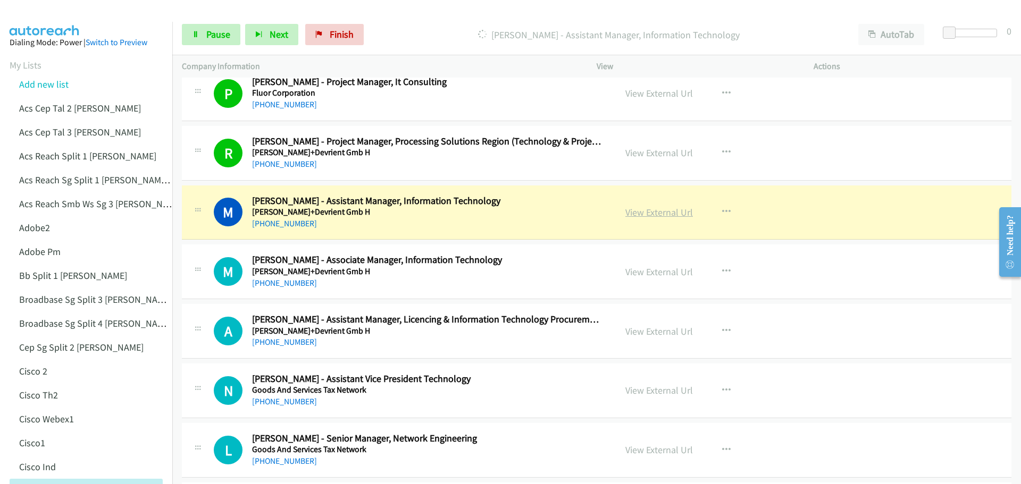
click at [648, 214] on link "View External Url" at bounding box center [659, 212] width 68 height 12
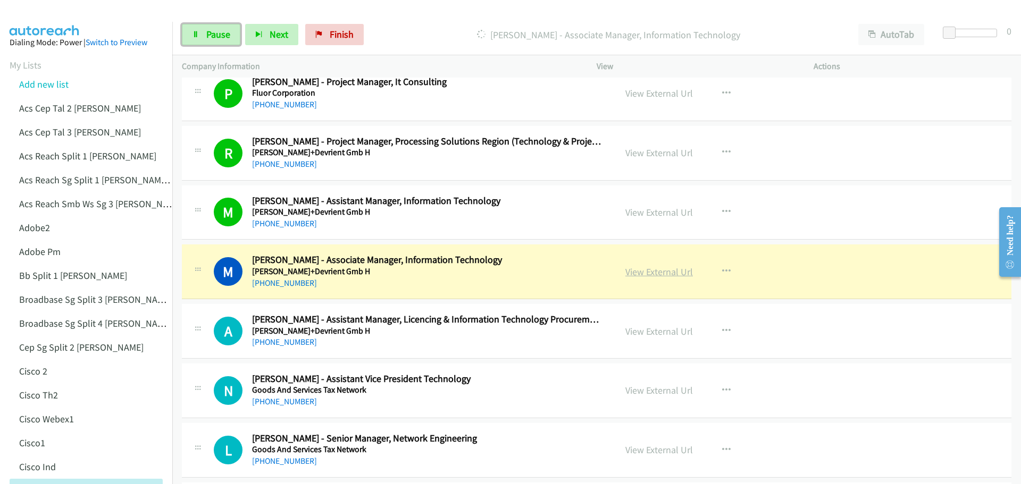
click at [646, 272] on link "View External Url" at bounding box center [659, 272] width 68 height 12
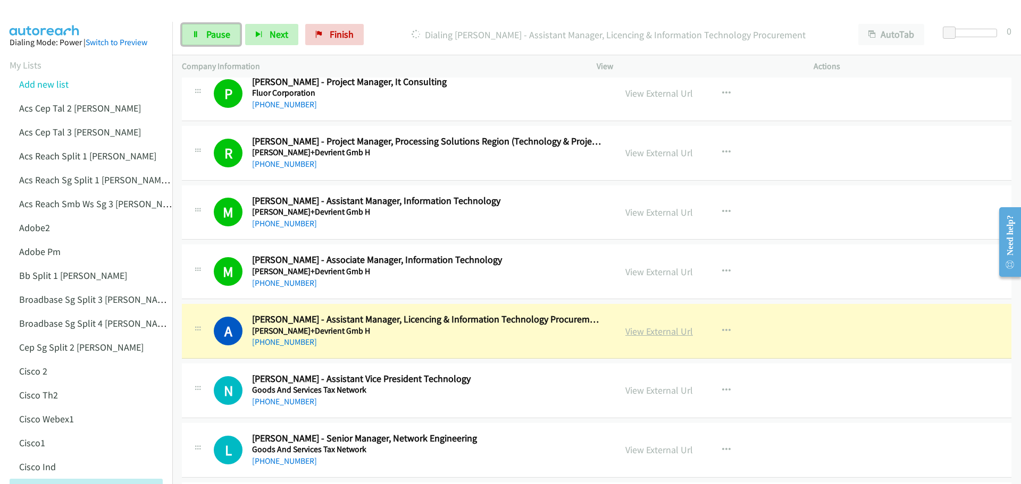
click at [650, 330] on link "View External Url" at bounding box center [659, 331] width 68 height 12
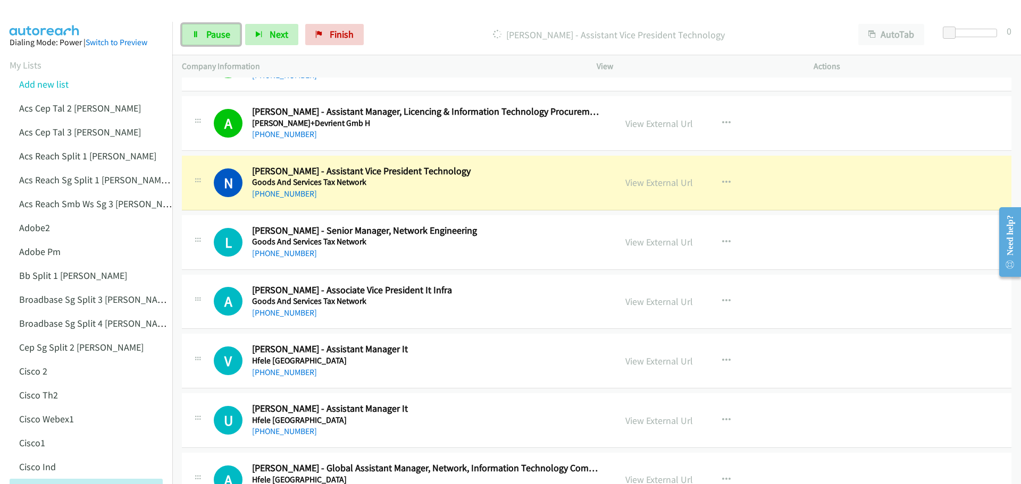
scroll to position [5850, 0]
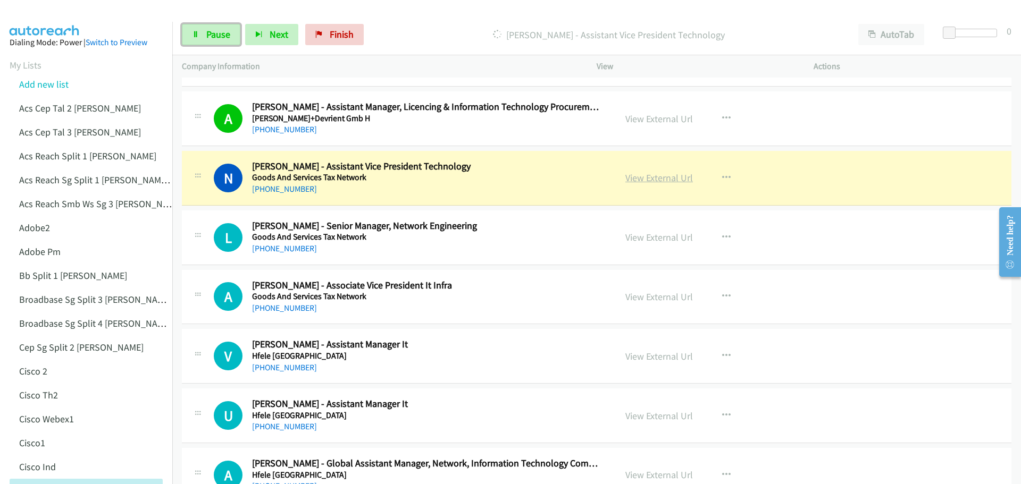
click at [656, 179] on link "View External Url" at bounding box center [659, 178] width 68 height 12
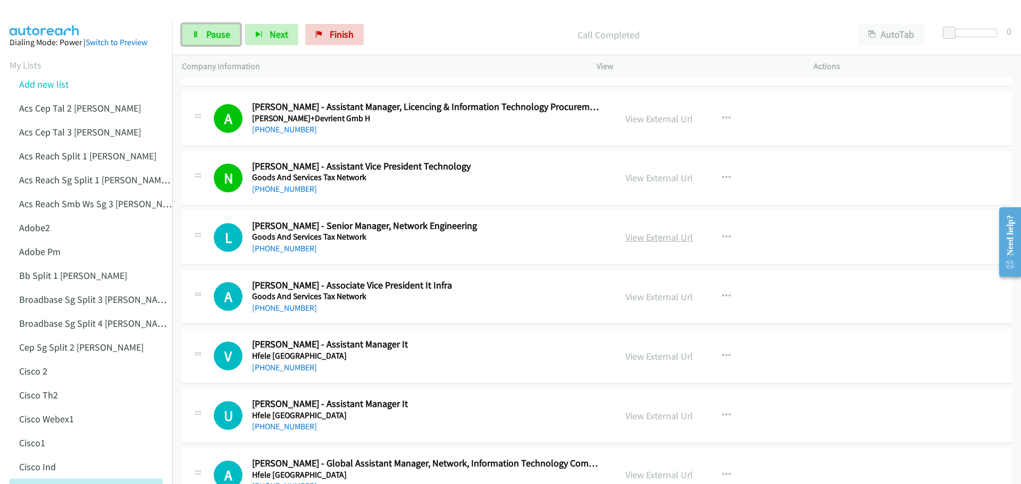
click at [648, 235] on link "View External Url" at bounding box center [659, 237] width 68 height 12
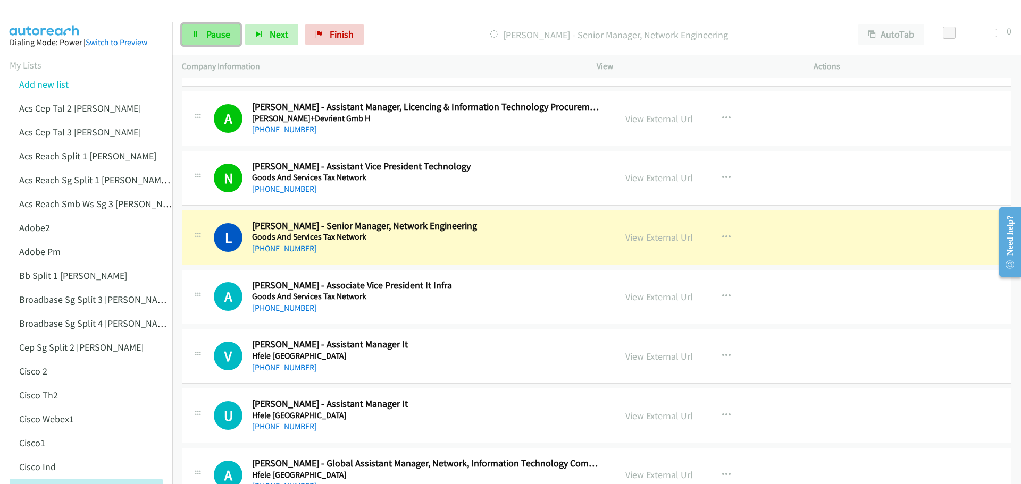
click at [226, 36] on span "Pause" at bounding box center [218, 34] width 24 height 12
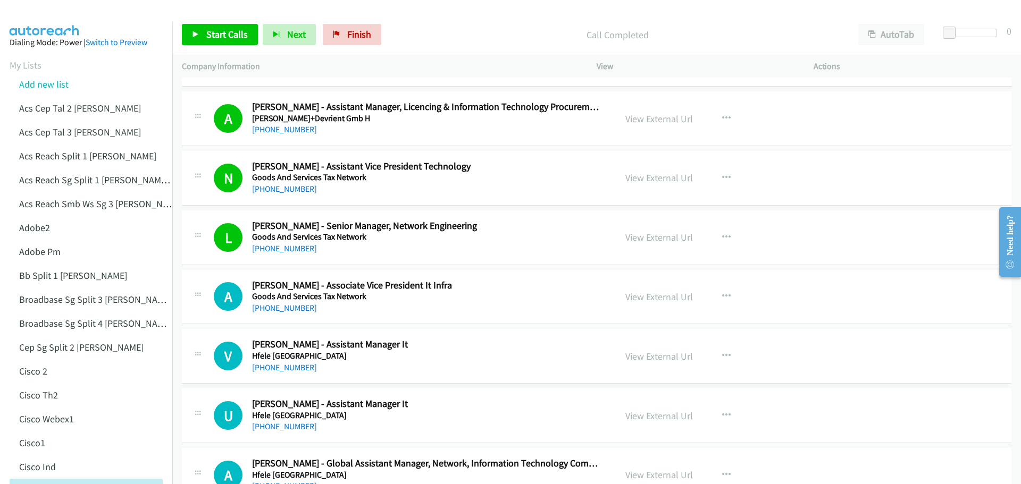
click at [653, 303] on div "View External Url" at bounding box center [659, 297] width 68 height 14
click at [656, 299] on link "View External Url" at bounding box center [659, 297] width 68 height 12
click at [218, 32] on span "Start Calls" at bounding box center [226, 34] width 41 height 12
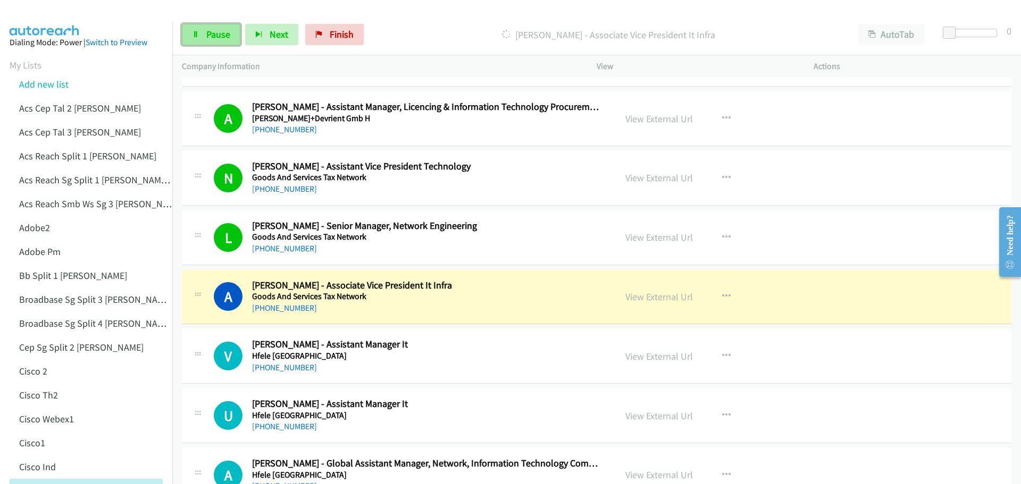
click at [198, 37] on icon at bounding box center [195, 34] width 7 height 7
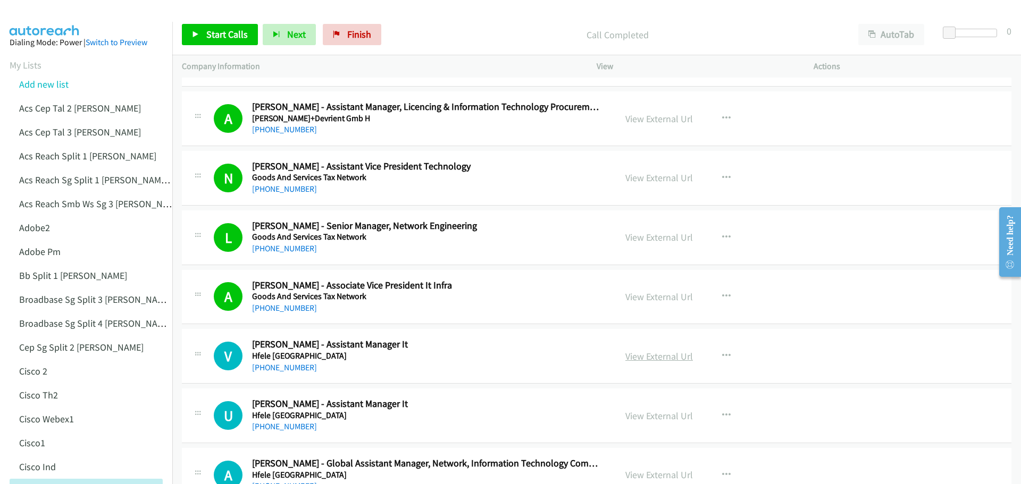
drag, startPoint x: 642, startPoint y: 355, endPoint x: 655, endPoint y: 354, distance: 12.8
click at [659, 355] on link "View External Url" at bounding box center [659, 356] width 68 height 12
click at [201, 39] on link "Start Calls" at bounding box center [220, 34] width 76 height 21
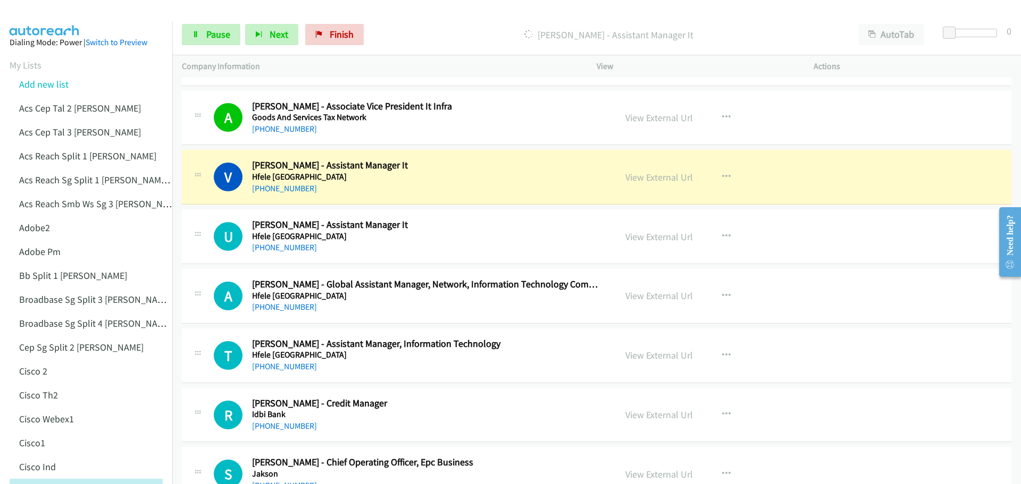
scroll to position [6063, 0]
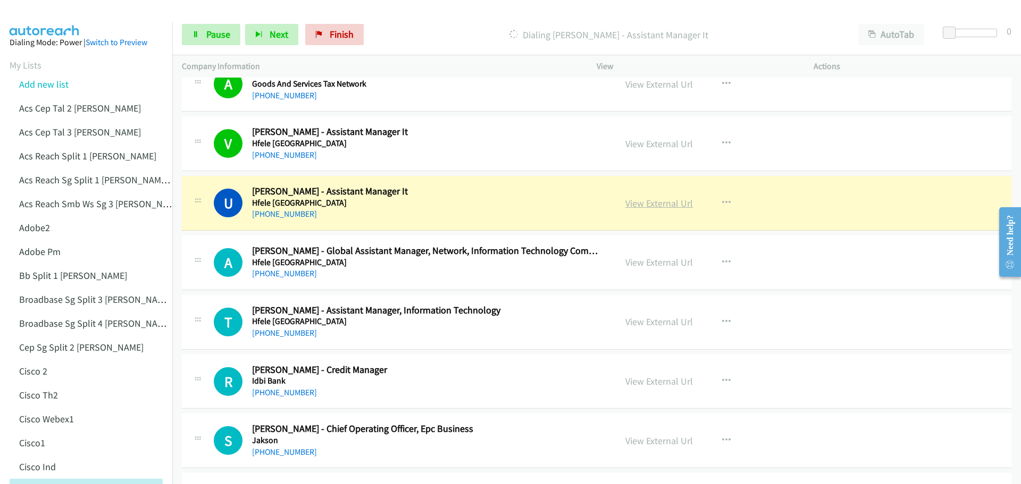
click at [659, 201] on link "View External Url" at bounding box center [659, 203] width 68 height 12
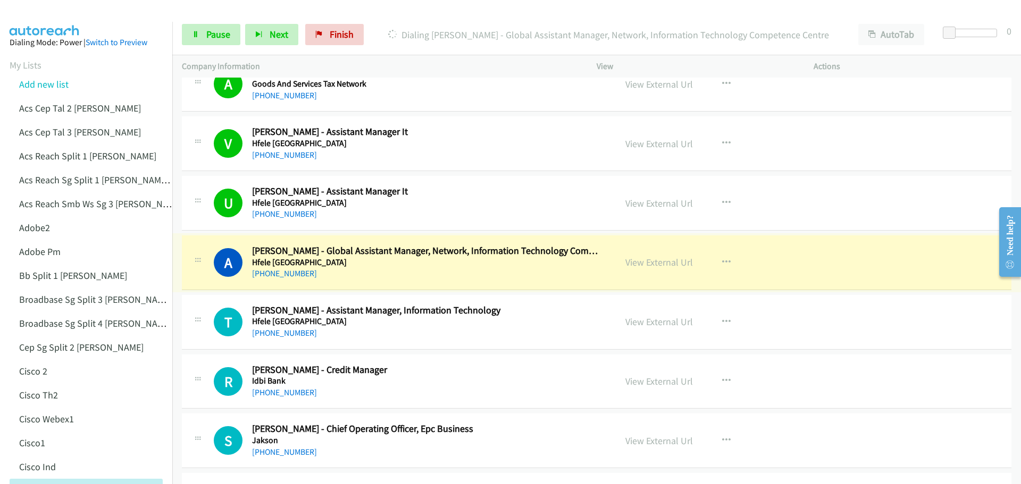
click at [649, 265] on link "View External Url" at bounding box center [659, 262] width 68 height 12
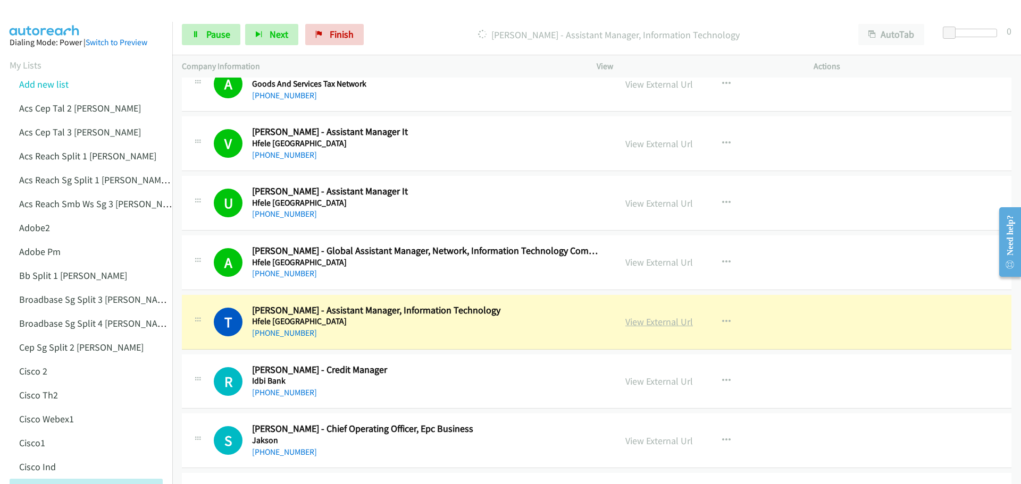
click at [648, 322] on link "View External Url" at bounding box center [659, 322] width 68 height 12
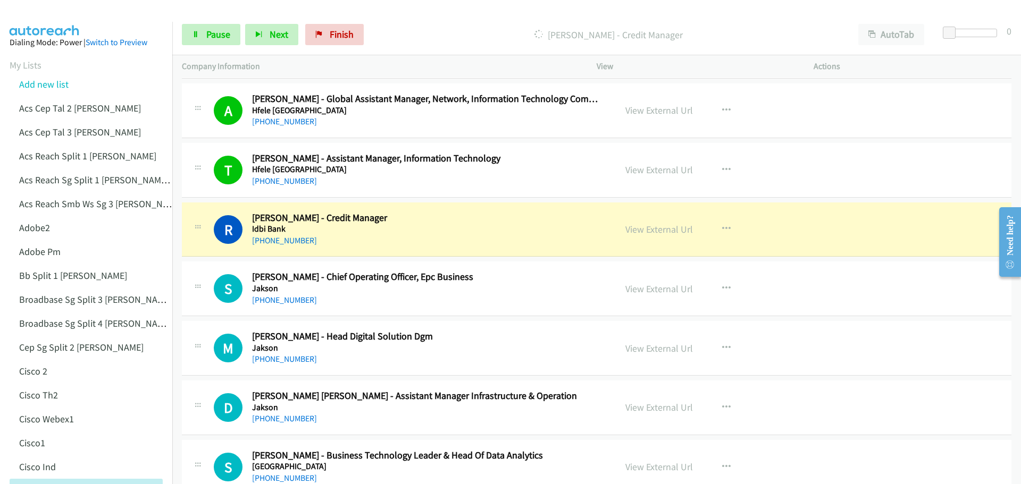
scroll to position [6222, 0]
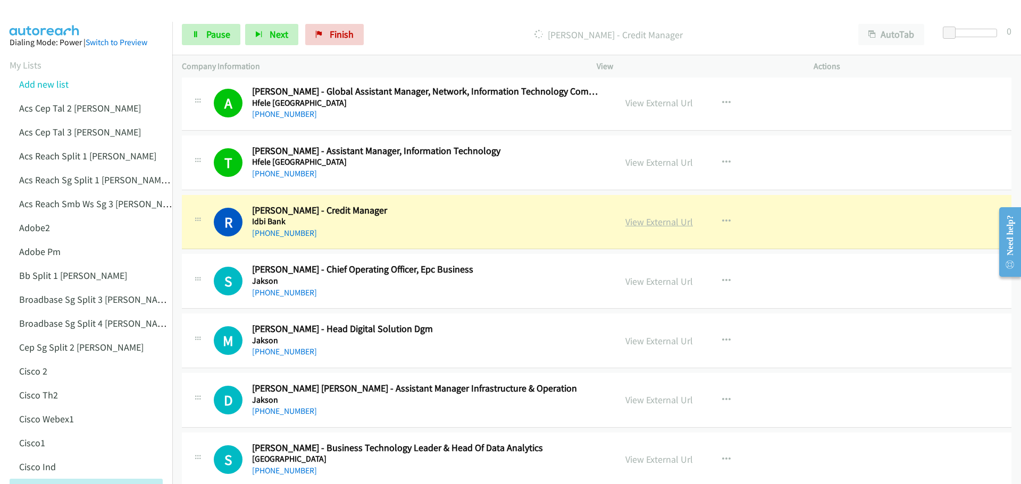
click at [671, 225] on link "View External Url" at bounding box center [659, 222] width 68 height 12
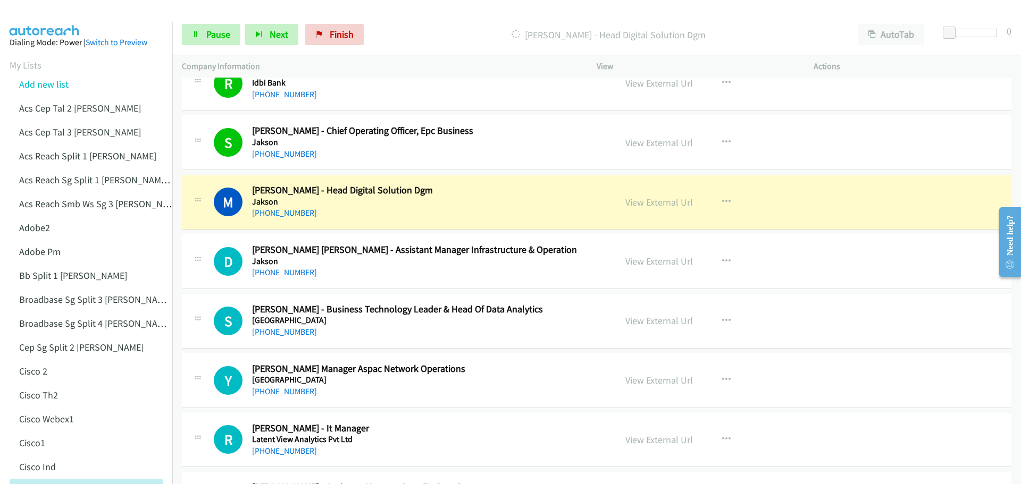
scroll to position [6382, 0]
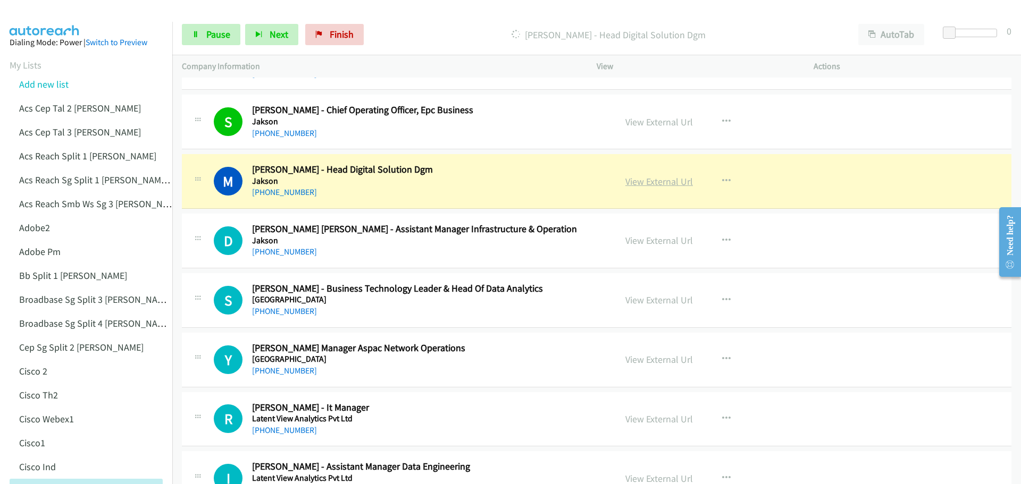
click at [655, 180] on link "View External Url" at bounding box center [659, 182] width 68 height 12
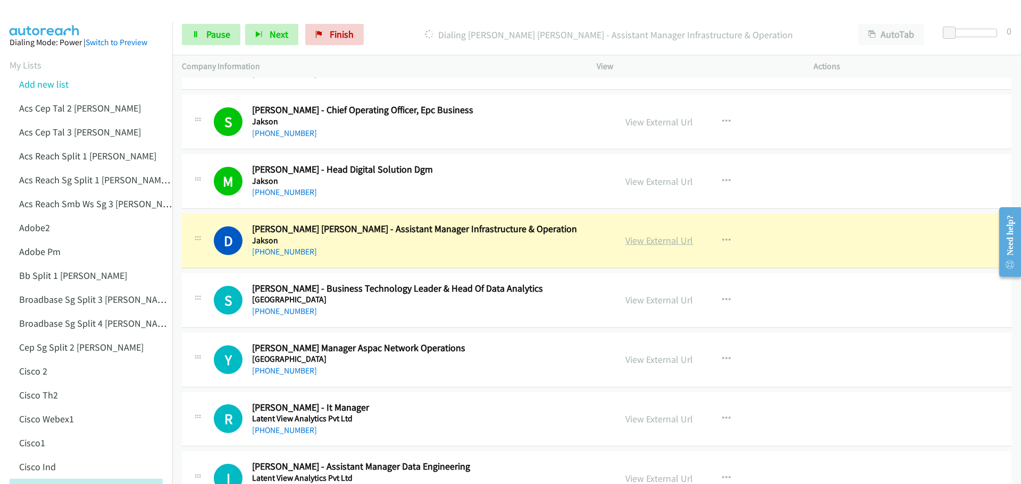
click at [637, 242] on link "View External Url" at bounding box center [659, 241] width 68 height 12
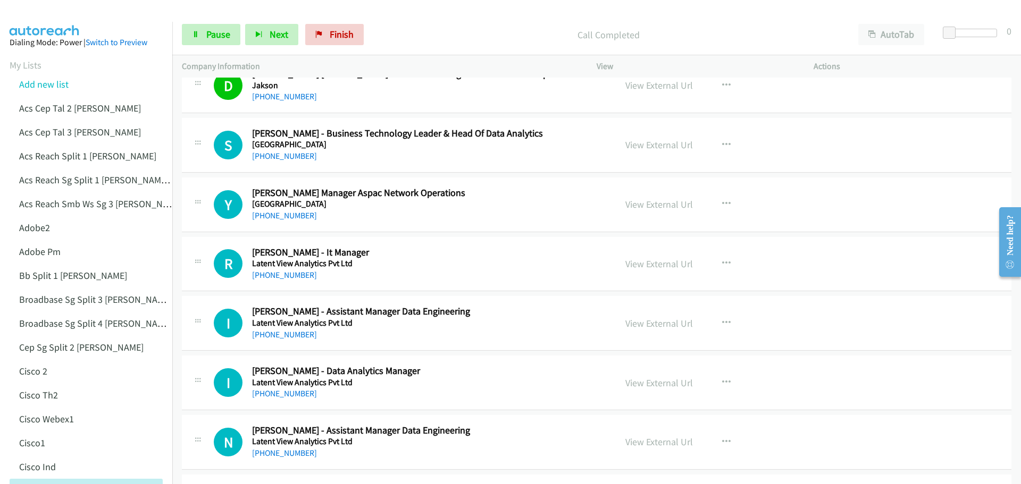
scroll to position [6542, 0]
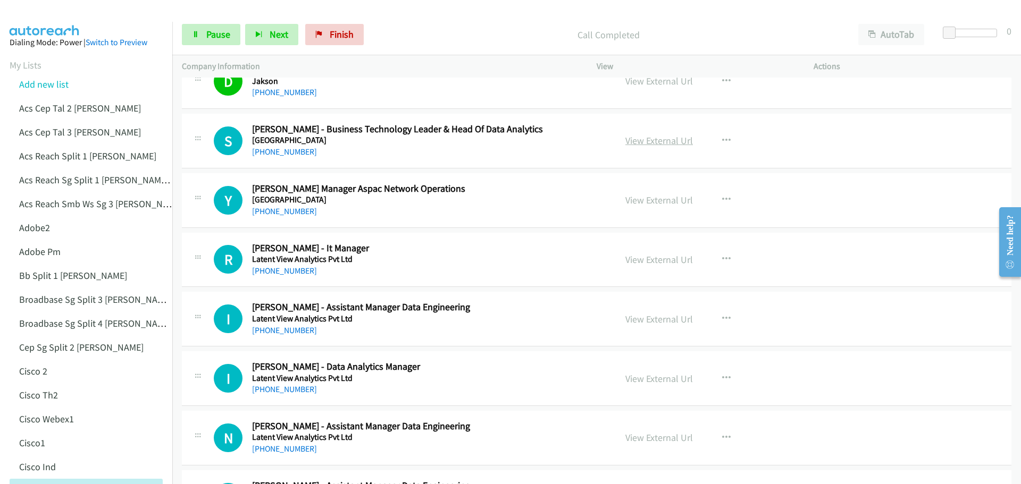
click at [653, 137] on link "View External Url" at bounding box center [659, 141] width 68 height 12
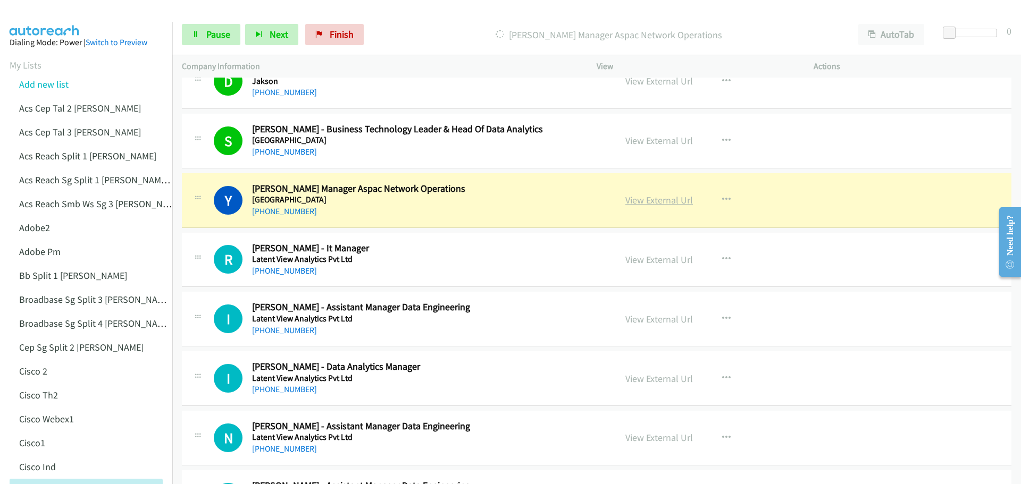
click at [668, 202] on link "View External Url" at bounding box center [659, 200] width 68 height 12
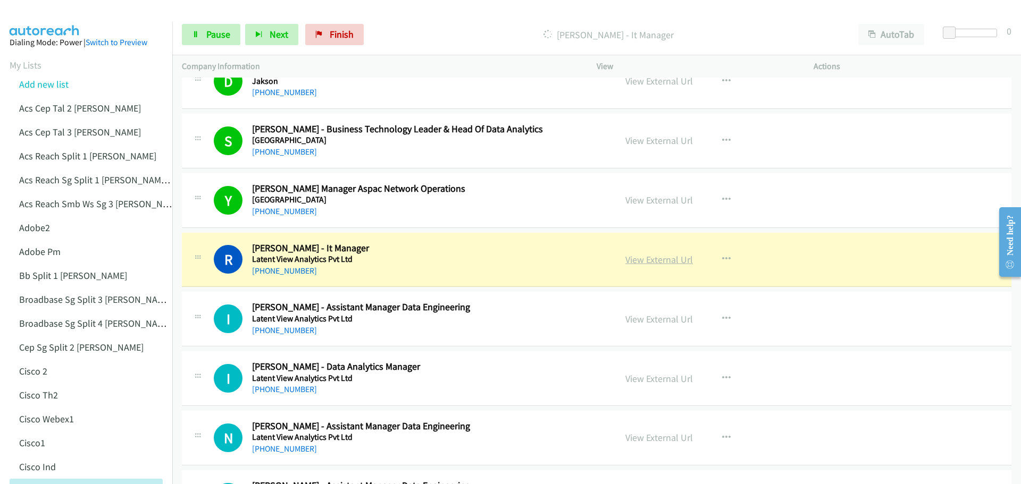
click at [658, 261] on link "View External Url" at bounding box center [659, 260] width 68 height 12
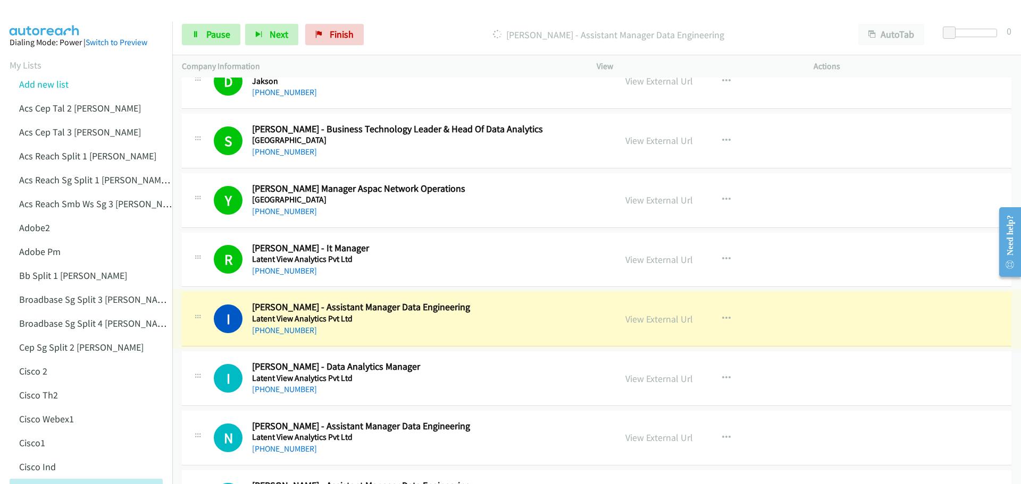
click at [660, 320] on link "View External Url" at bounding box center [659, 319] width 68 height 12
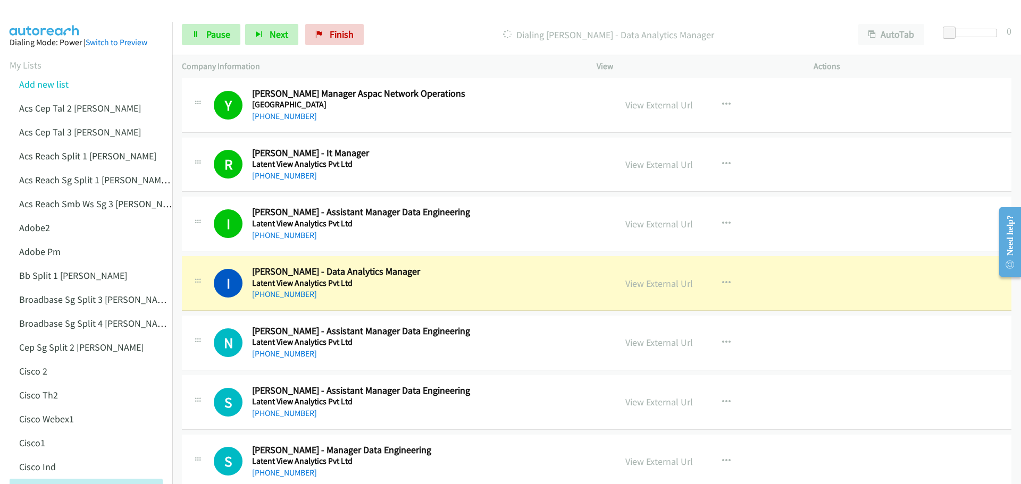
scroll to position [6648, 0]
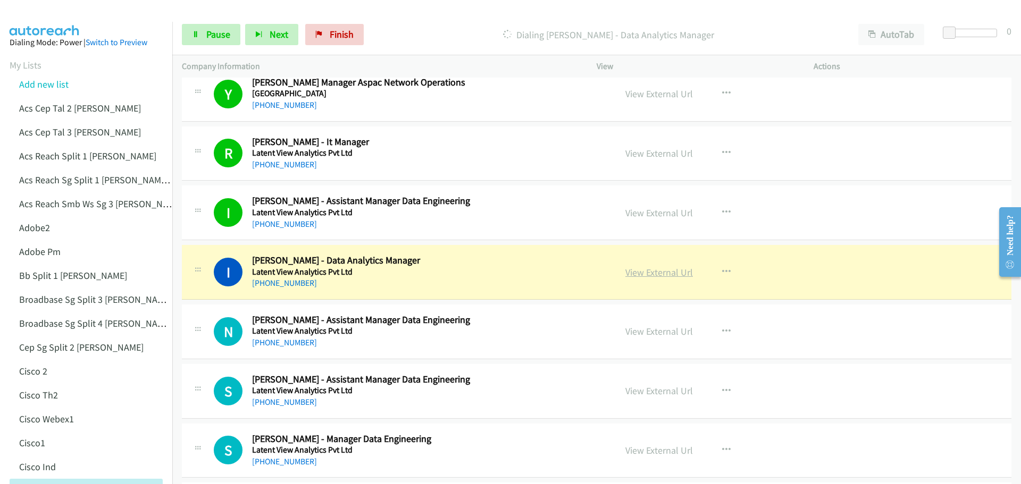
click at [672, 271] on link "View External Url" at bounding box center [659, 272] width 68 height 12
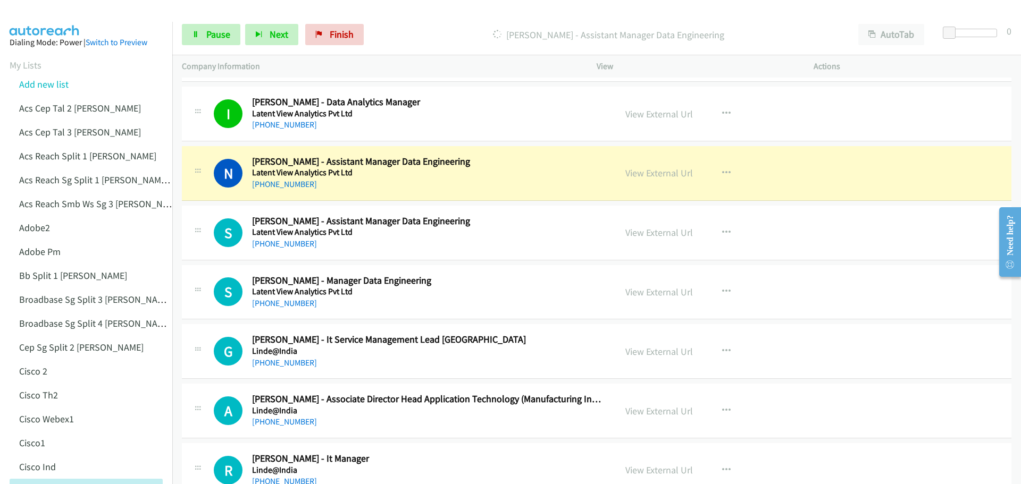
scroll to position [6807, 0]
click at [663, 178] on link "View External Url" at bounding box center [659, 172] width 68 height 12
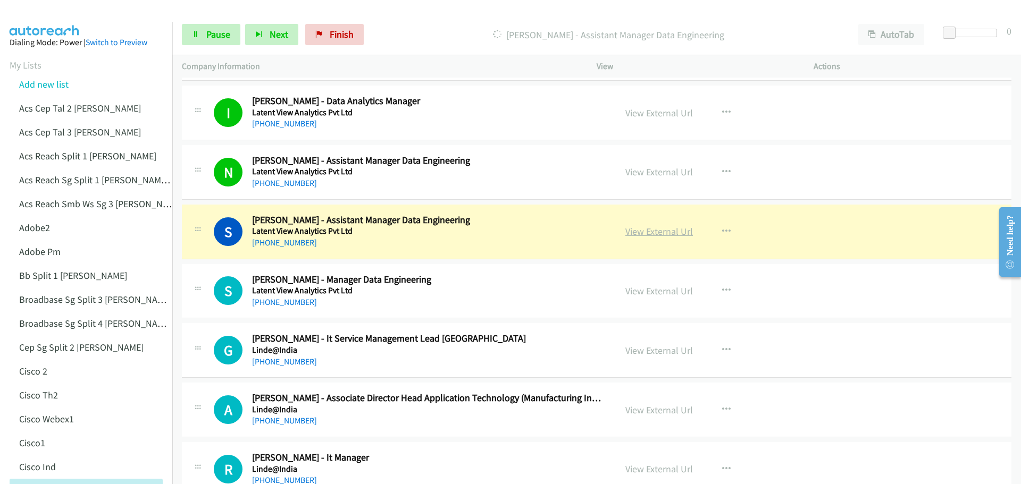
click at [654, 231] on link "View External Url" at bounding box center [659, 231] width 68 height 12
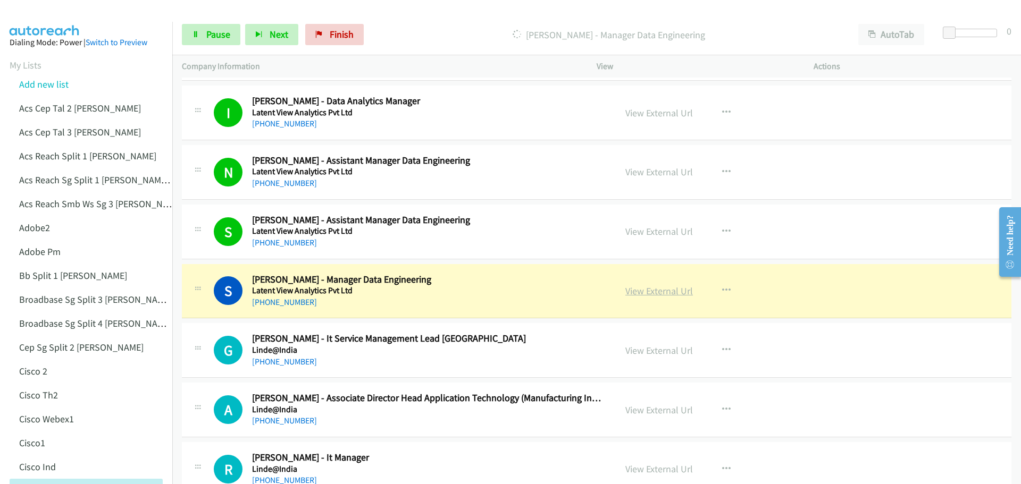
click at [643, 289] on link "View External Url" at bounding box center [659, 291] width 68 height 12
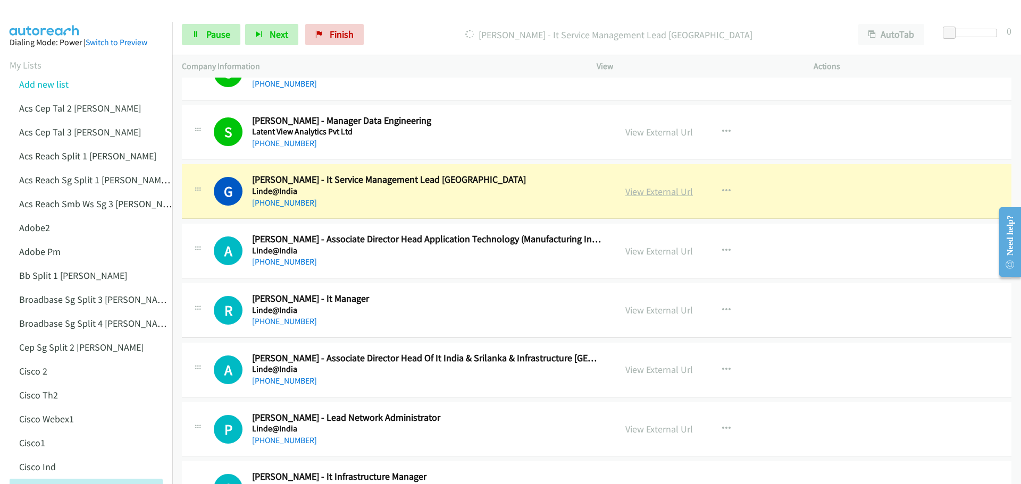
scroll to position [6967, 0]
click at [645, 193] on link "View External Url" at bounding box center [659, 191] width 68 height 12
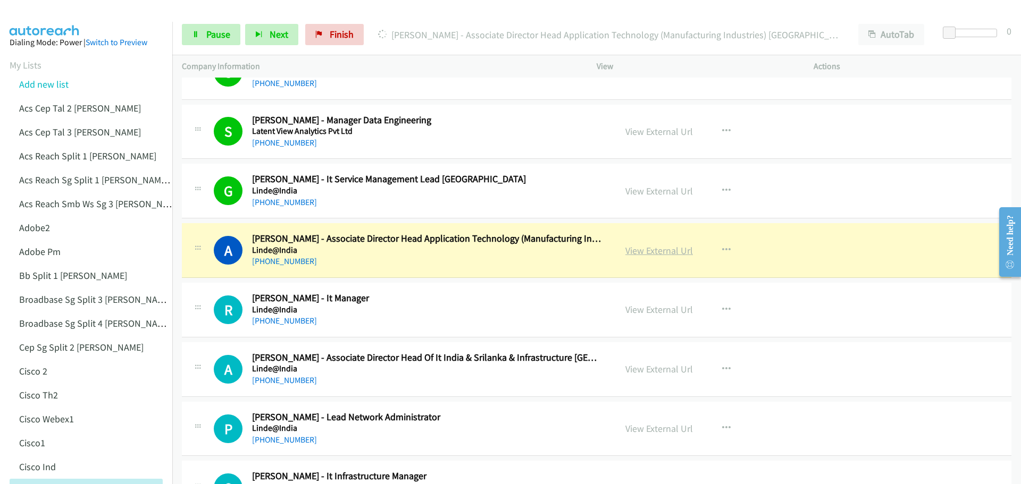
click at [647, 254] on link "View External Url" at bounding box center [659, 251] width 68 height 12
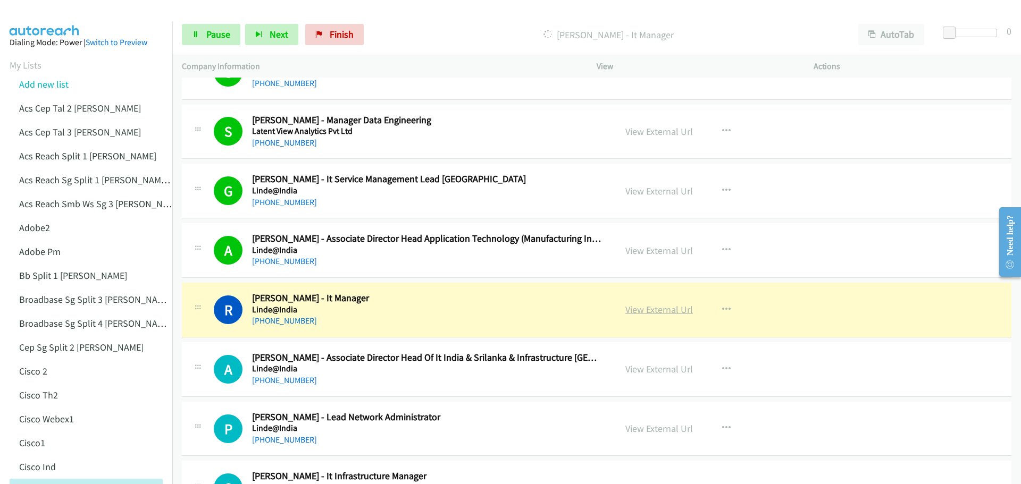
click at [656, 310] on link "View External Url" at bounding box center [659, 310] width 68 height 12
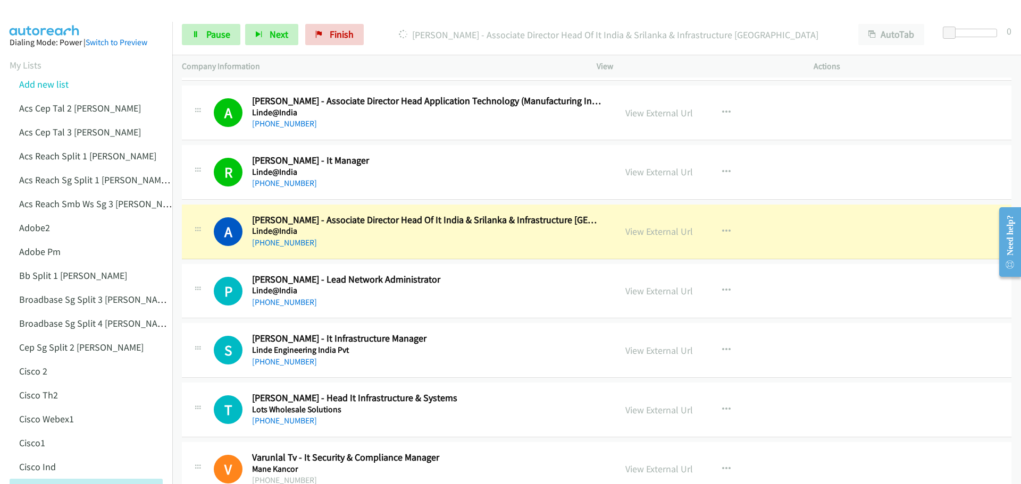
scroll to position [7180, 0]
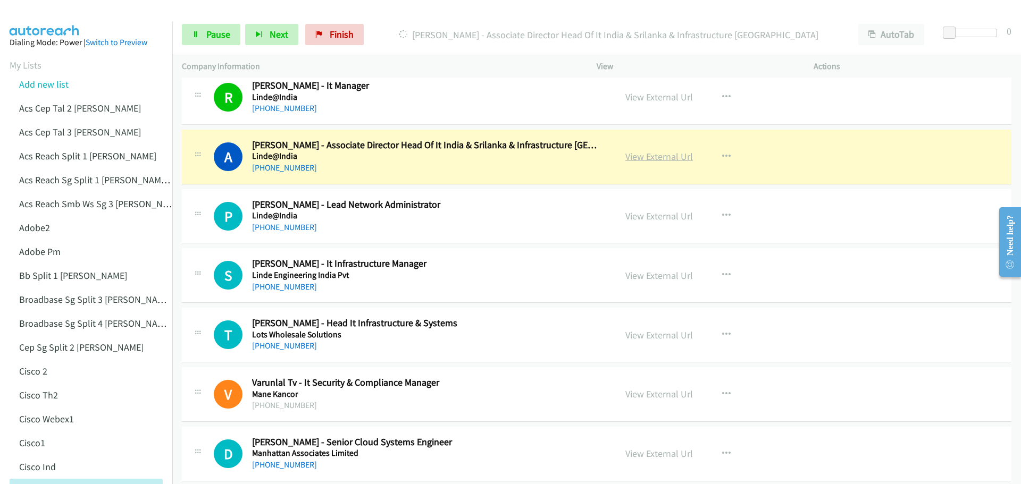
click at [637, 155] on link "View External Url" at bounding box center [659, 157] width 68 height 12
click at [223, 35] on span "Pause" at bounding box center [218, 34] width 24 height 12
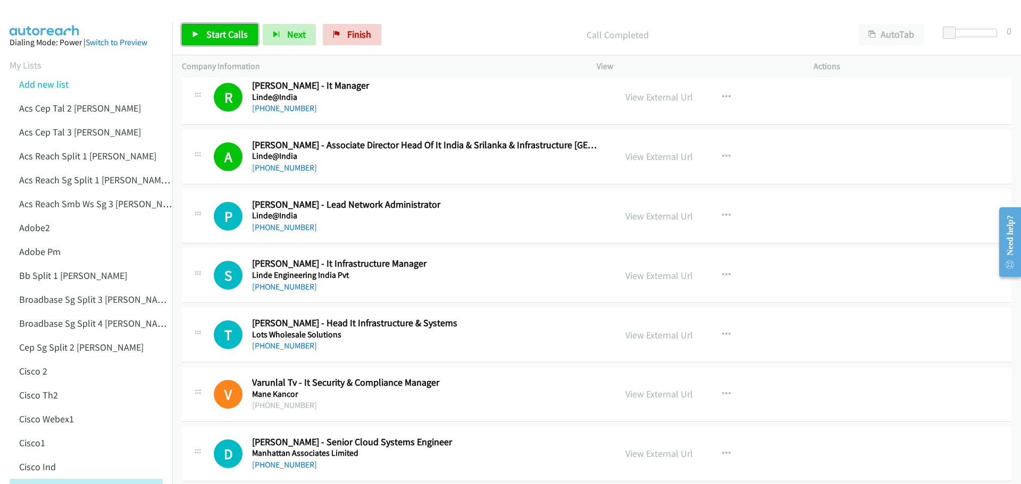
click at [217, 34] on span "Start Calls" at bounding box center [226, 34] width 41 height 12
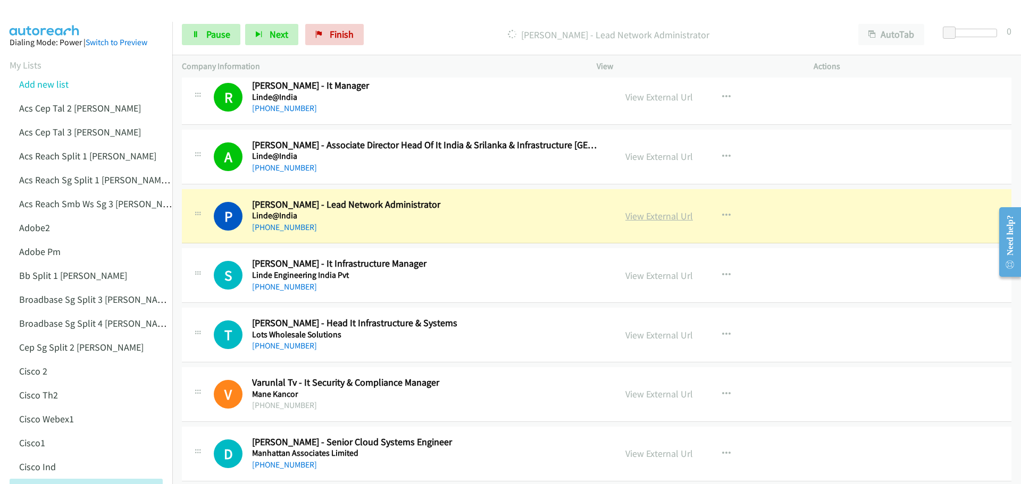
click at [634, 216] on link "View External Url" at bounding box center [659, 216] width 68 height 12
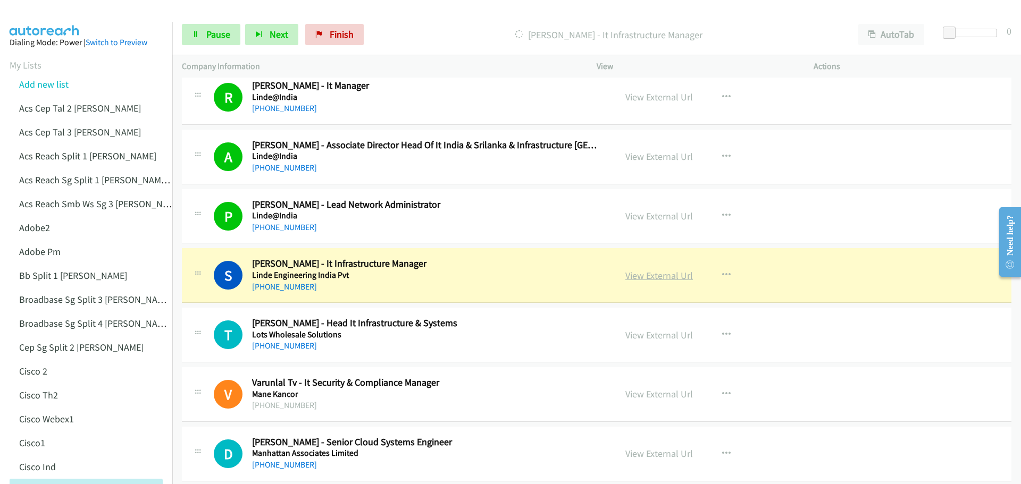
click at [669, 280] on link "View External Url" at bounding box center [659, 276] width 68 height 12
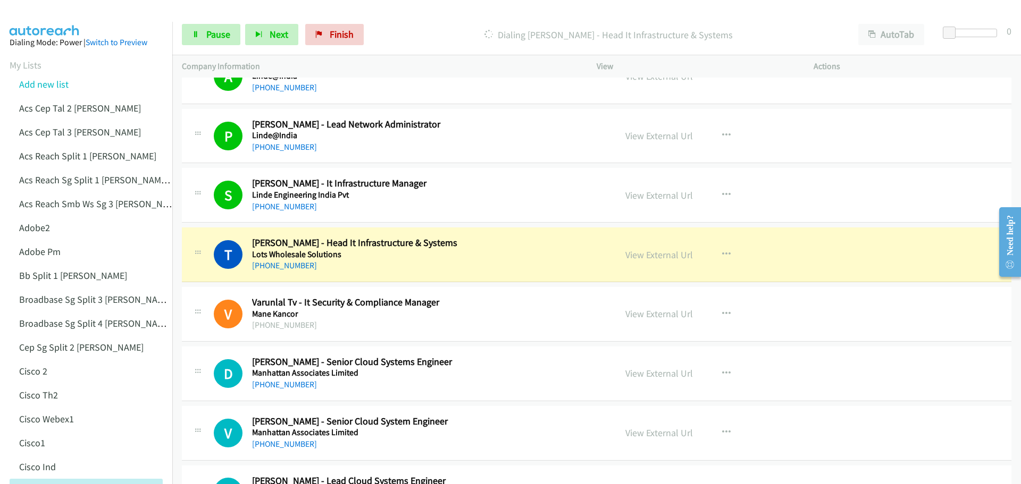
scroll to position [7286, 0]
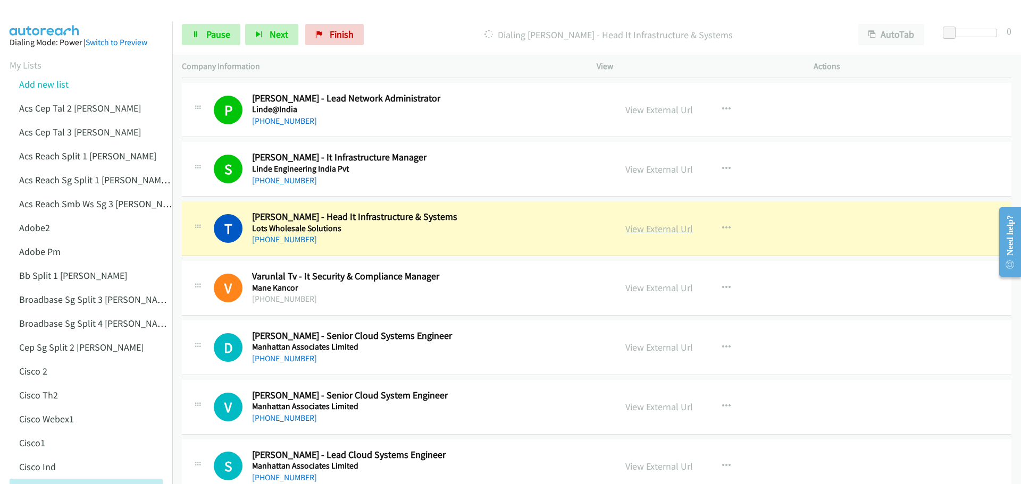
click at [672, 229] on link "View External Url" at bounding box center [659, 229] width 68 height 12
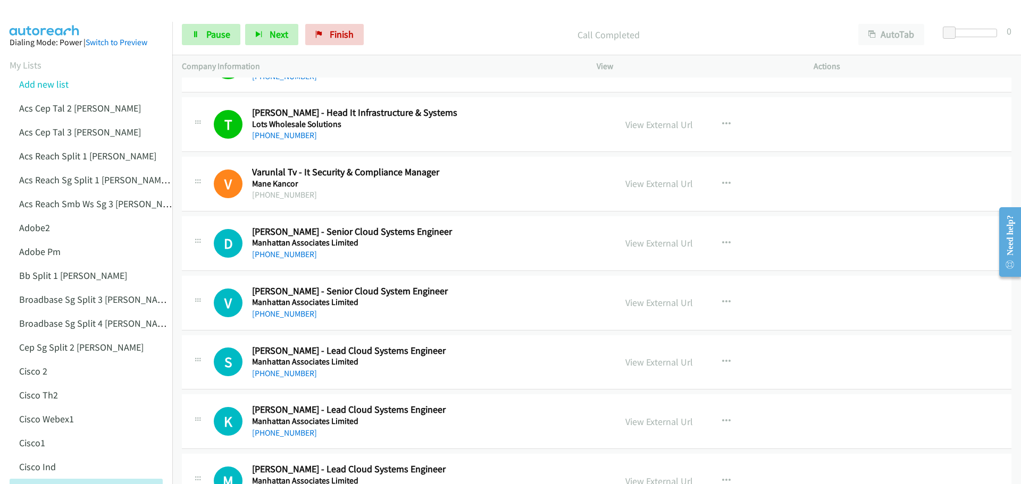
scroll to position [7392, 0]
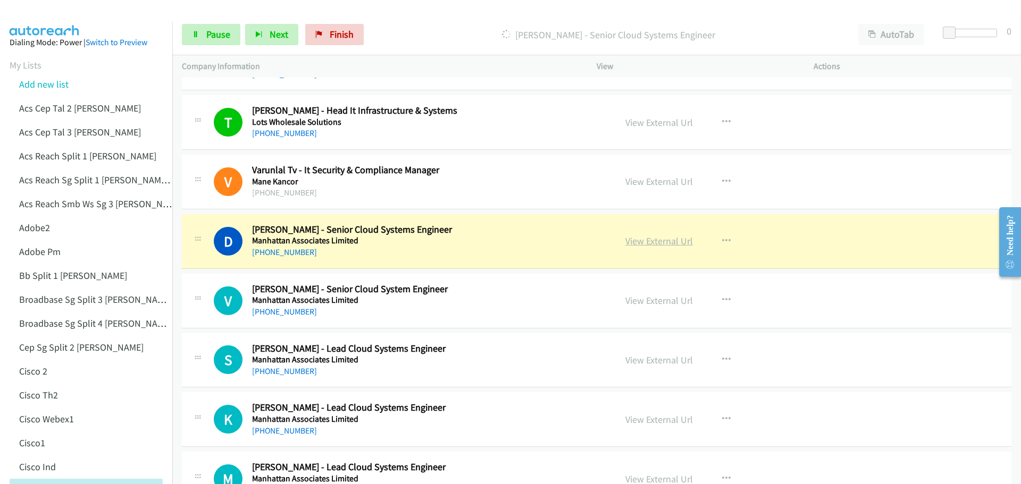
click at [646, 243] on link "View External Url" at bounding box center [659, 241] width 68 height 12
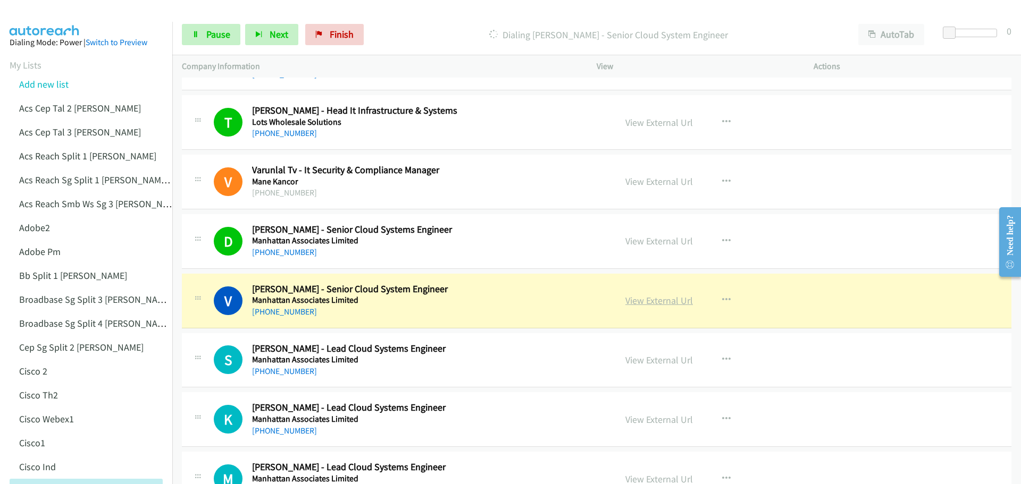
click at [667, 303] on link "View External Url" at bounding box center [659, 301] width 68 height 12
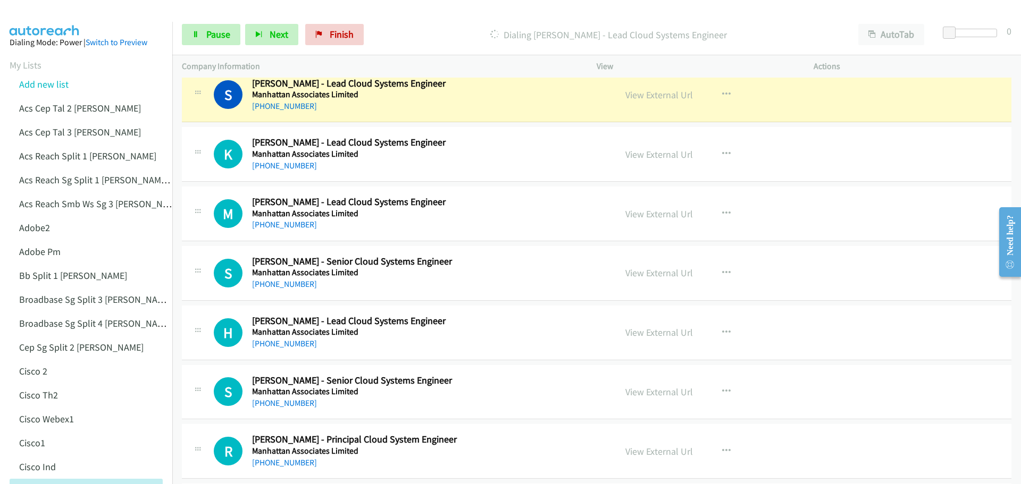
scroll to position [7658, 0]
click at [655, 98] on link "View External Url" at bounding box center [659, 94] width 68 height 12
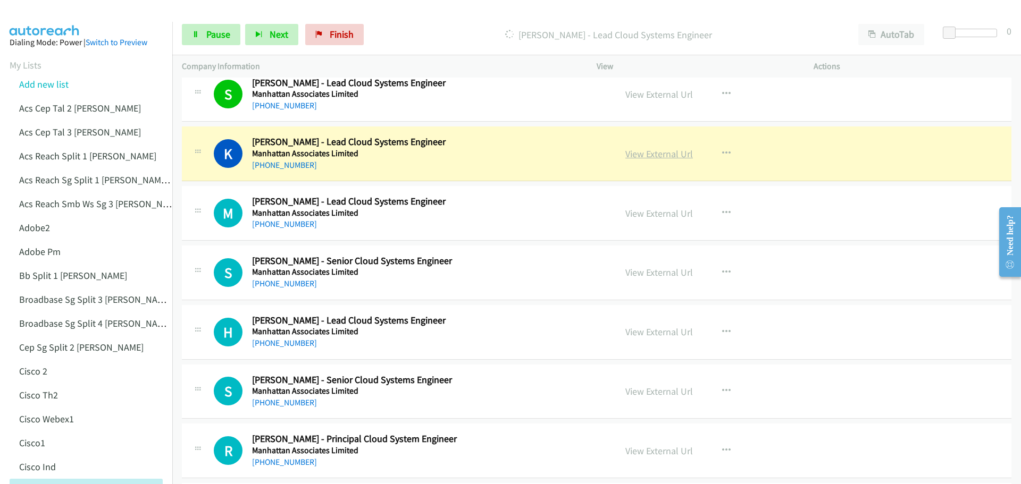
click at [660, 156] on link "View External Url" at bounding box center [659, 154] width 68 height 12
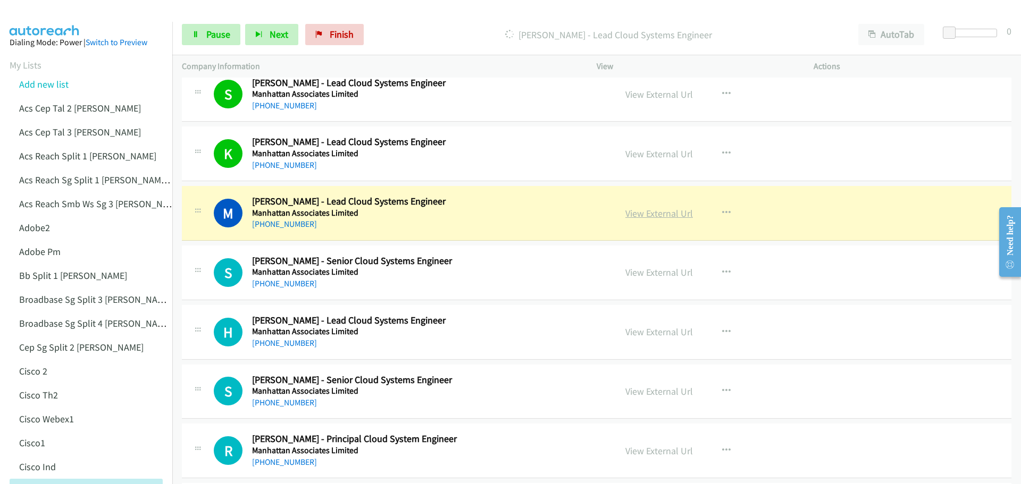
click at [657, 214] on link "View External Url" at bounding box center [659, 213] width 68 height 12
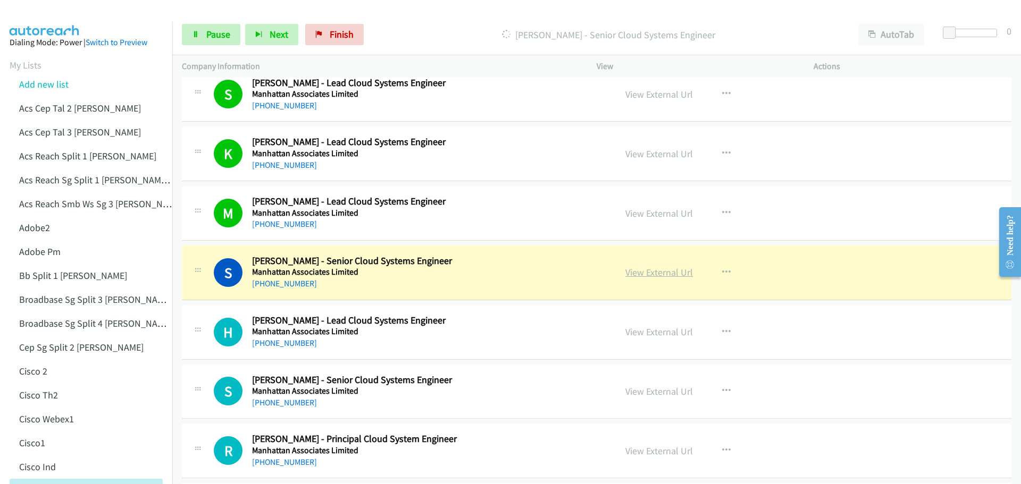
click at [645, 272] on link "View External Url" at bounding box center [659, 272] width 68 height 12
click at [214, 38] on span "Pause" at bounding box center [218, 34] width 24 height 12
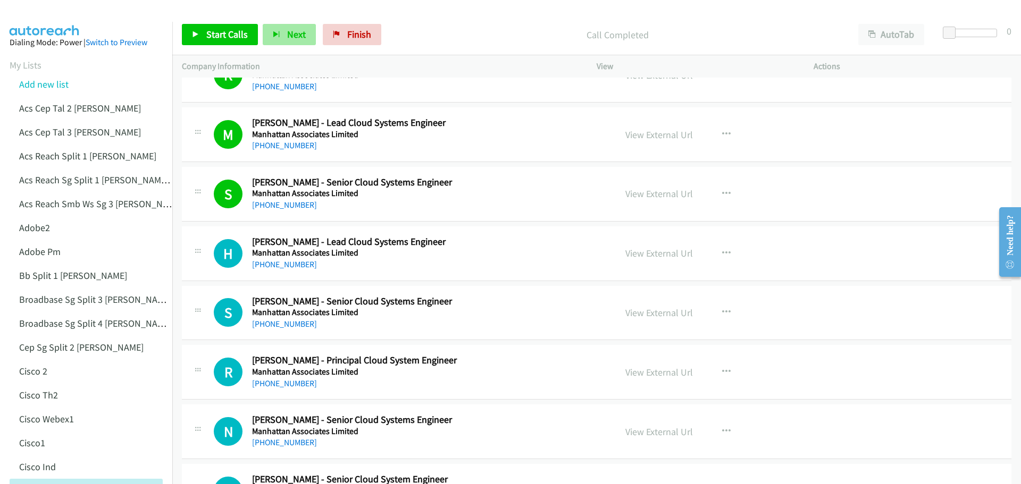
scroll to position [7765, 0]
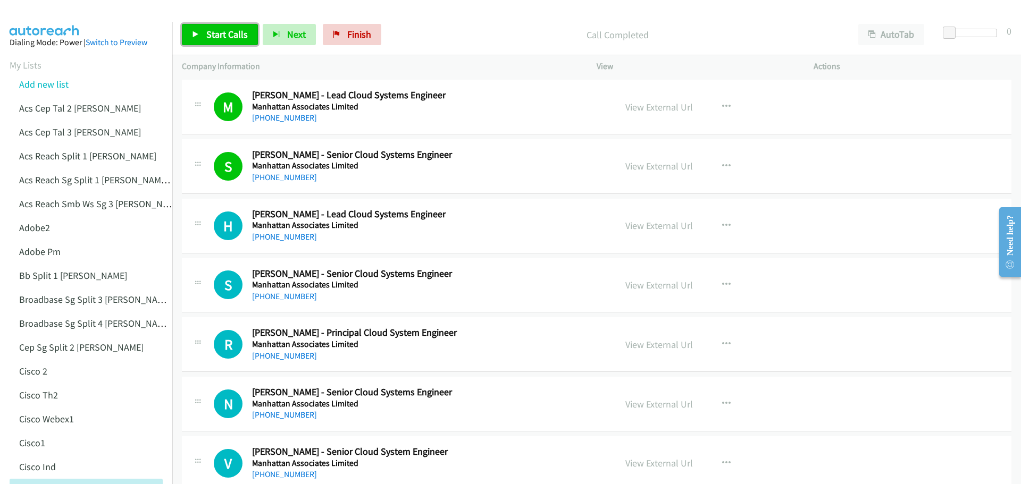
click at [232, 33] on span "Start Calls" at bounding box center [226, 34] width 41 height 12
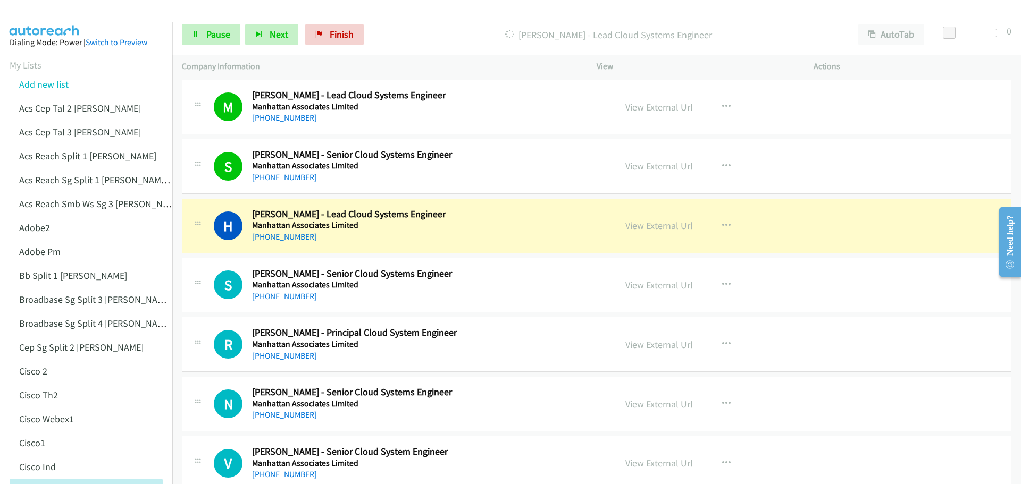
click at [662, 223] on link "View External Url" at bounding box center [659, 226] width 68 height 12
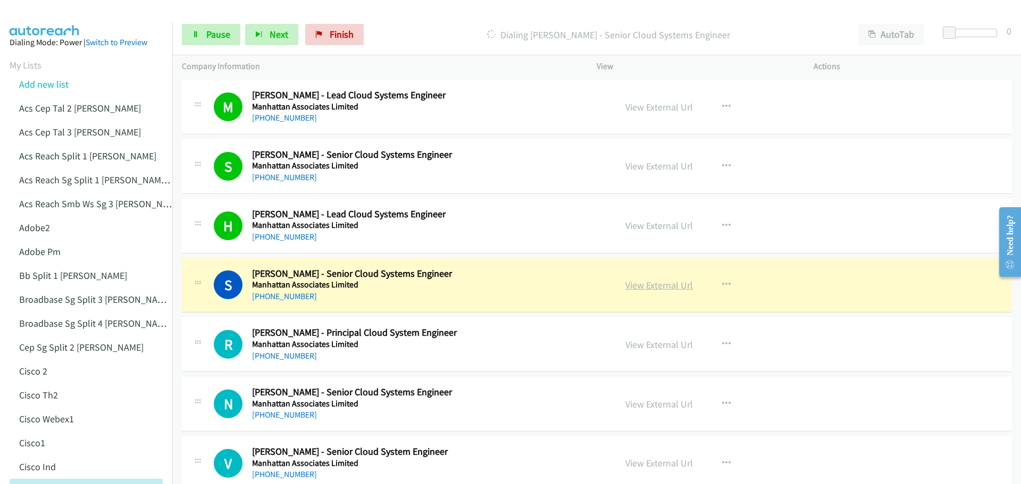
click at [650, 281] on link "View External Url" at bounding box center [659, 285] width 68 height 12
click at [218, 35] on span "Pause" at bounding box center [218, 34] width 24 height 12
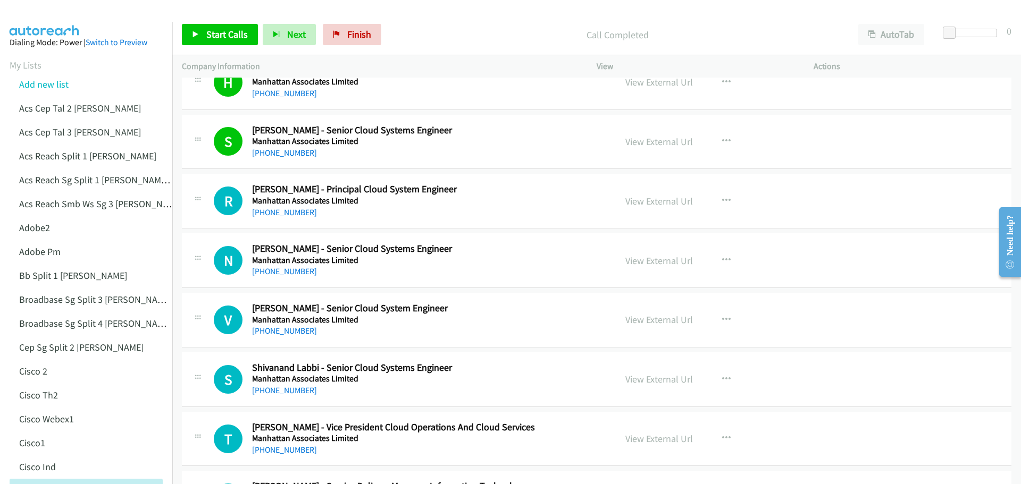
scroll to position [7924, 0]
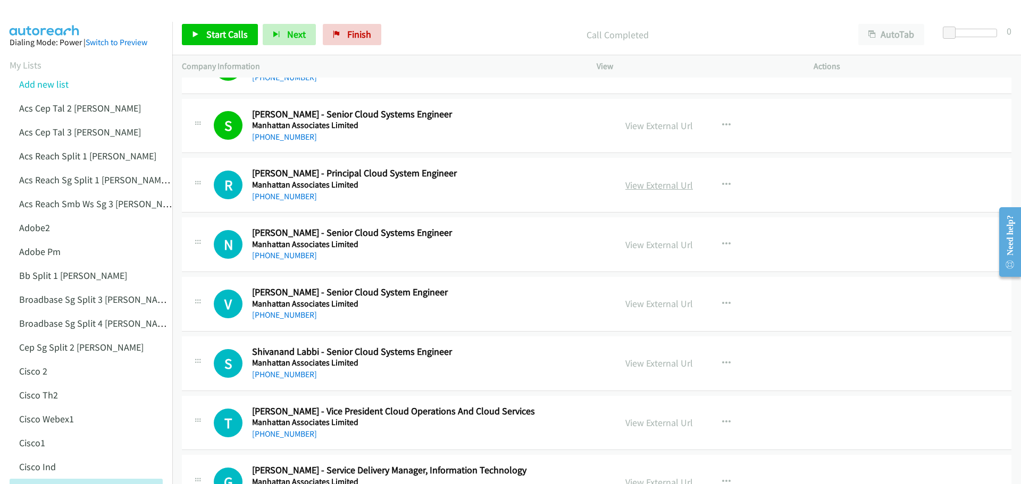
click at [656, 187] on link "View External Url" at bounding box center [659, 185] width 68 height 12
